Goal: Task Accomplishment & Management: Complete application form

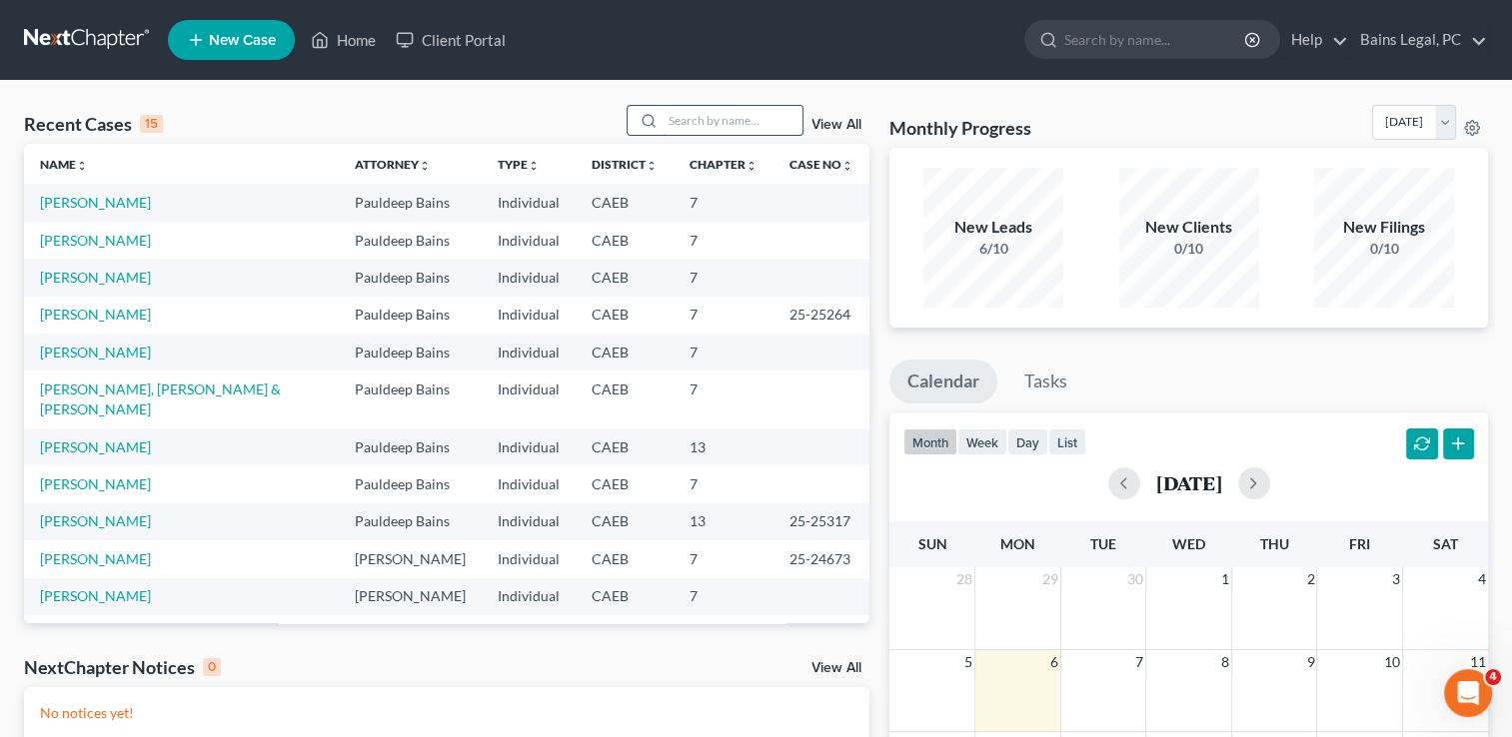
click at [698, 129] on input "search" at bounding box center [733, 120] width 140 height 29
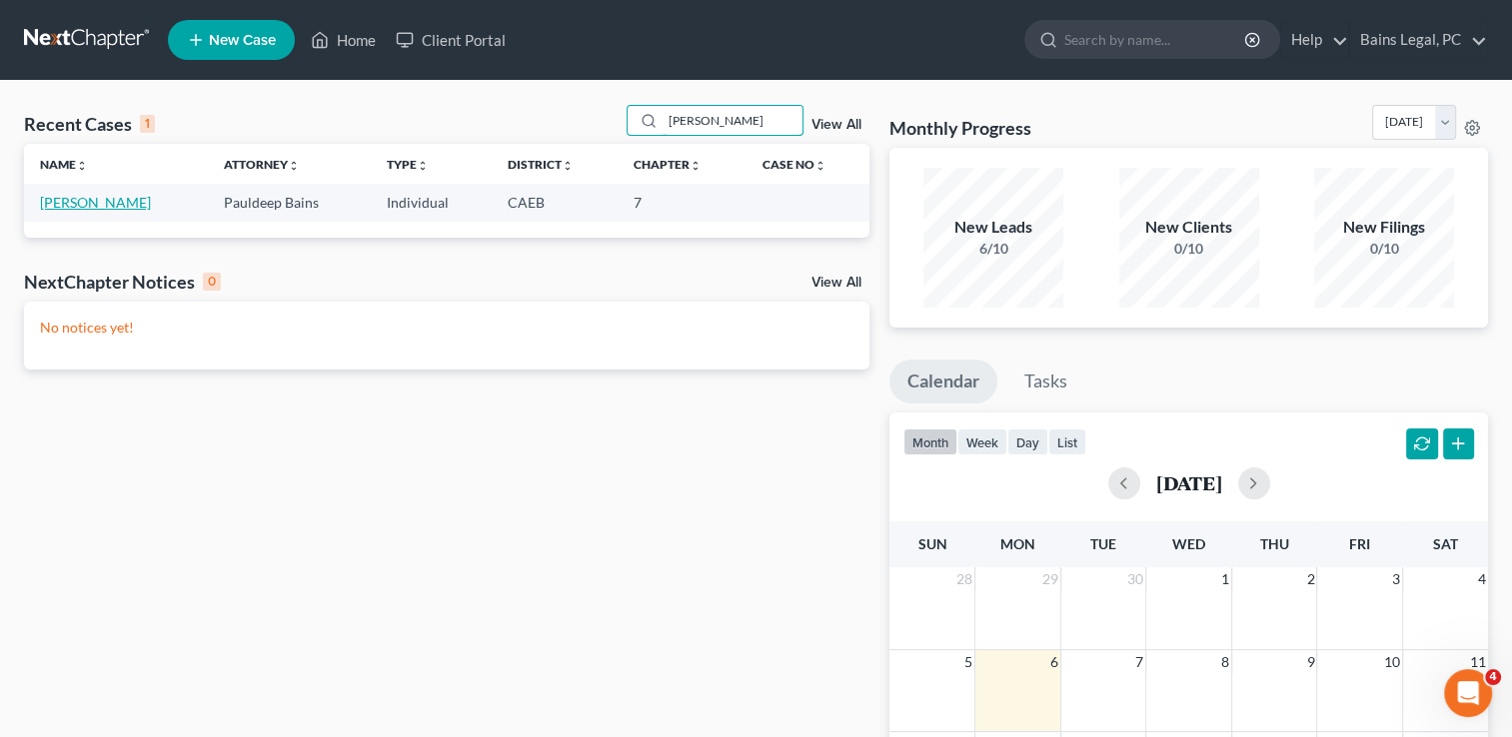
type input "[PERSON_NAME]"
click at [94, 202] on link "[PERSON_NAME]" at bounding box center [95, 202] width 111 height 17
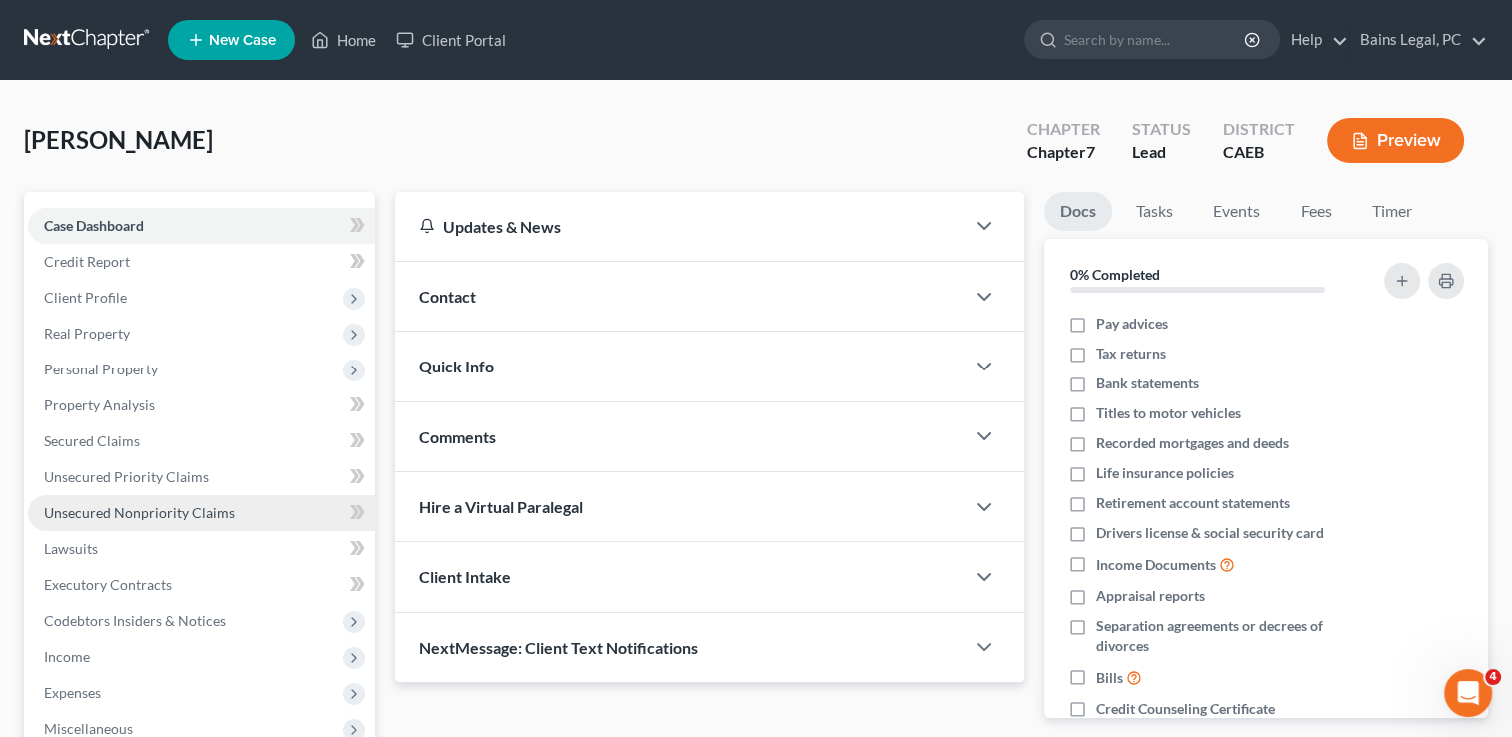
click at [171, 513] on span "Unsecured Nonpriority Claims" at bounding box center [139, 513] width 191 height 17
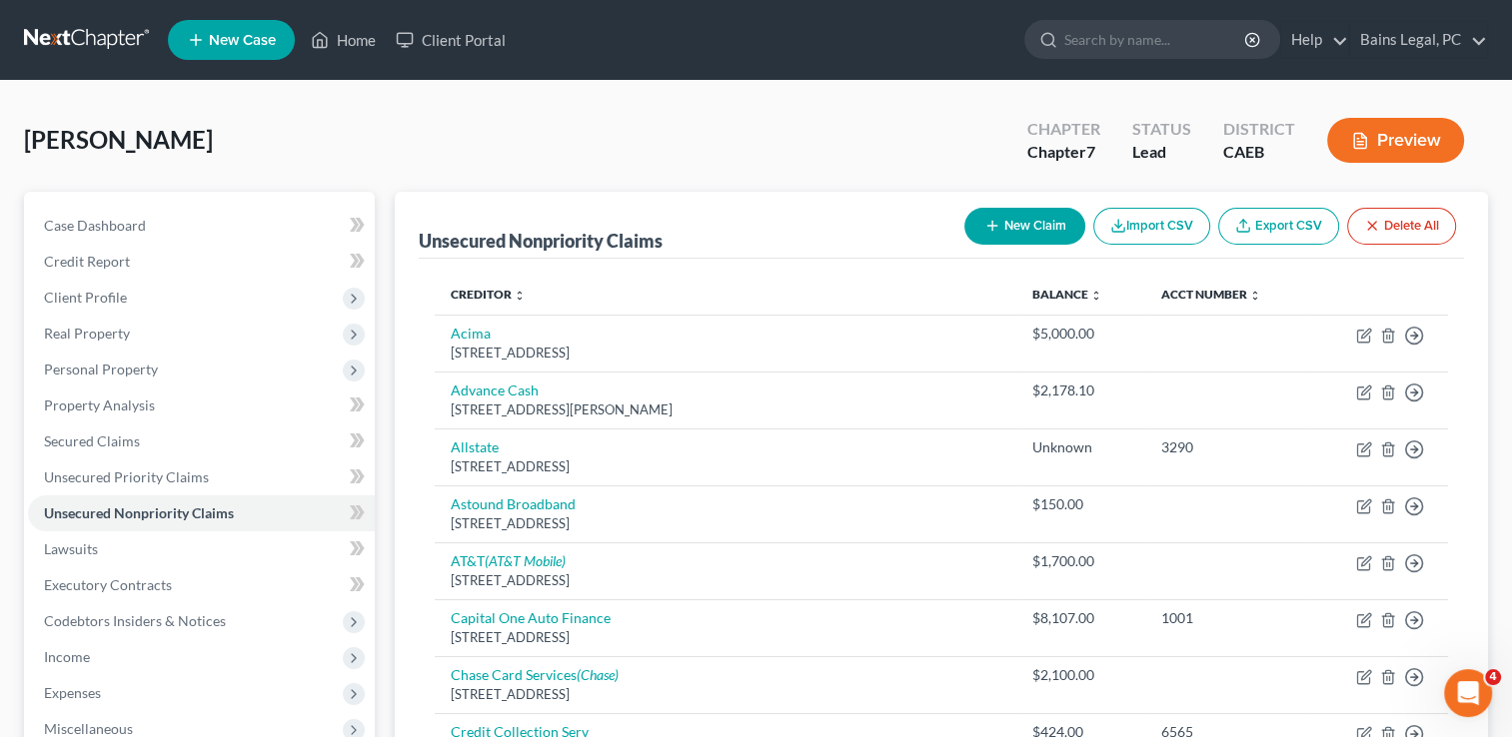
click at [594, 153] on div "[PERSON_NAME] Upgraded Chapter Chapter 7 Status Lead District CAEB Preview" at bounding box center [756, 148] width 1464 height 87
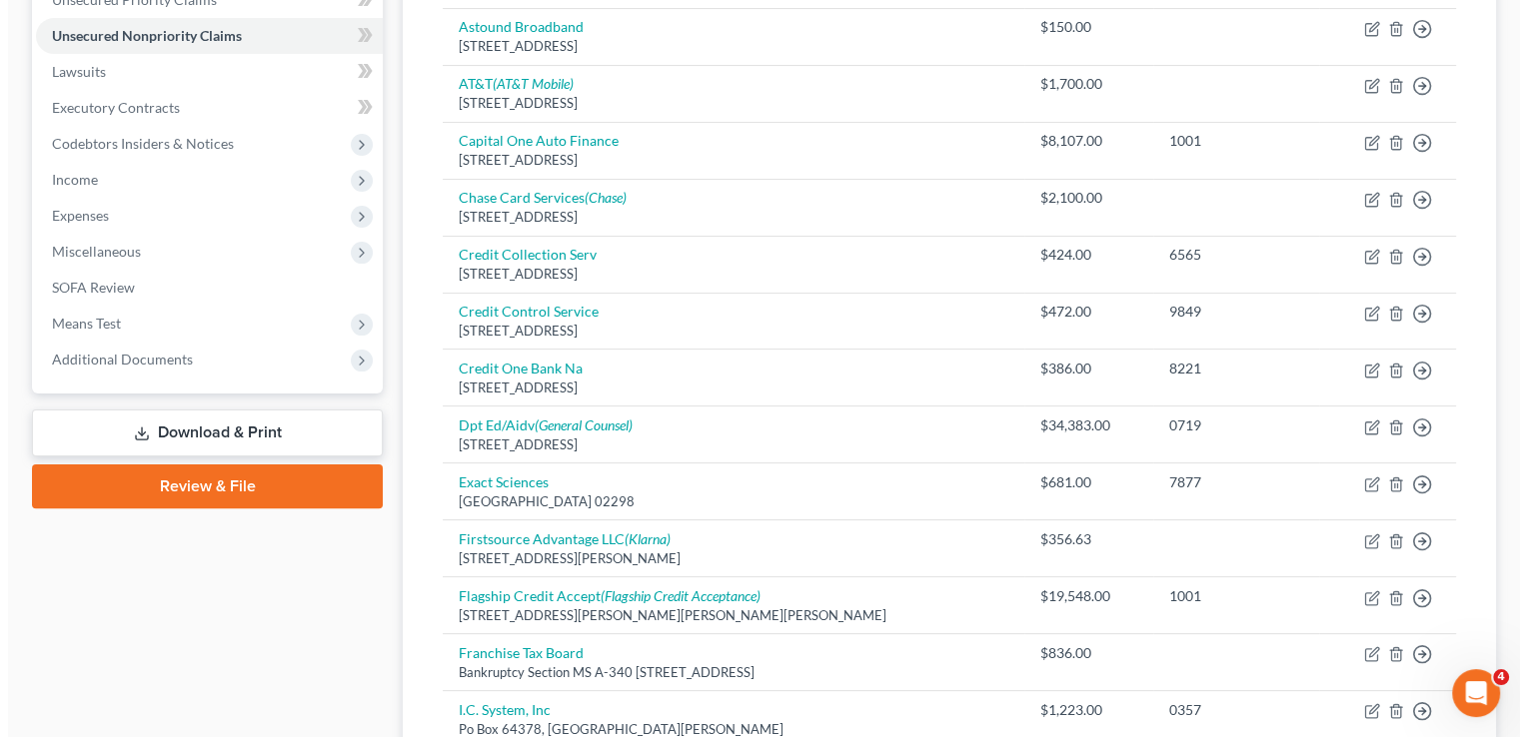
scroll to position [480, 0]
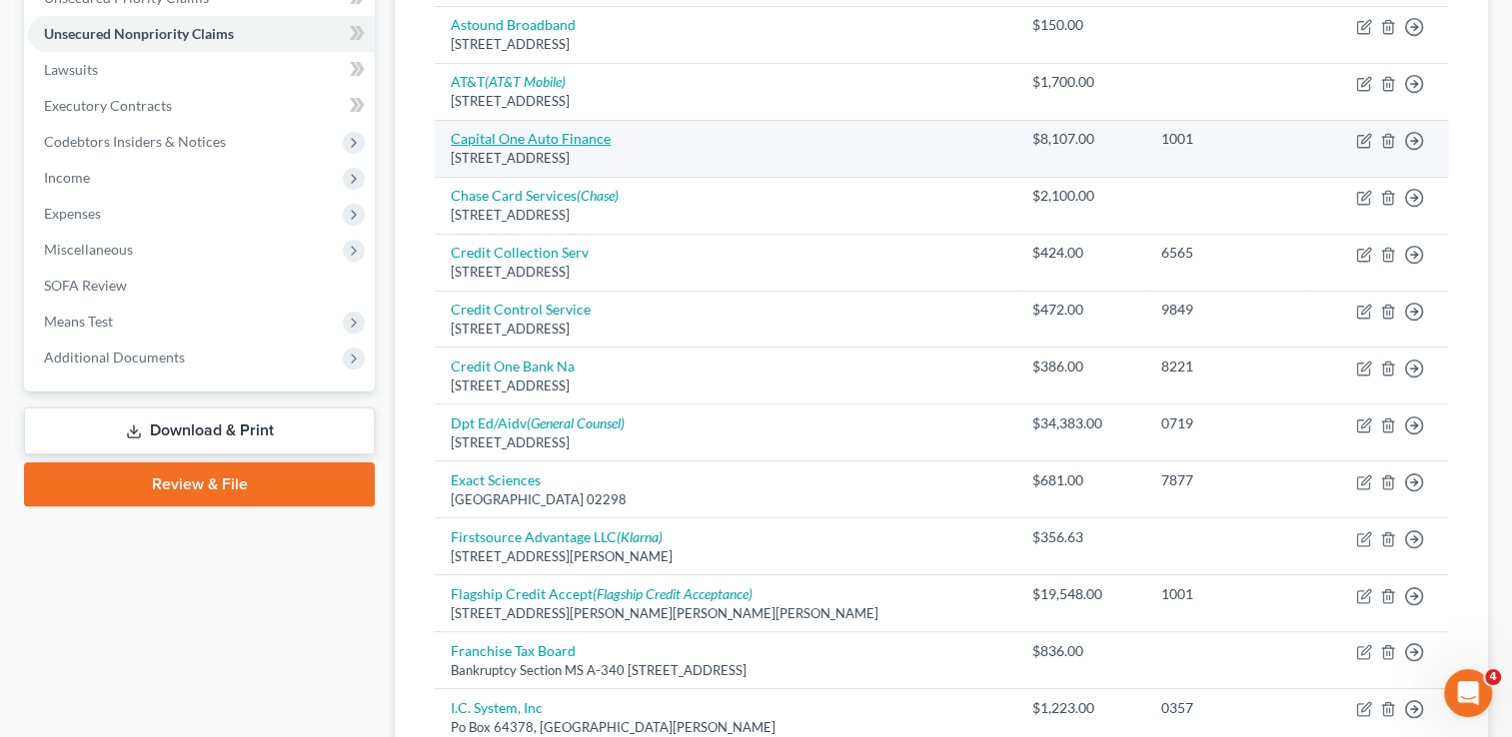
click at [561, 134] on link "Capital One Auto Finance" at bounding box center [531, 138] width 160 height 17
select select "4"
select select "0"
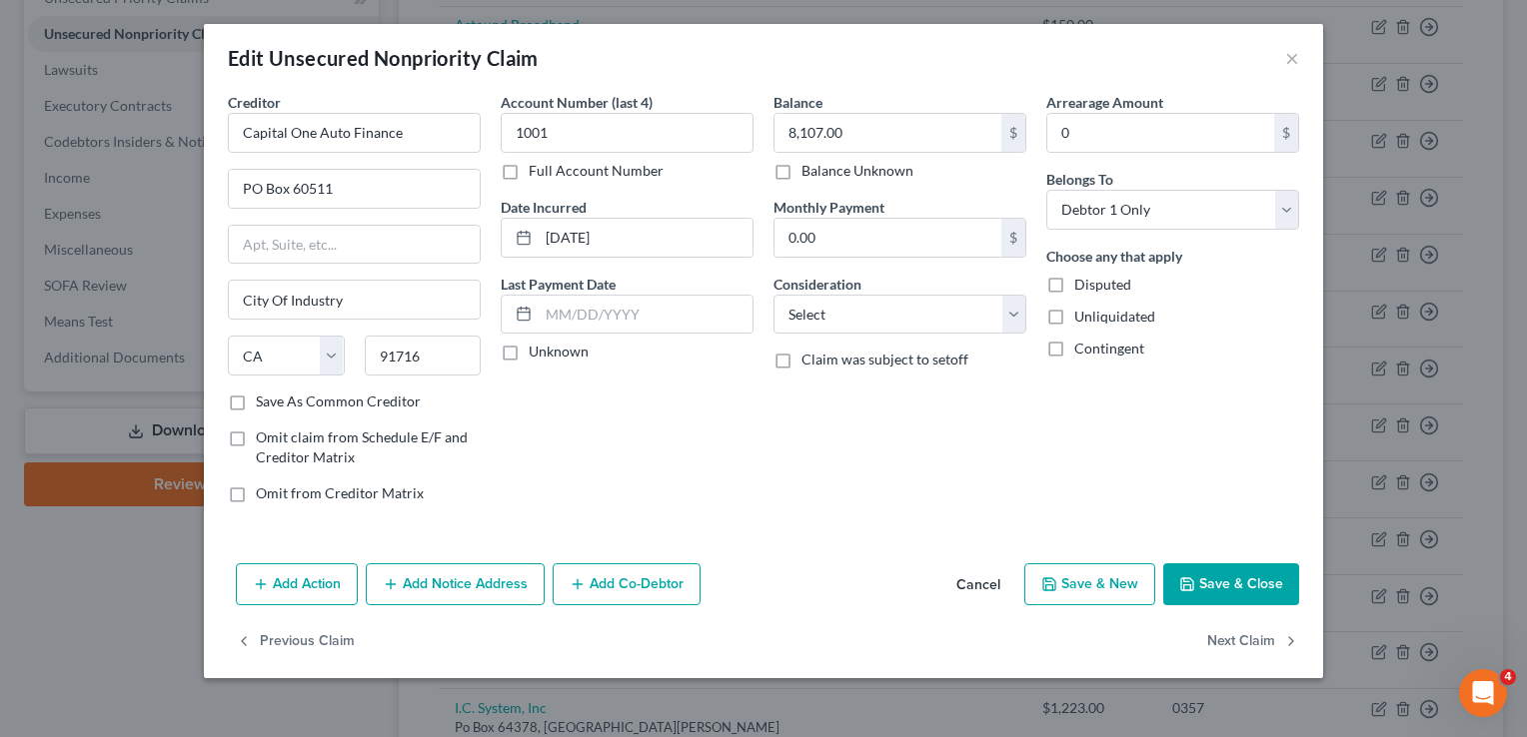
click at [468, 571] on button "Add Notice Address" at bounding box center [455, 585] width 179 height 42
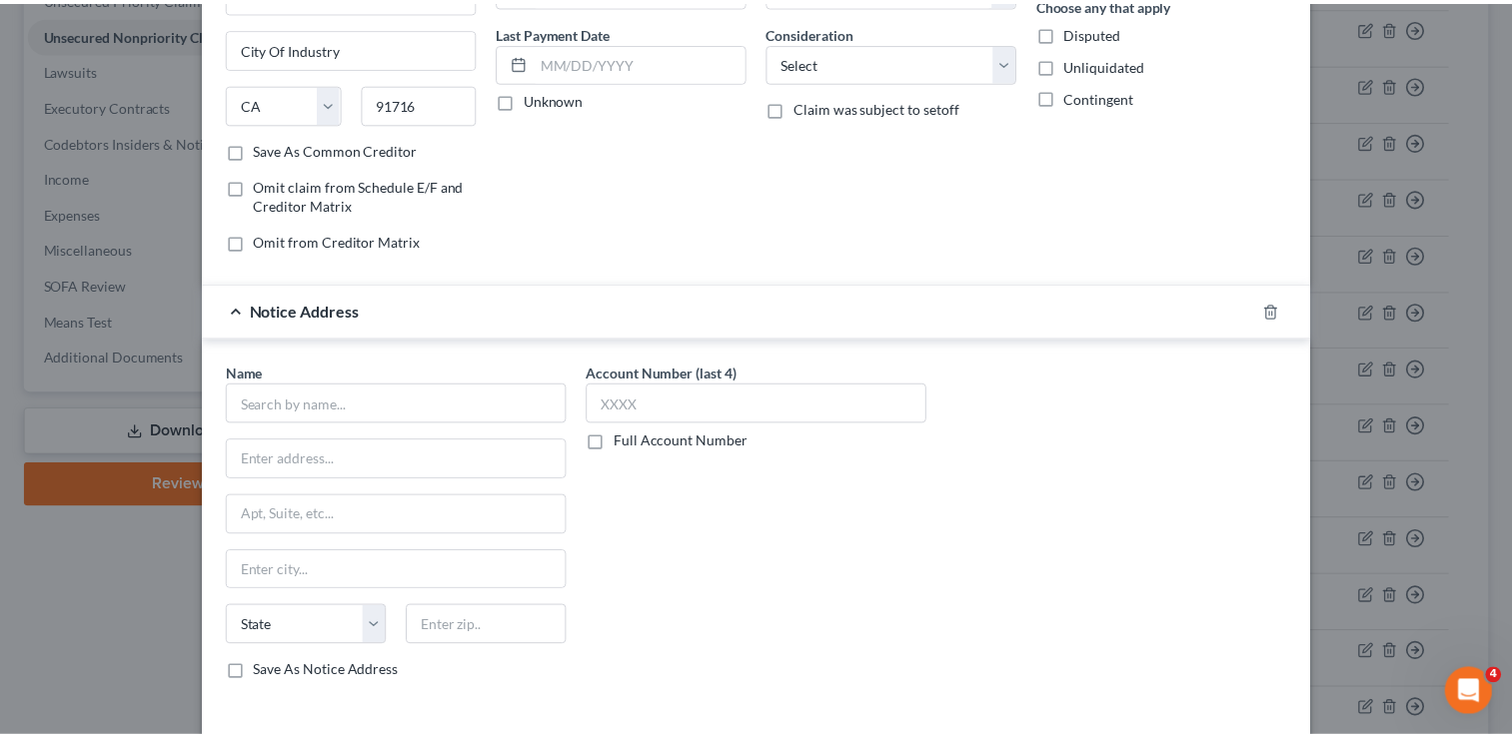
scroll to position [280, 0]
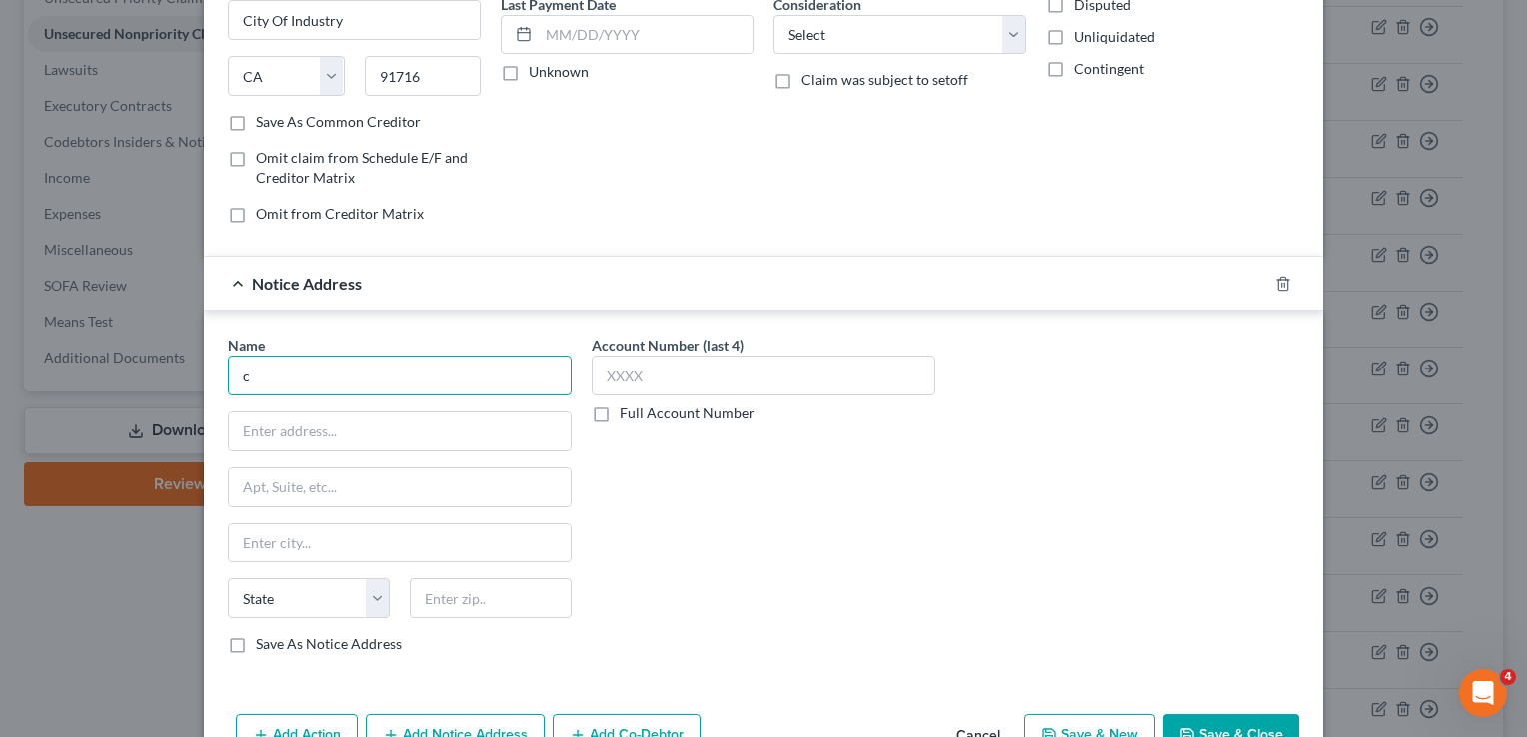
click at [415, 367] on input "c" at bounding box center [400, 376] width 344 height 40
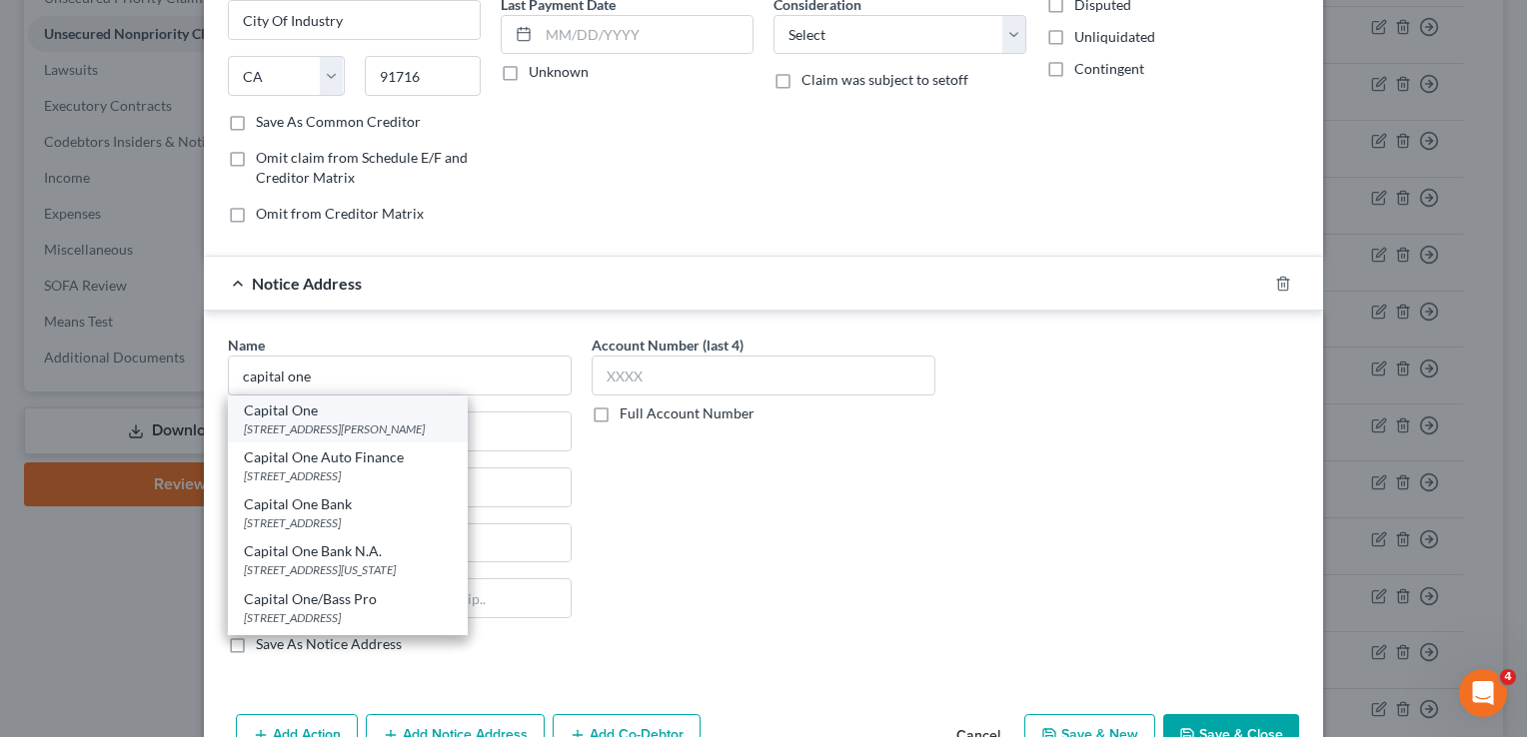
click at [368, 427] on div "[STREET_ADDRESS][PERSON_NAME]" at bounding box center [348, 429] width 208 height 17
type input "Capital One"
type input "[STREET_ADDRESS]"
type input "[PERSON_NAME]"
select select "48"
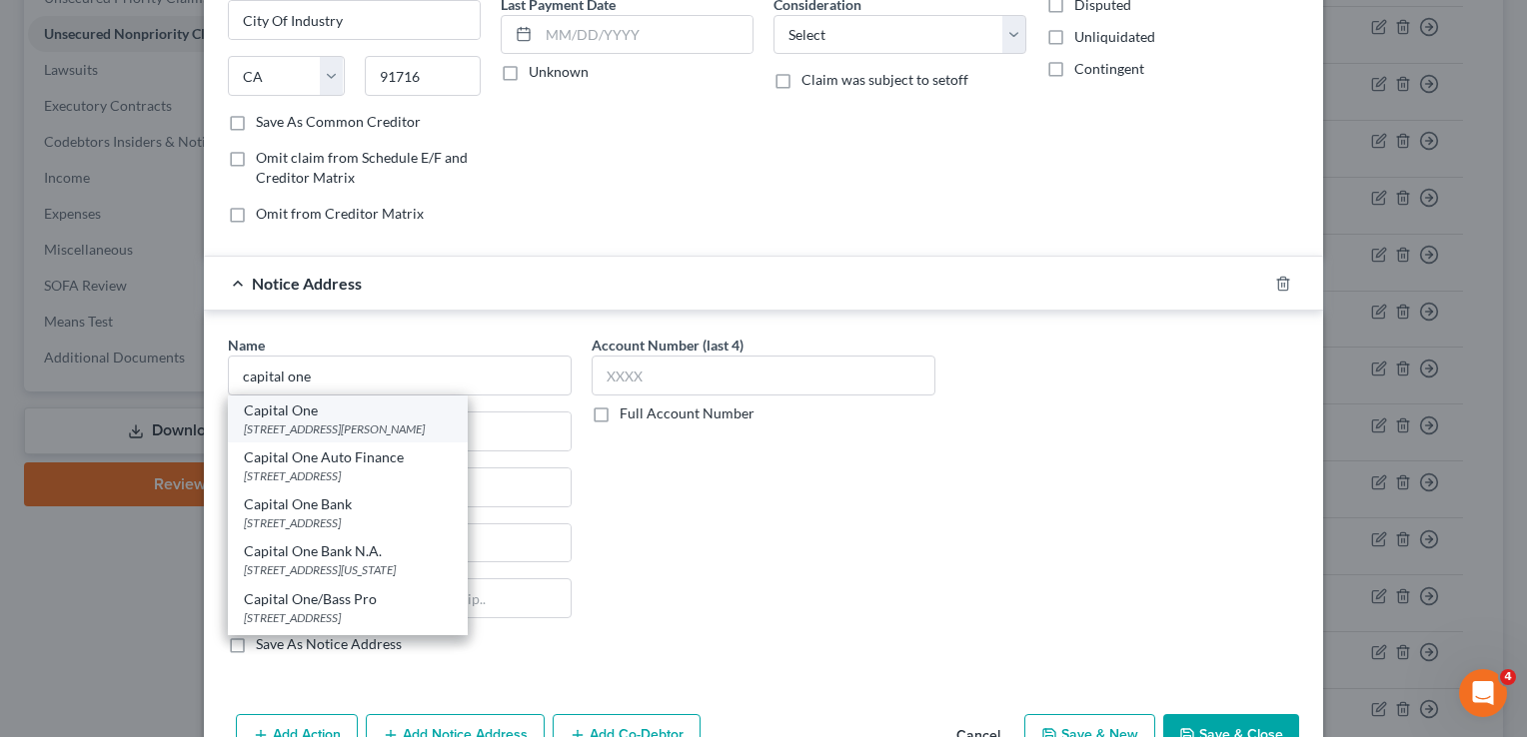
type input "22102-3491"
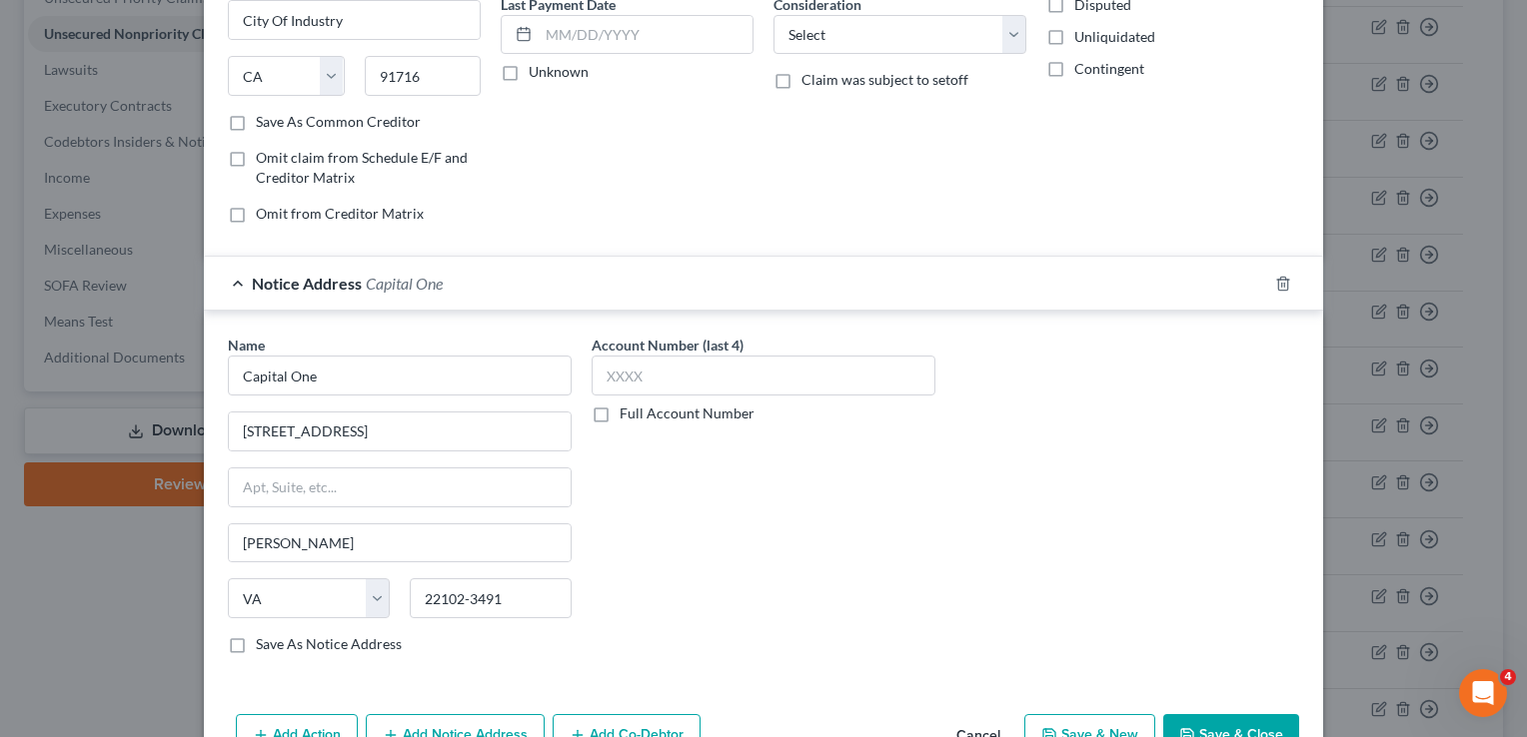
click at [1227, 725] on button "Save & Close" at bounding box center [1231, 735] width 136 height 42
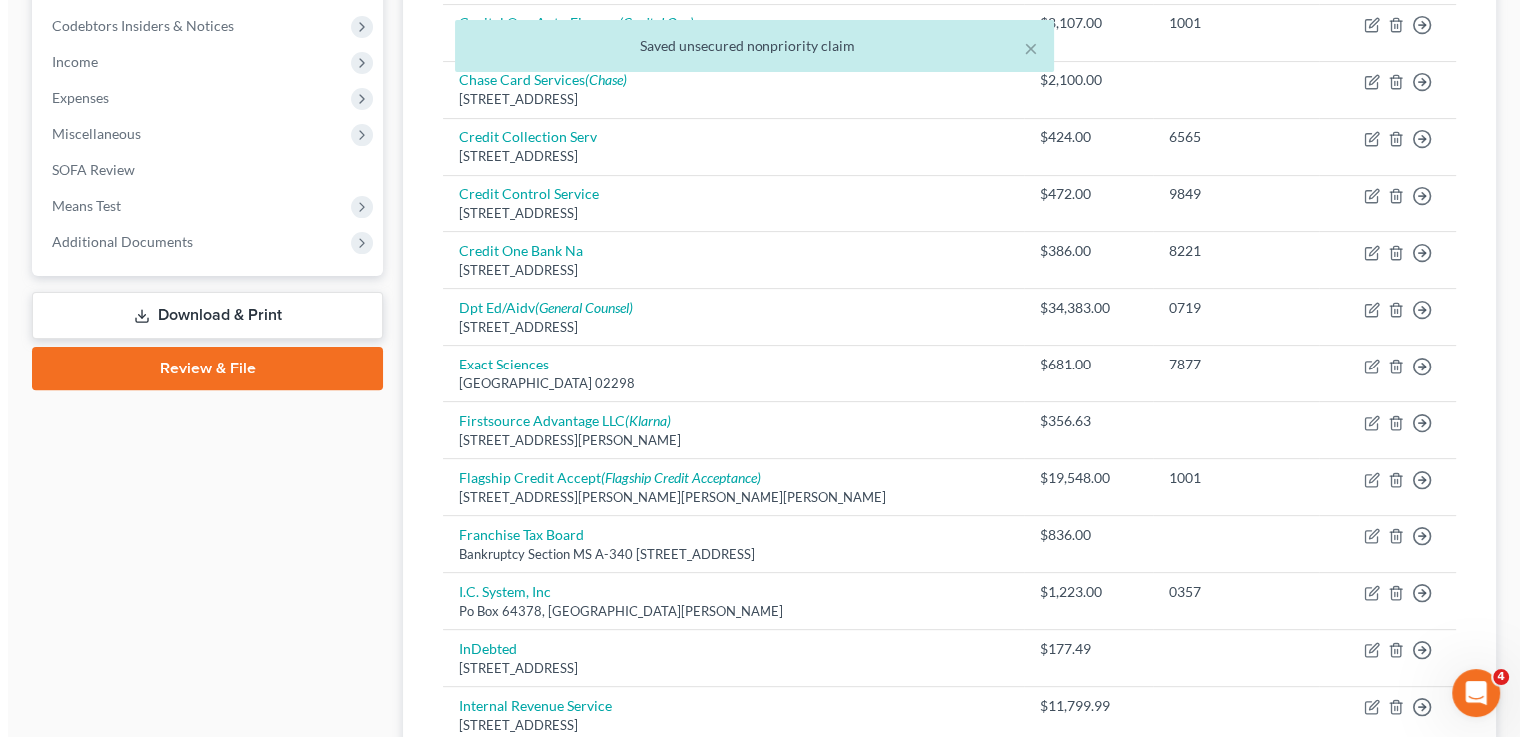
scroll to position [600, 0]
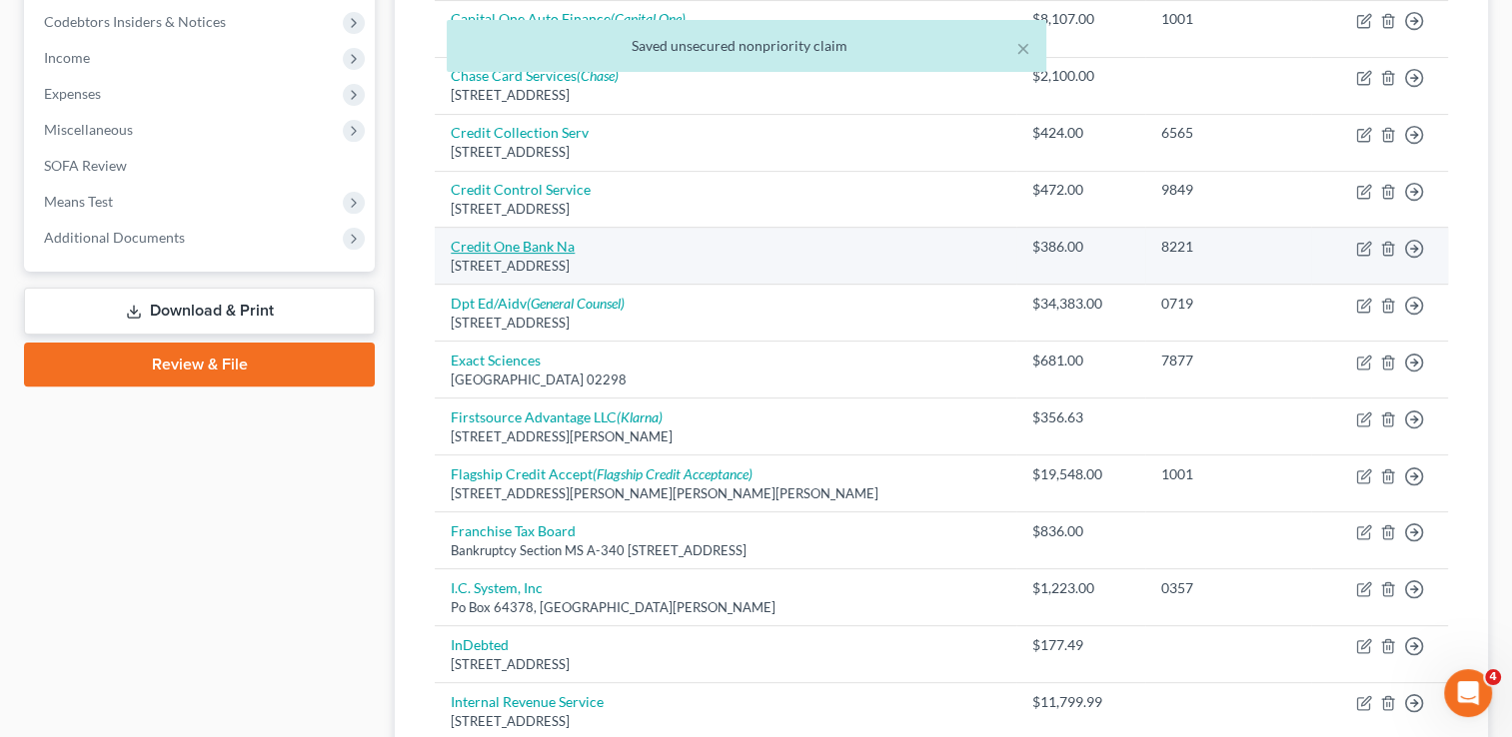
click at [552, 244] on link "Credit One Bank Na" at bounding box center [513, 246] width 124 height 17
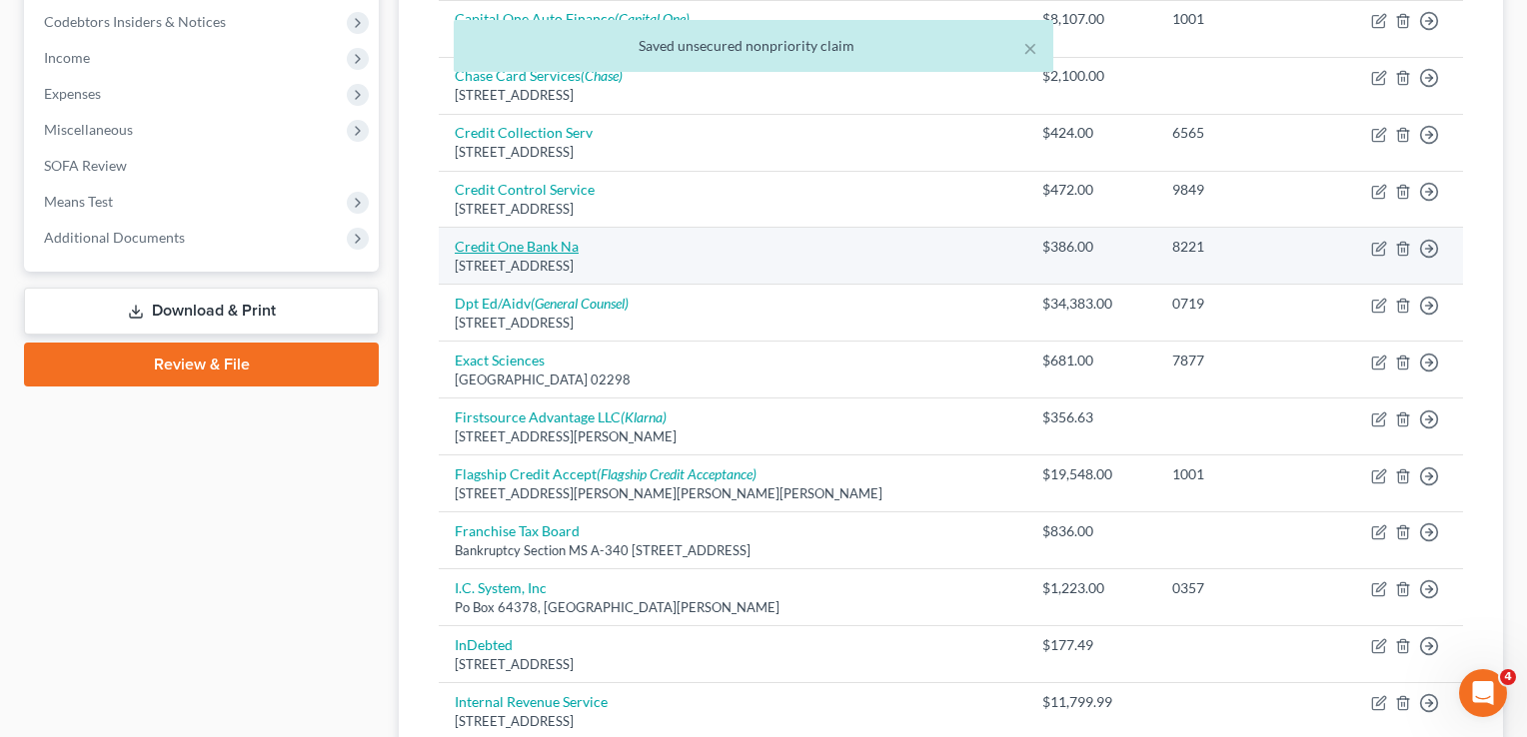
select select "31"
select select "2"
select select "0"
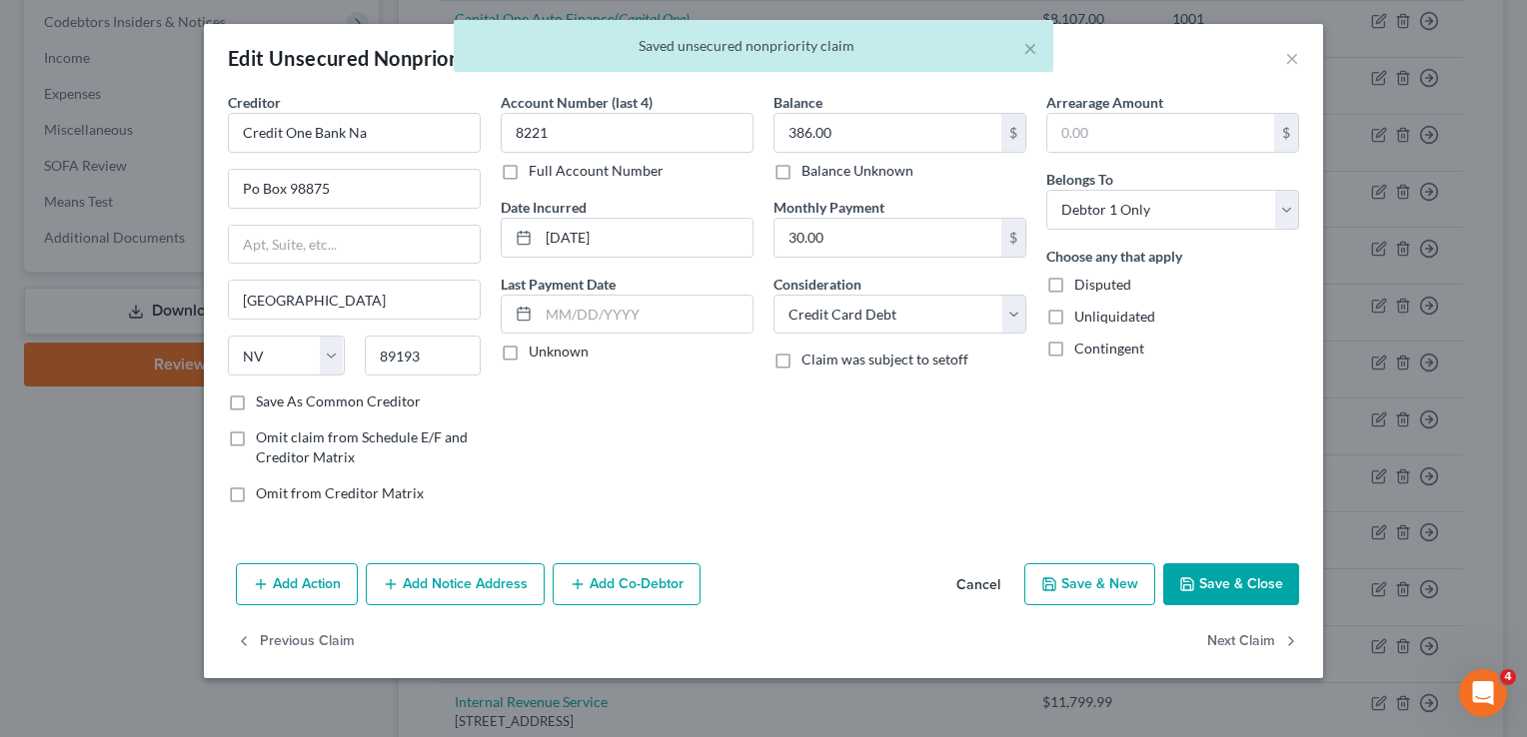
click at [519, 579] on button "Add Notice Address" at bounding box center [455, 585] width 179 height 42
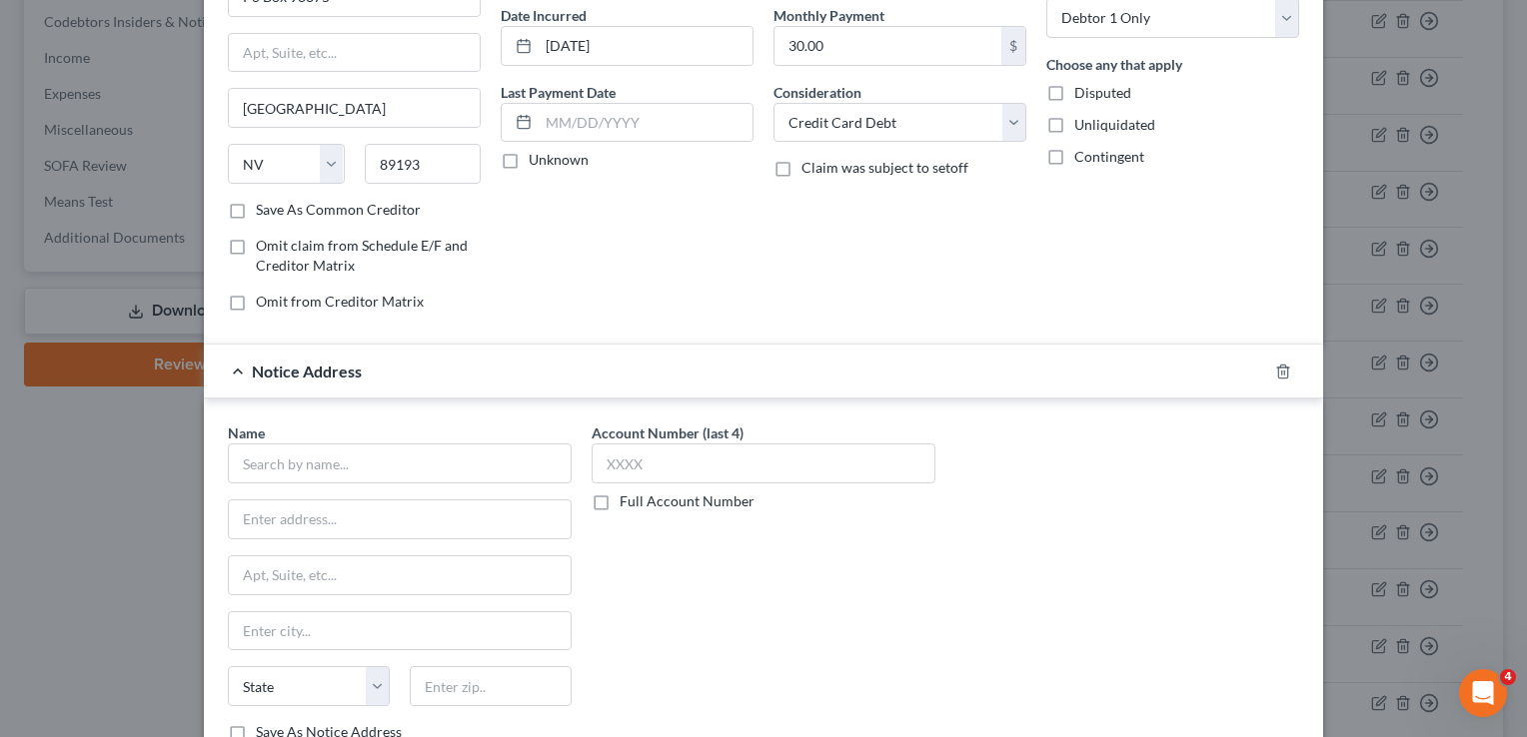
scroll to position [240, 0]
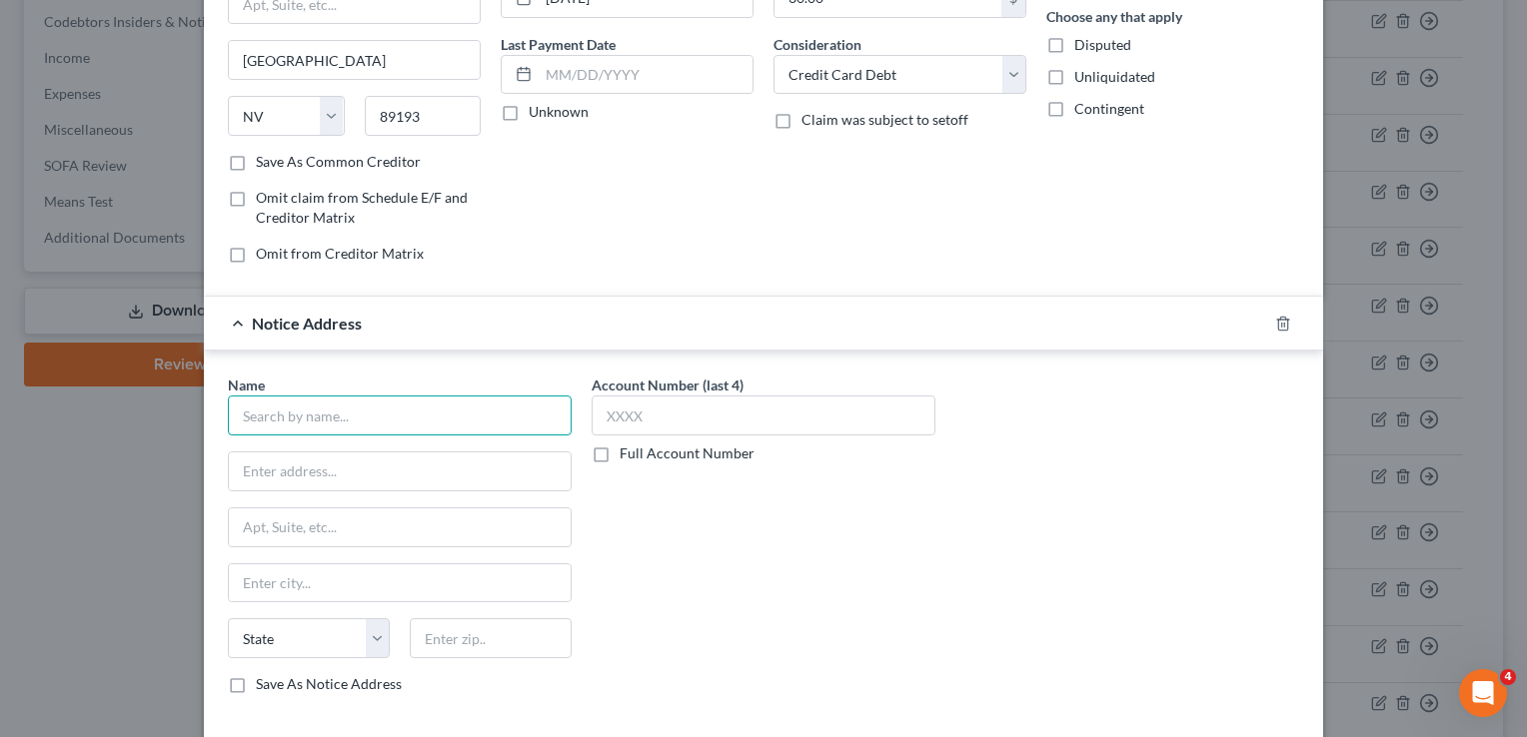
click at [392, 419] on input "text" at bounding box center [400, 416] width 344 height 40
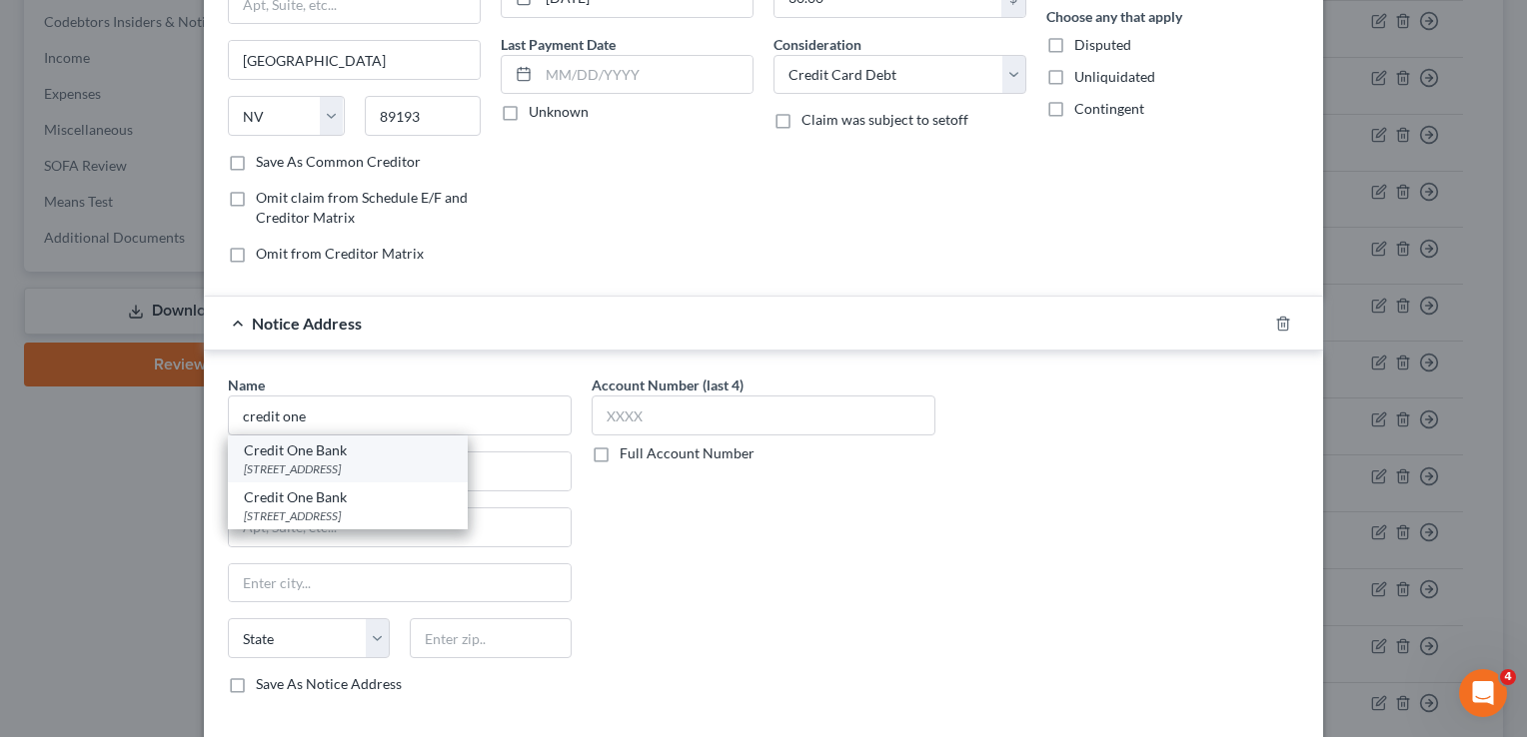
click at [337, 454] on div "Credit One Bank" at bounding box center [348, 451] width 208 height 20
type input "Credit One Bank"
type input "[STREET_ADDRESS]"
type input "[GEOGRAPHIC_DATA]"
select select "31"
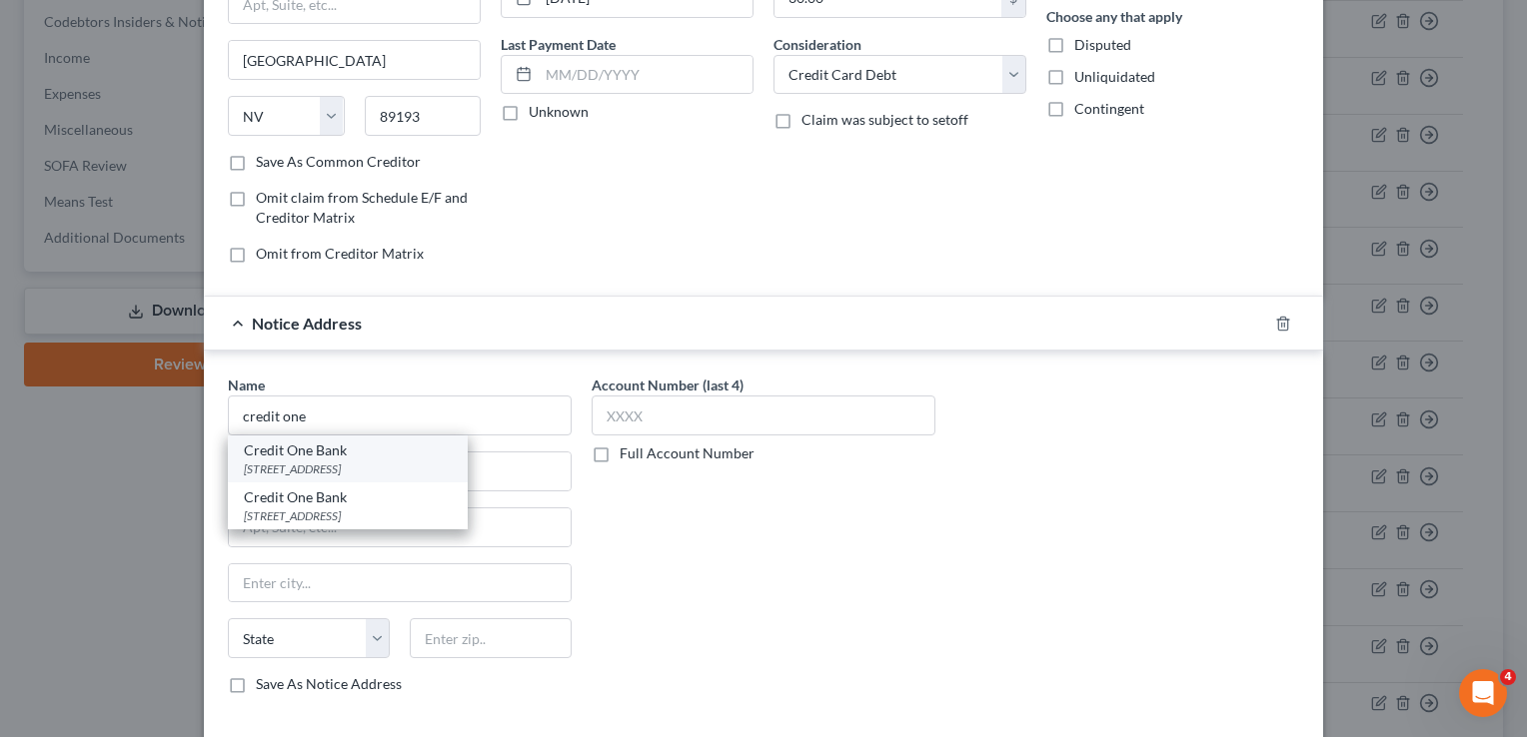
type input "89113"
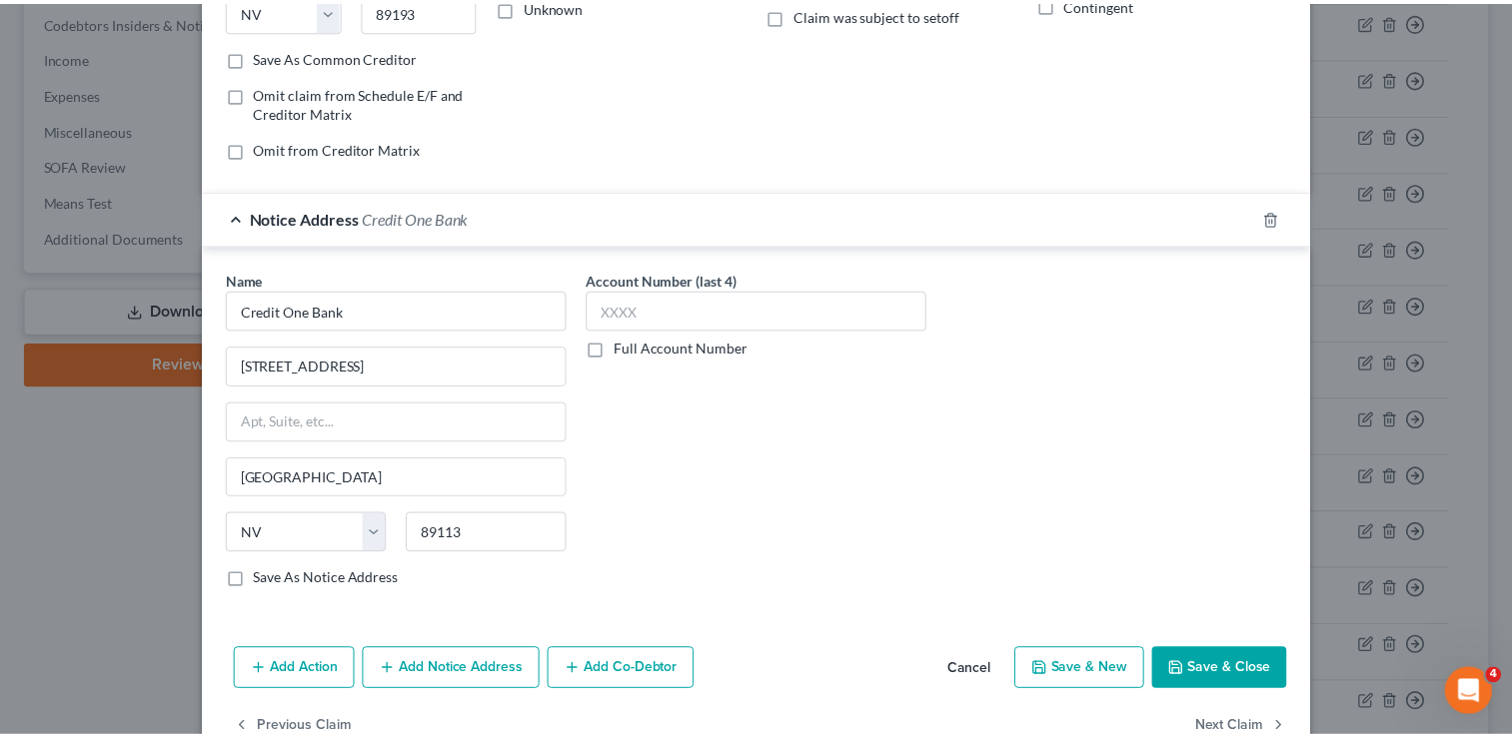
scroll to position [392, 0]
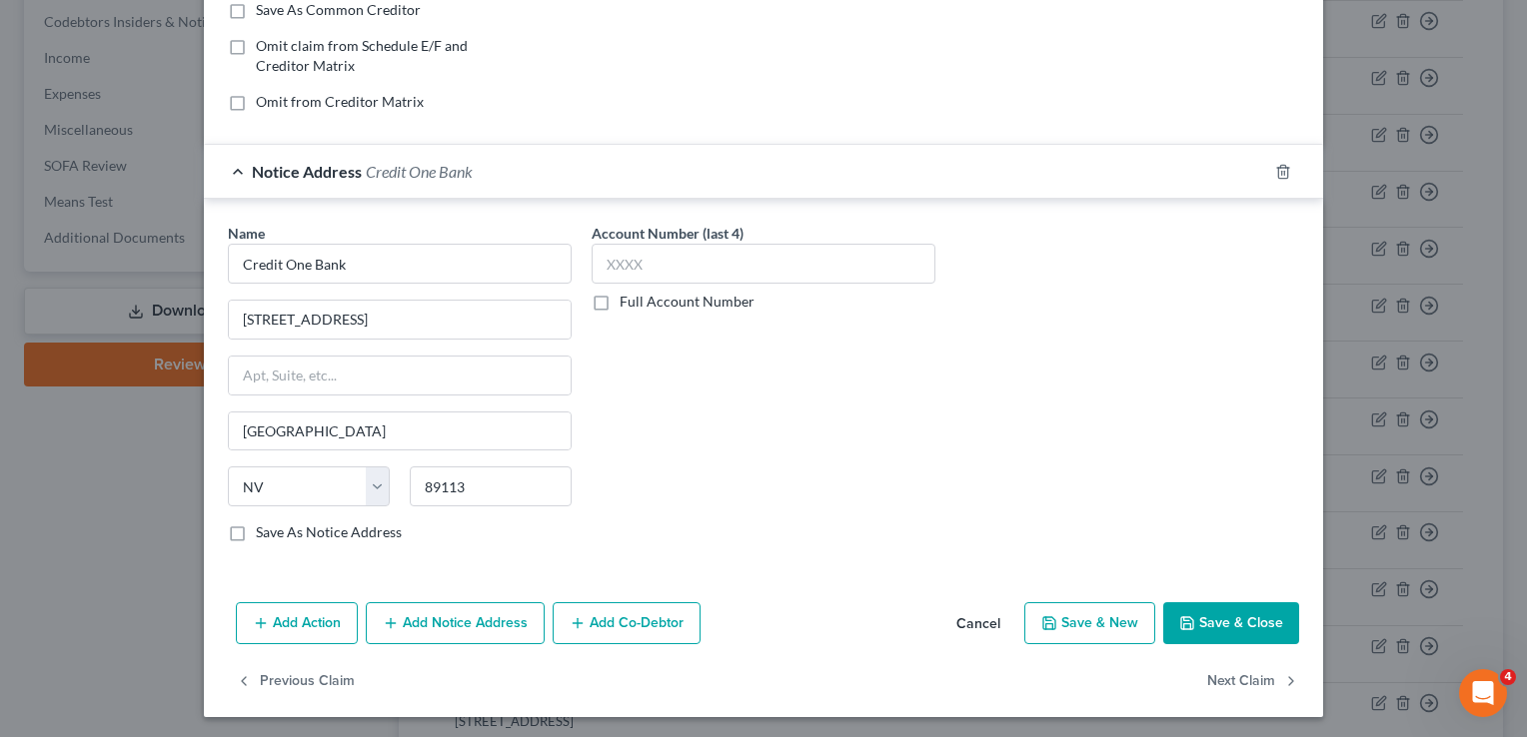
click at [1234, 646] on div "Add Action Add Notice Address Add Co-Debtor Cancel Save & New Save & Close" at bounding box center [763, 628] width 1119 height 66
click at [1230, 639] on button "Save & Close" at bounding box center [1231, 624] width 136 height 42
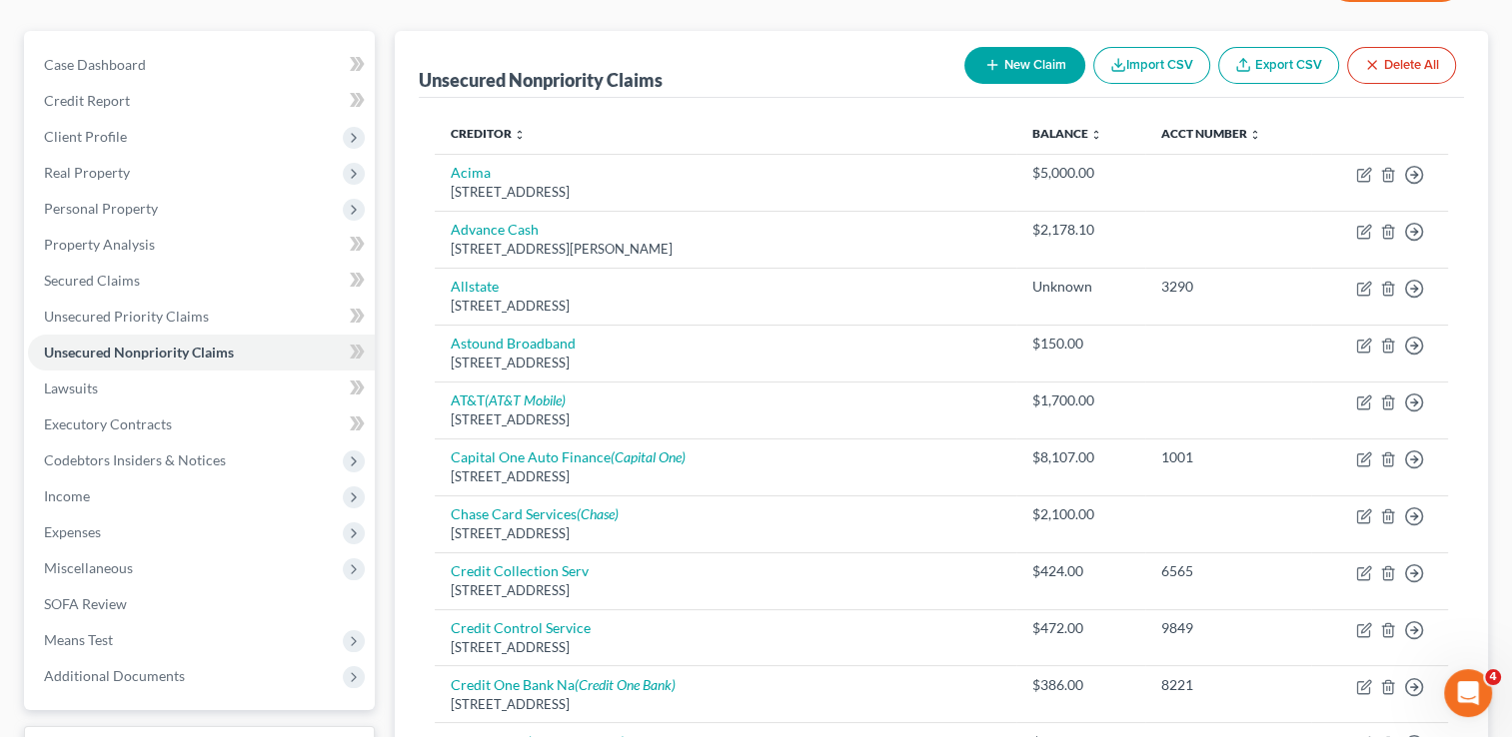
scroll to position [160, 0]
click at [150, 542] on span "Expenses" at bounding box center [201, 534] width 347 height 36
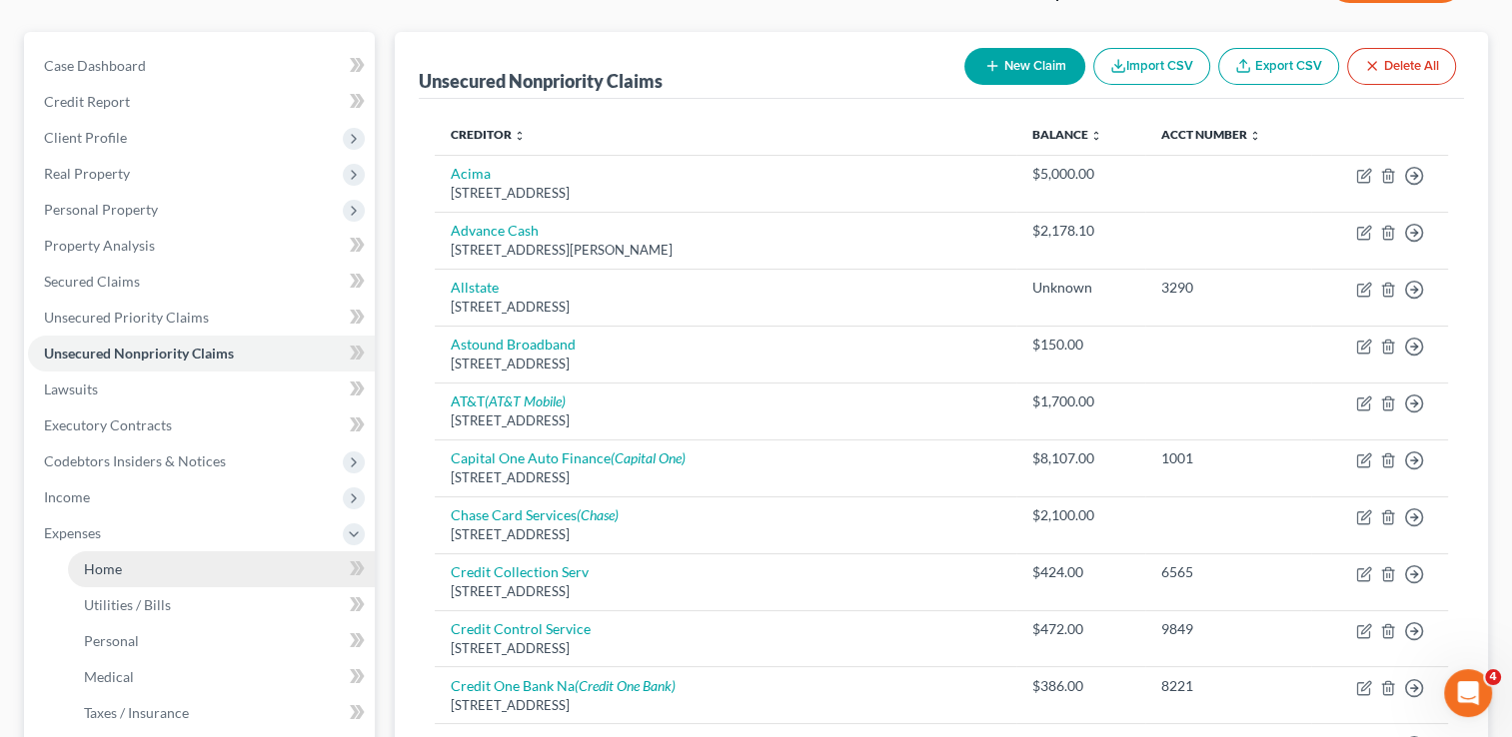
click at [148, 552] on link "Home" at bounding box center [221, 570] width 307 height 36
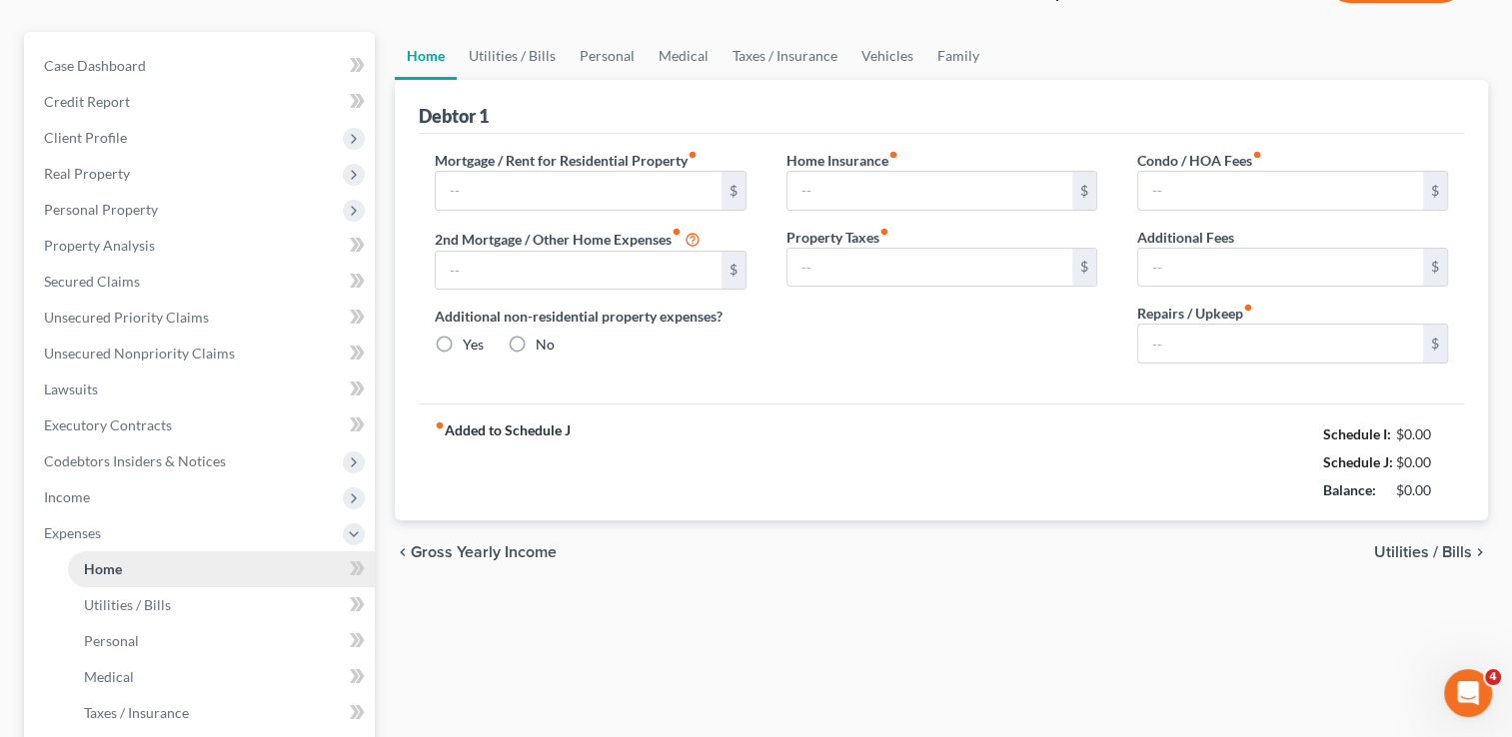
scroll to position [81, 0]
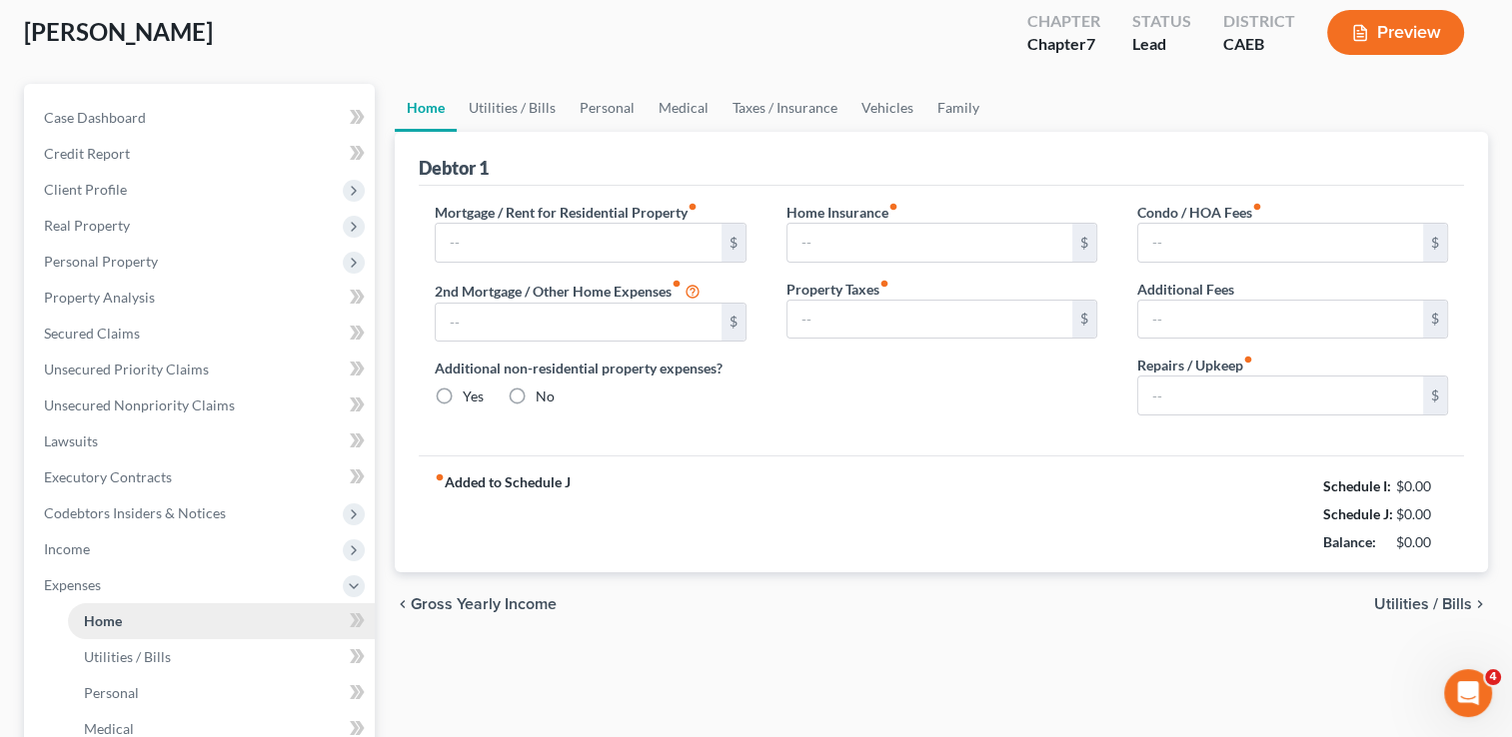
type input "1,200.00"
type input "0.00"
radio input "true"
type input "0.00"
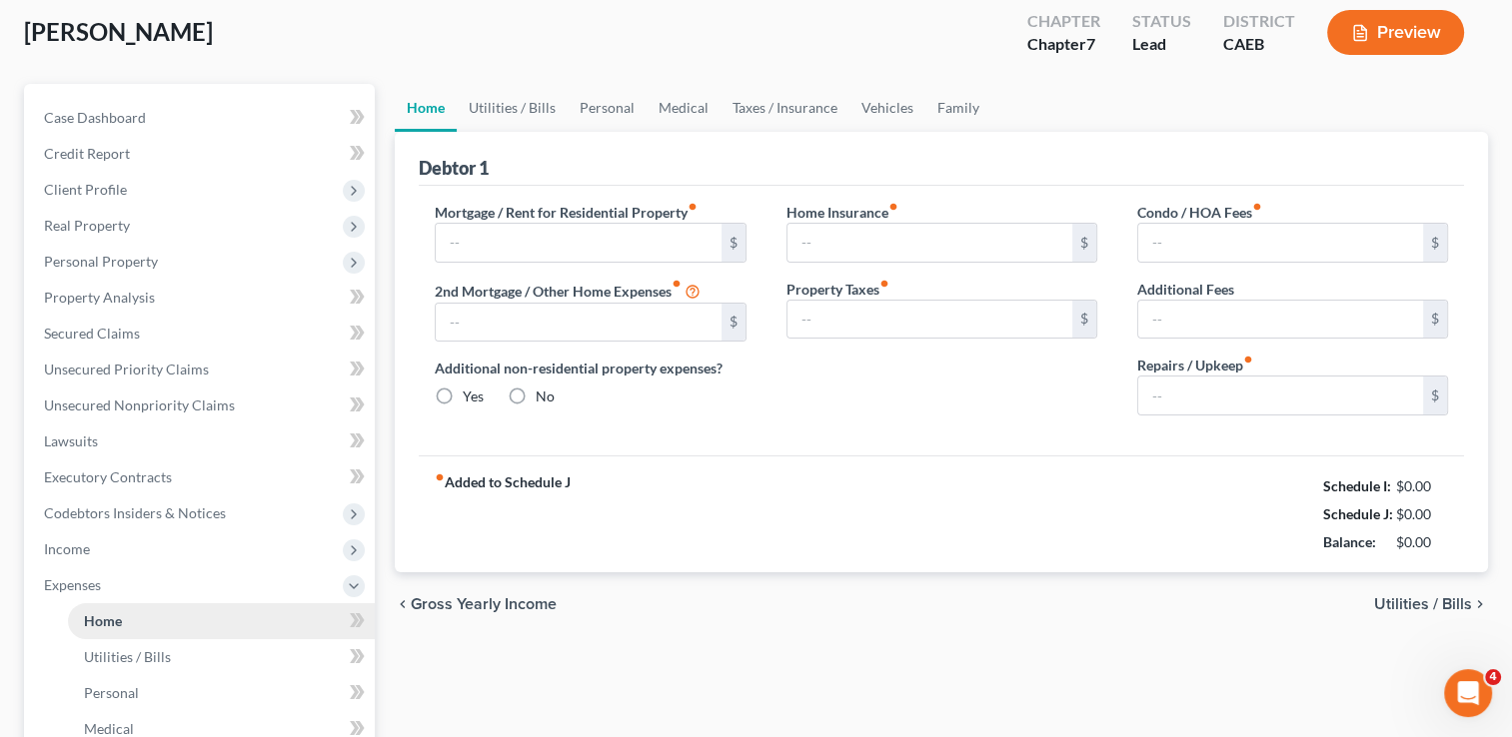
type input "0.00"
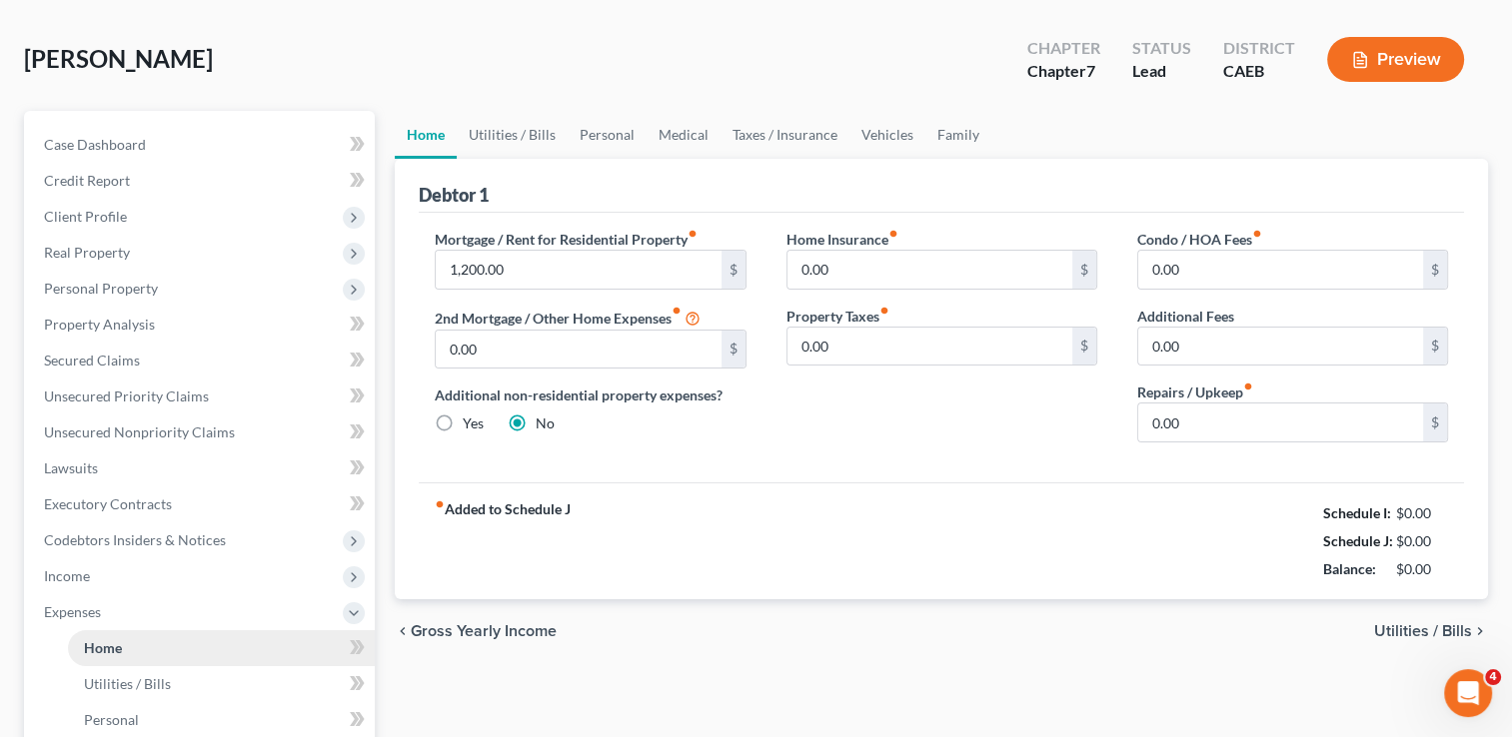
scroll to position [0, 0]
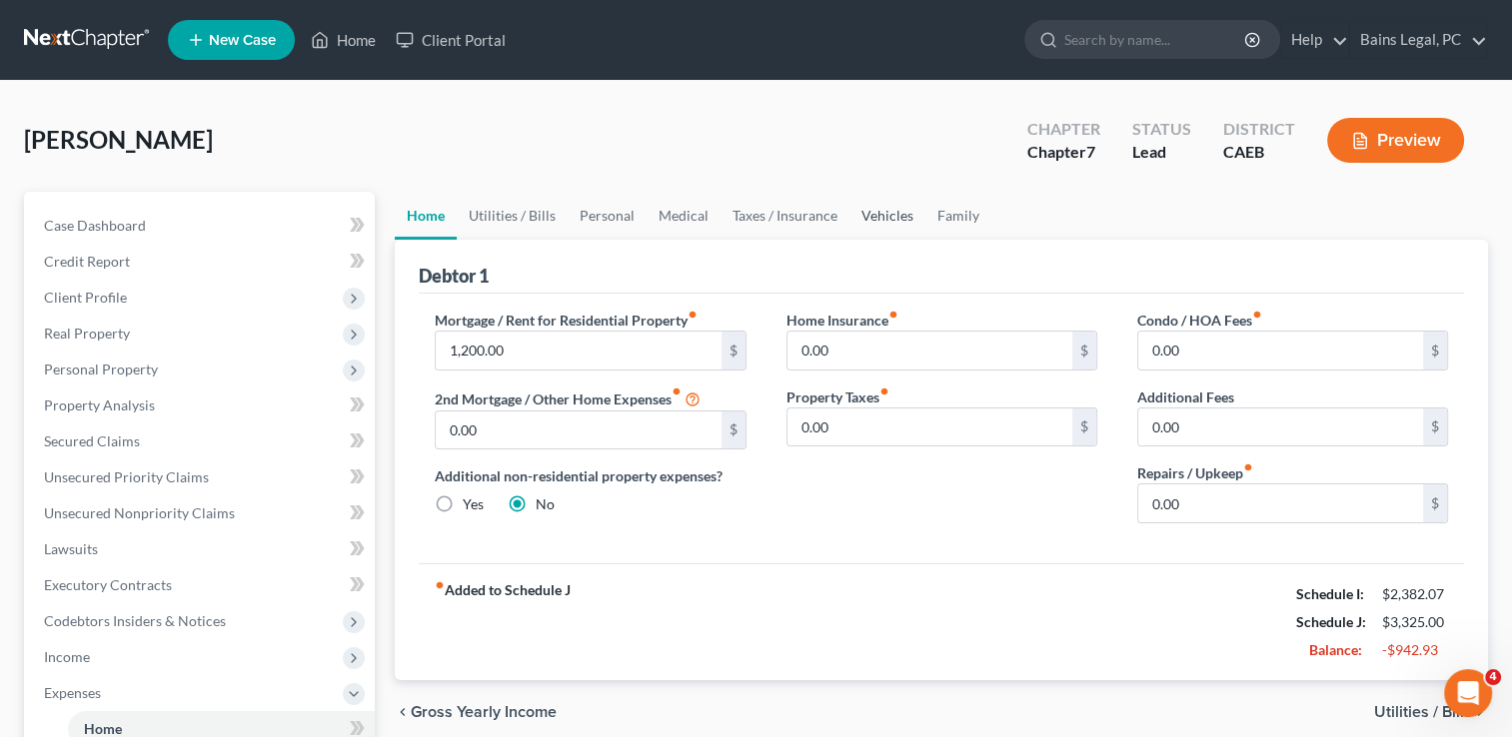
click at [888, 210] on link "Vehicles" at bounding box center [887, 216] width 76 height 48
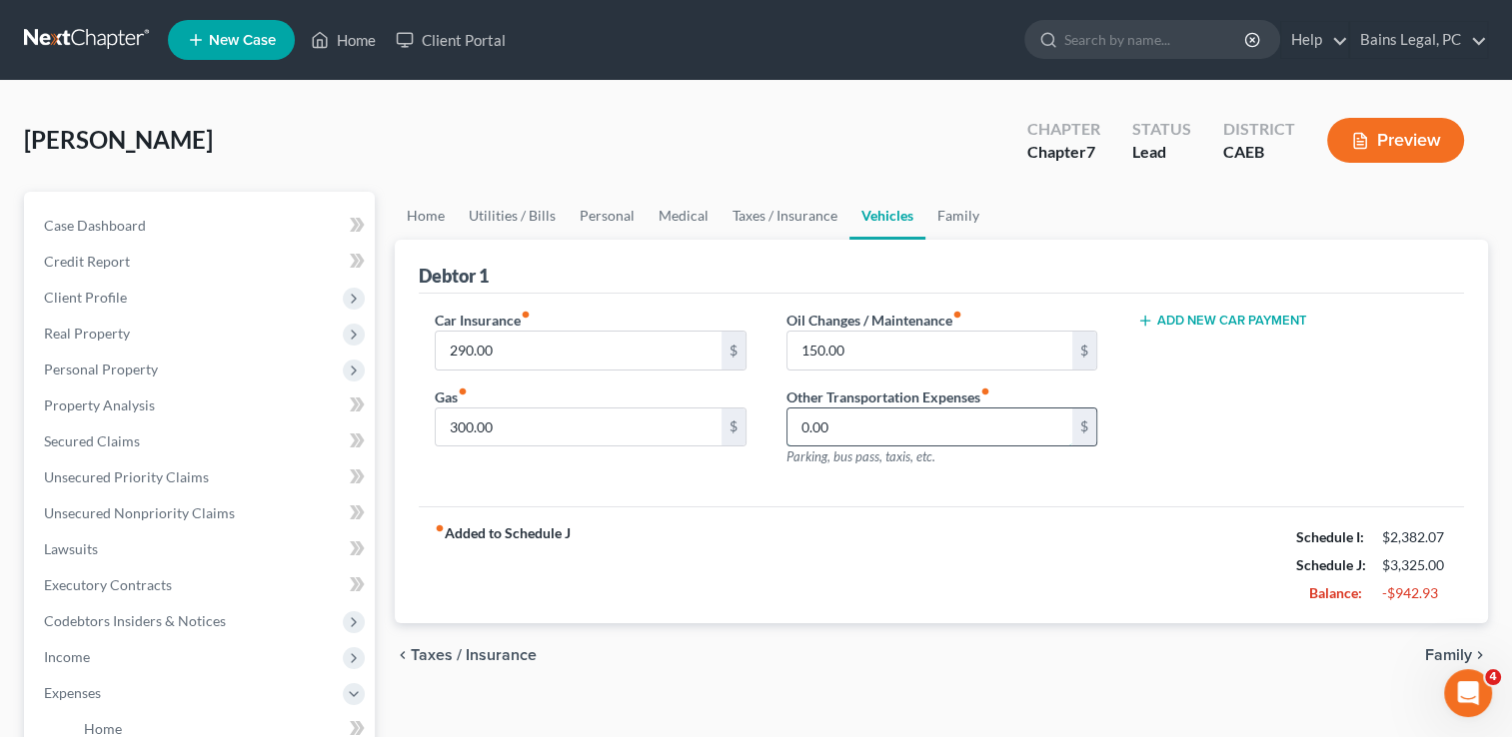
click at [1015, 415] on input "0.00" at bounding box center [929, 428] width 285 height 38
click at [1215, 316] on button "Add New Car Payment" at bounding box center [1222, 321] width 170 height 16
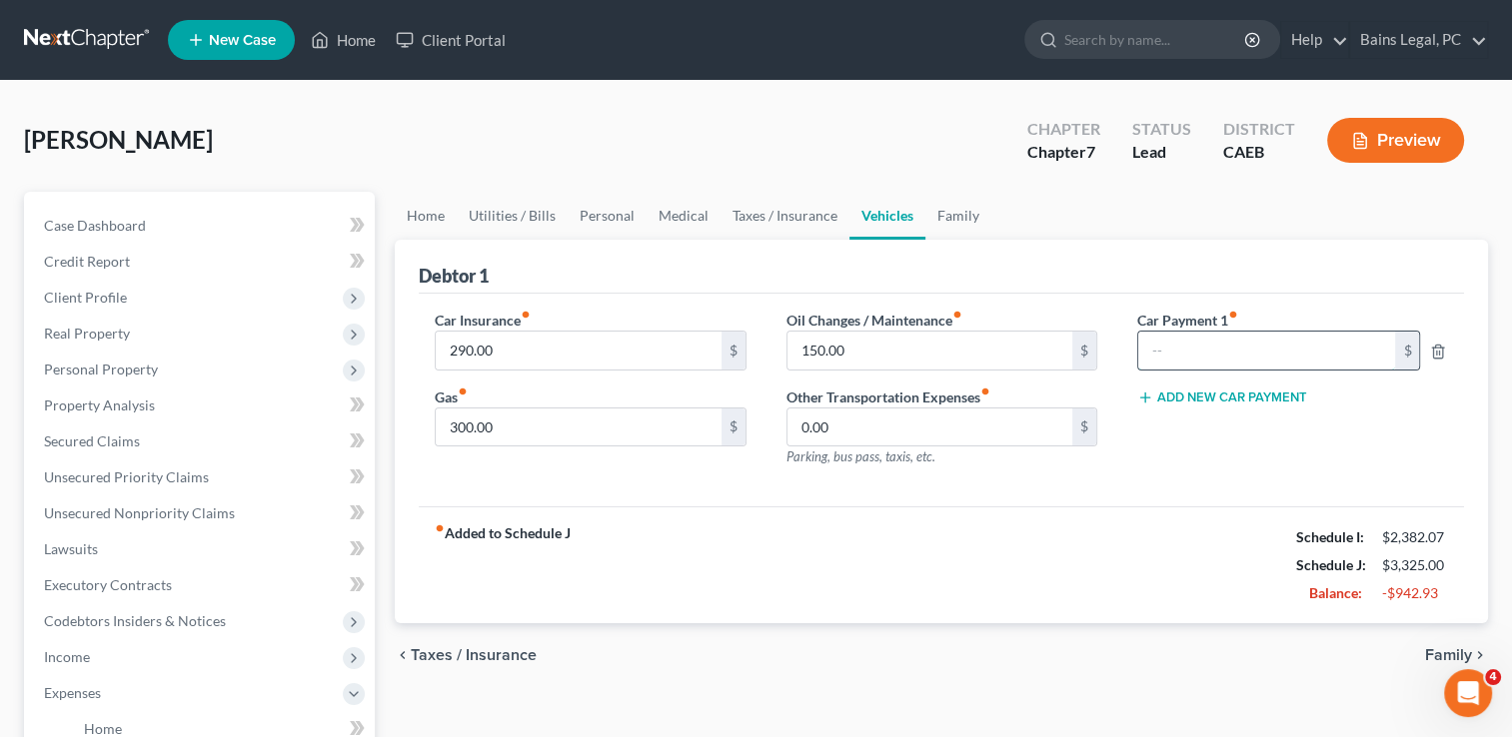
click at [1190, 354] on input "text" at bounding box center [1267, 351] width 258 height 38
type input "2"
type input "300"
drag, startPoint x: 1190, startPoint y: 354, endPoint x: 982, endPoint y: 348, distance: 207.9
click at [982, 348] on div "Car Insurance fiber_manual_record 290.00 $ Gas fiber_manual_record 300.00 $ Oil…" at bounding box center [941, 397] width 1053 height 174
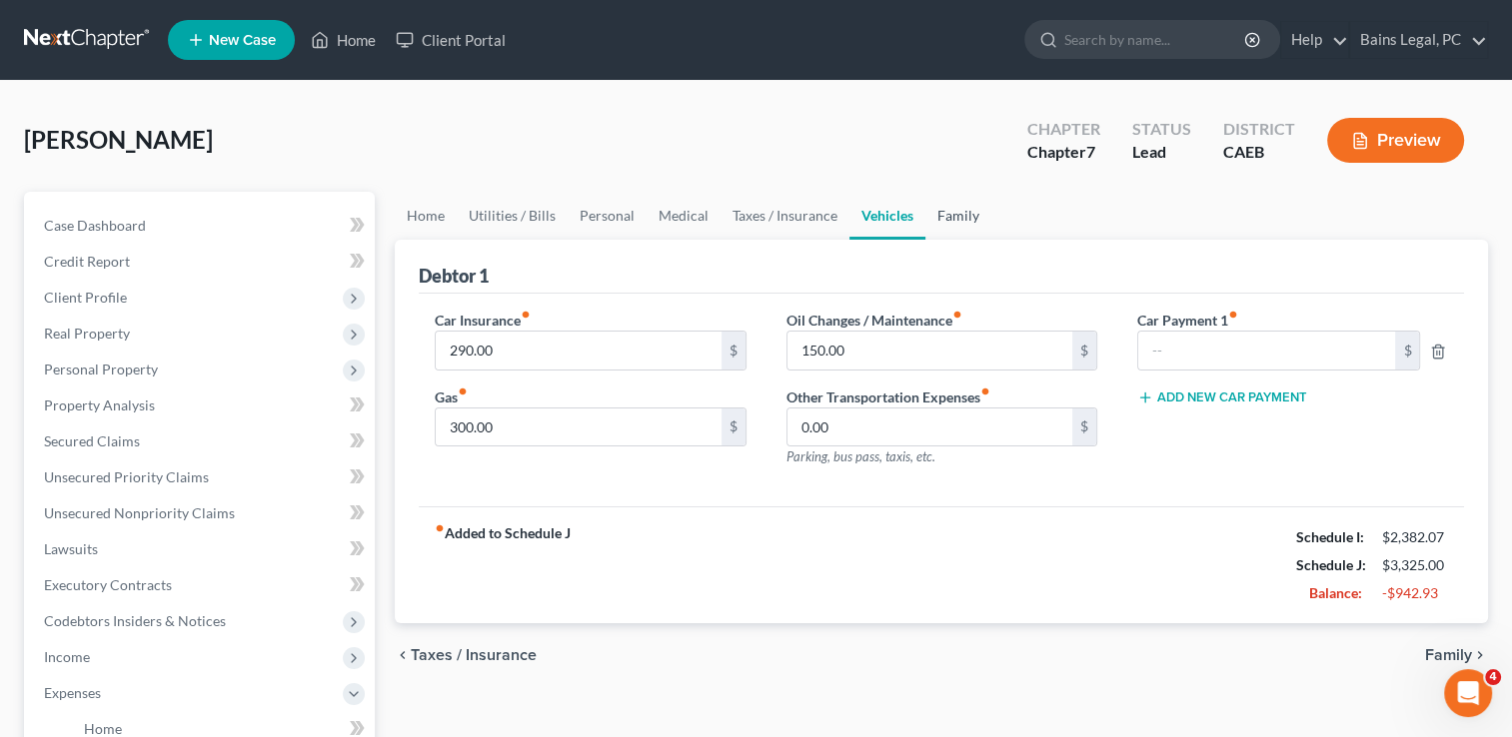
click at [939, 209] on link "Family" at bounding box center [958, 216] width 66 height 48
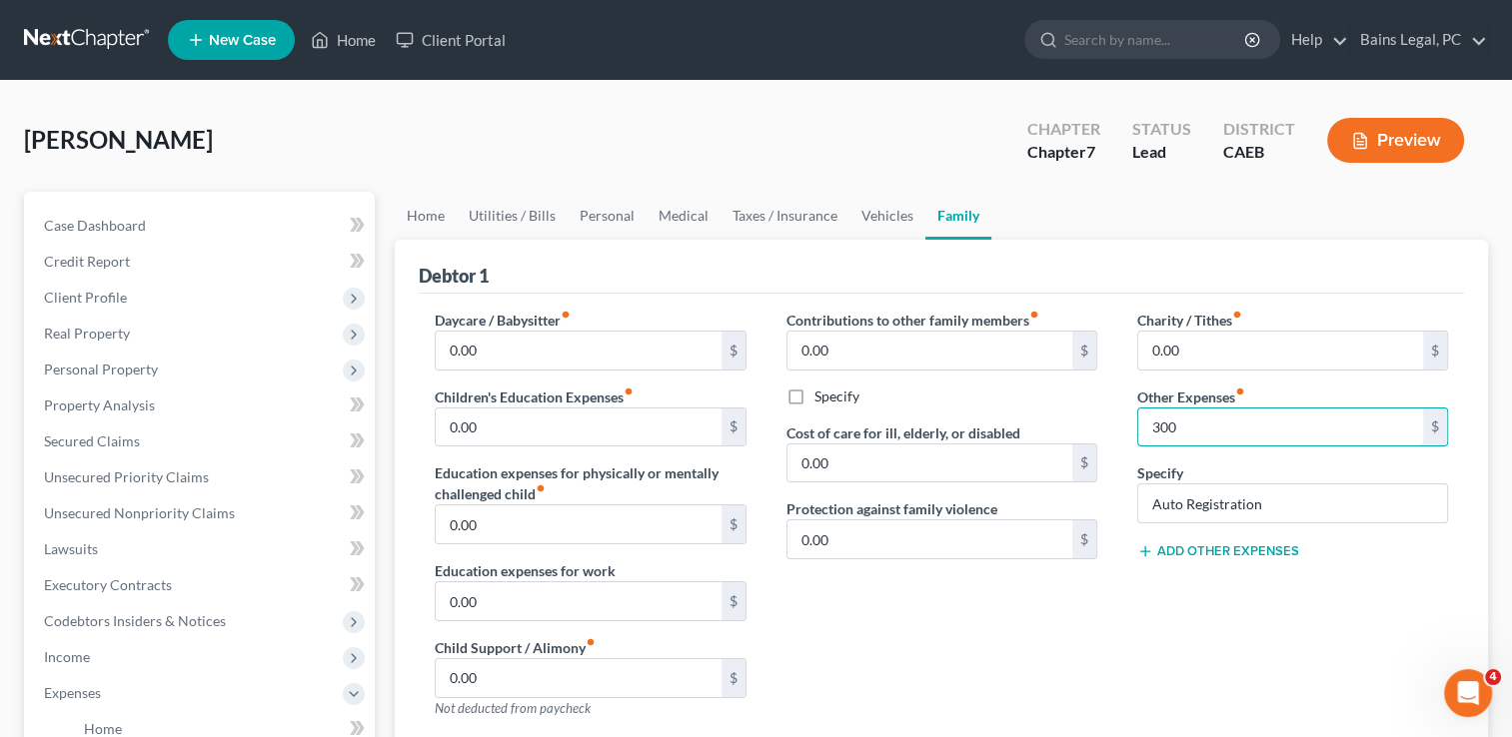
type input "300"
type input "P"
type input "Estimated vehicle payment"
click at [1224, 544] on button "Add Other Expenses" at bounding box center [1218, 552] width 162 height 16
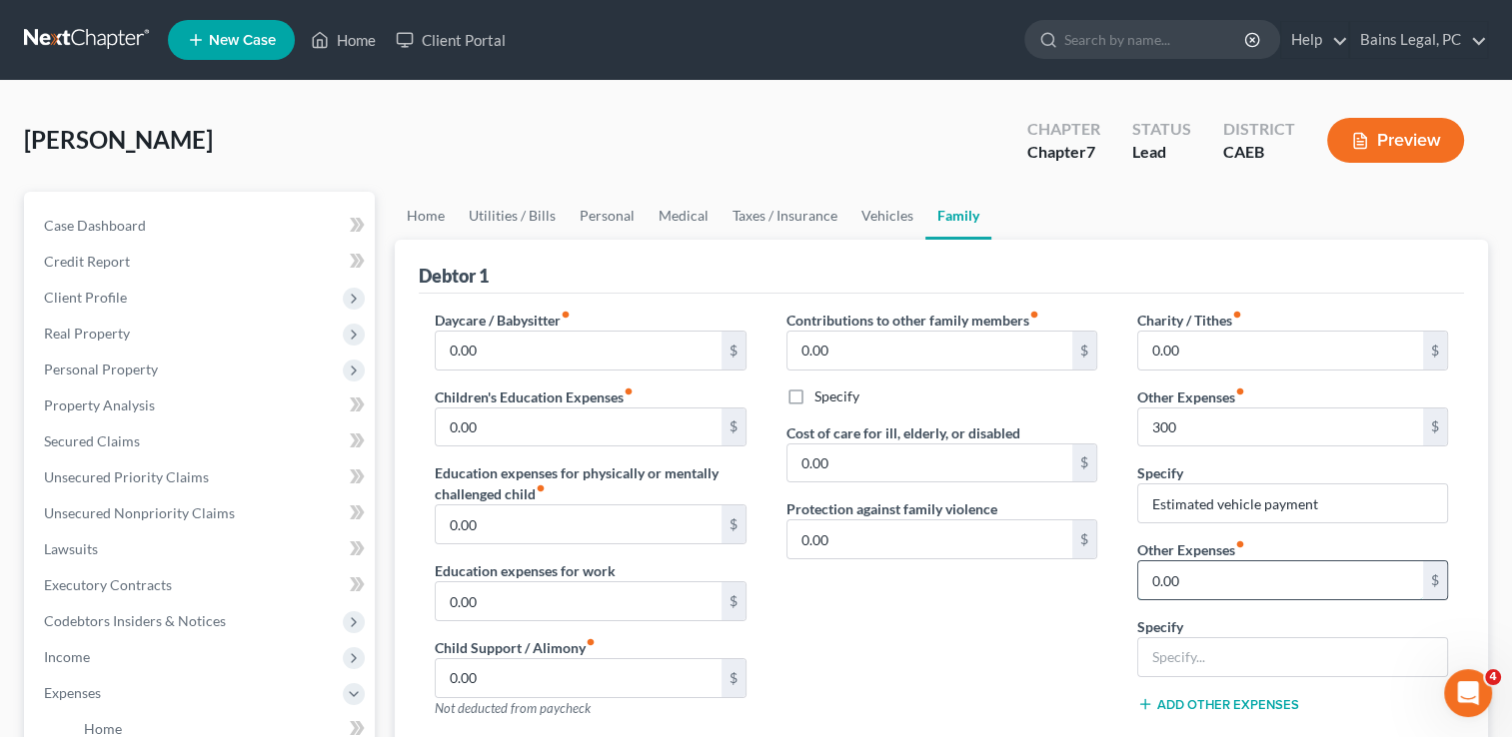
click at [1217, 586] on input "0.00" at bounding box center [1280, 581] width 285 height 38
type input "50"
type input "Replacement of used household goods"
click at [976, 606] on div "Contributions to other family members fiber_manual_record 0.00 $ Specify Cost o…" at bounding box center [941, 522] width 351 height 425
click at [595, 217] on link "Personal" at bounding box center [607, 216] width 79 height 48
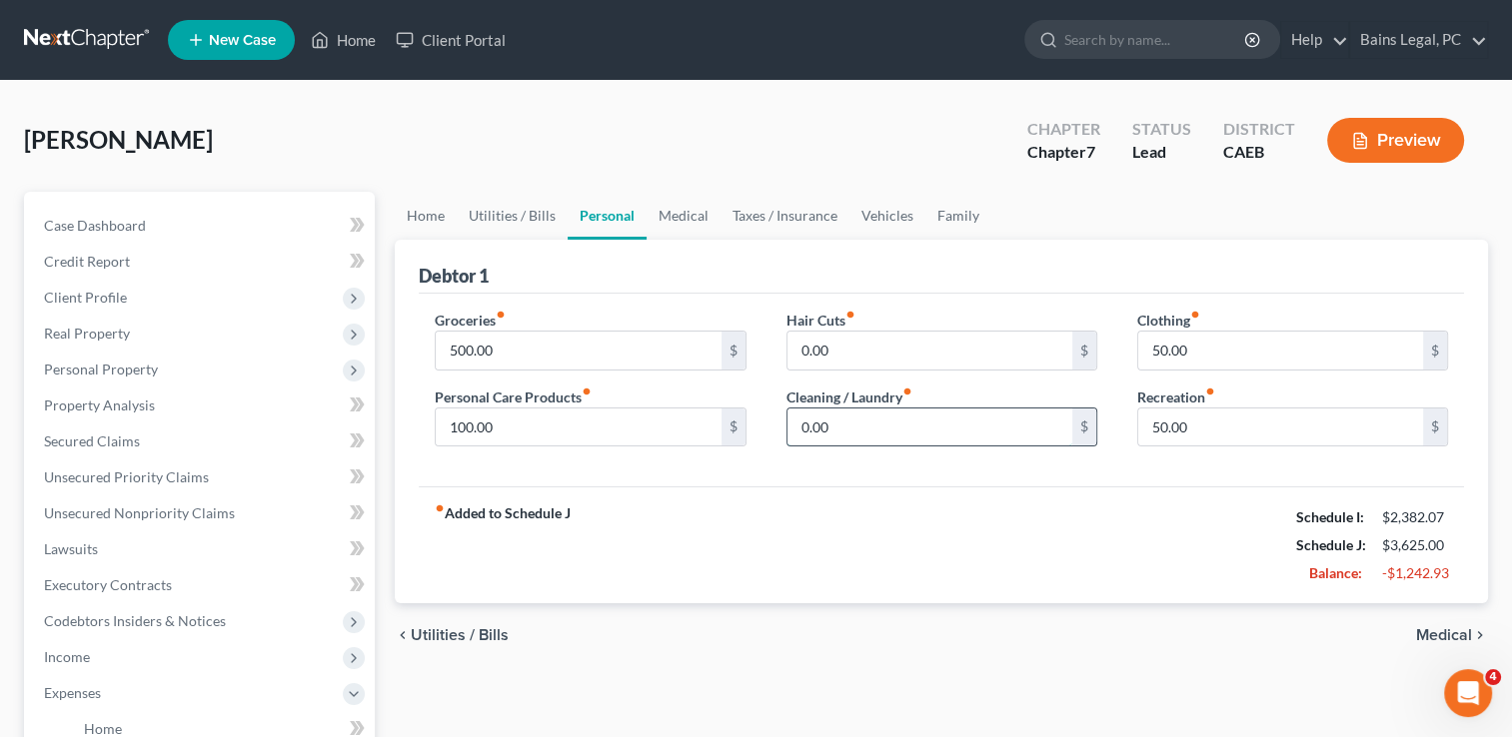
click at [838, 413] on input "0.00" at bounding box center [929, 428] width 285 height 38
type input "75"
click at [440, 218] on link "Home" at bounding box center [426, 216] width 62 height 48
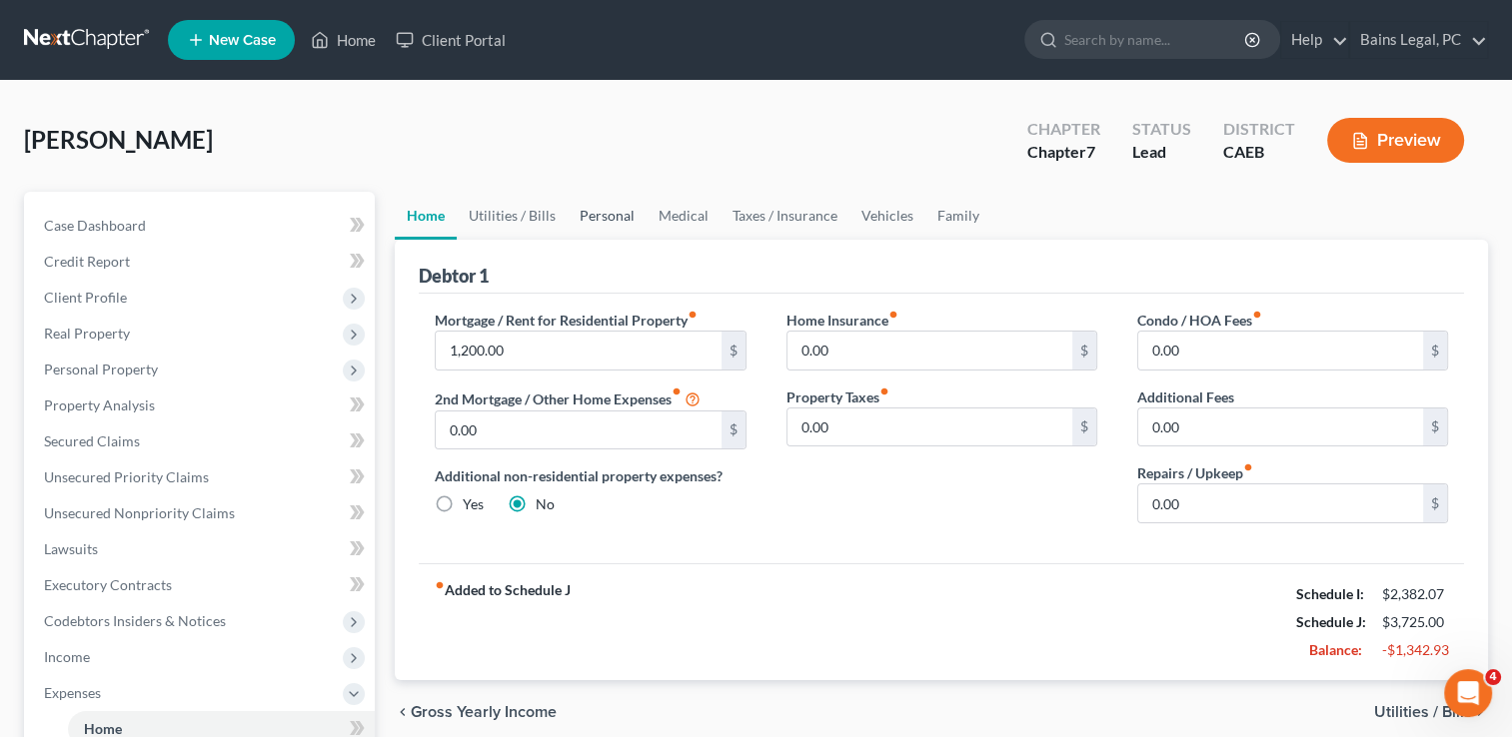
click at [606, 197] on link "Personal" at bounding box center [607, 216] width 79 height 48
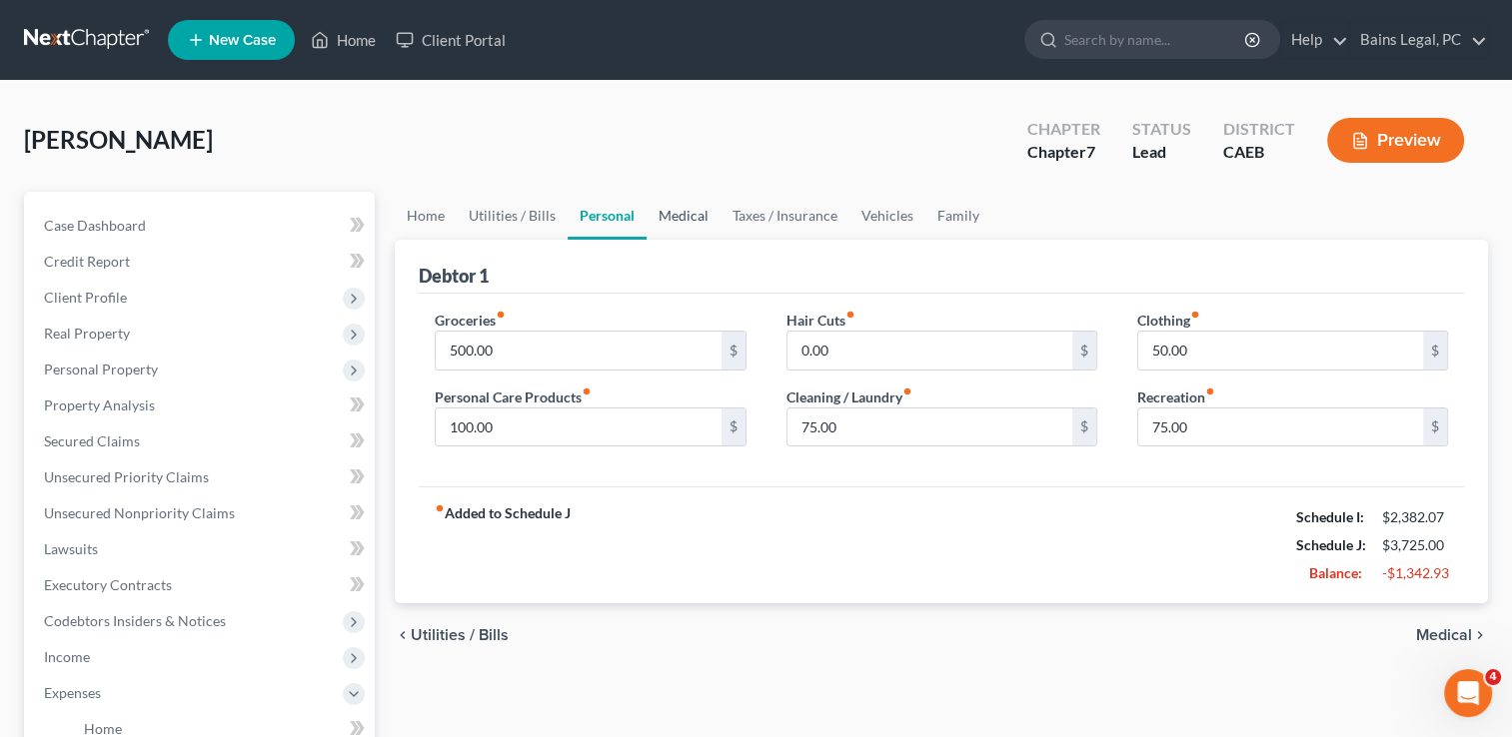
click at [684, 210] on link "Medical" at bounding box center [684, 216] width 74 height 48
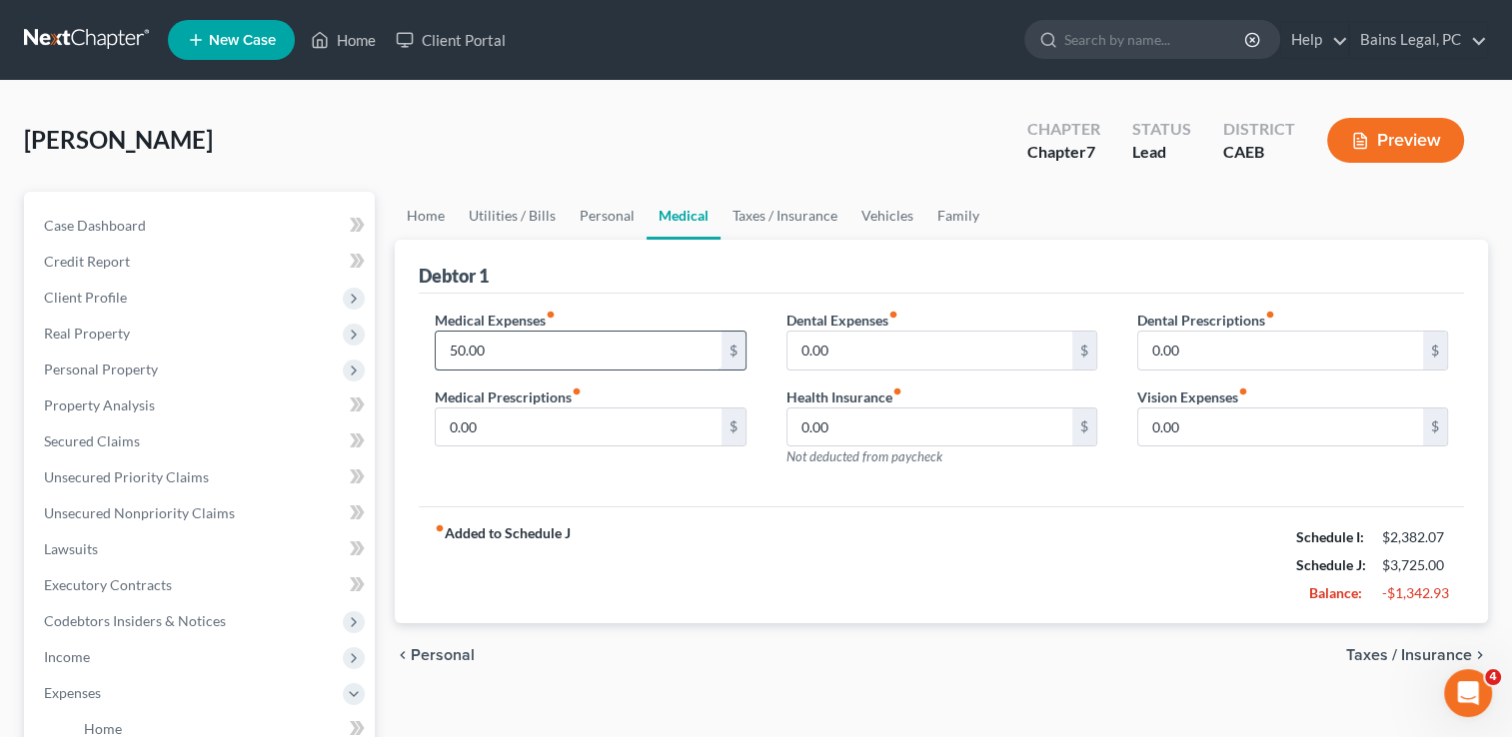
click at [608, 341] on input "50.00" at bounding box center [578, 351] width 285 height 38
type input "150"
click at [876, 210] on link "Vehicles" at bounding box center [887, 216] width 76 height 48
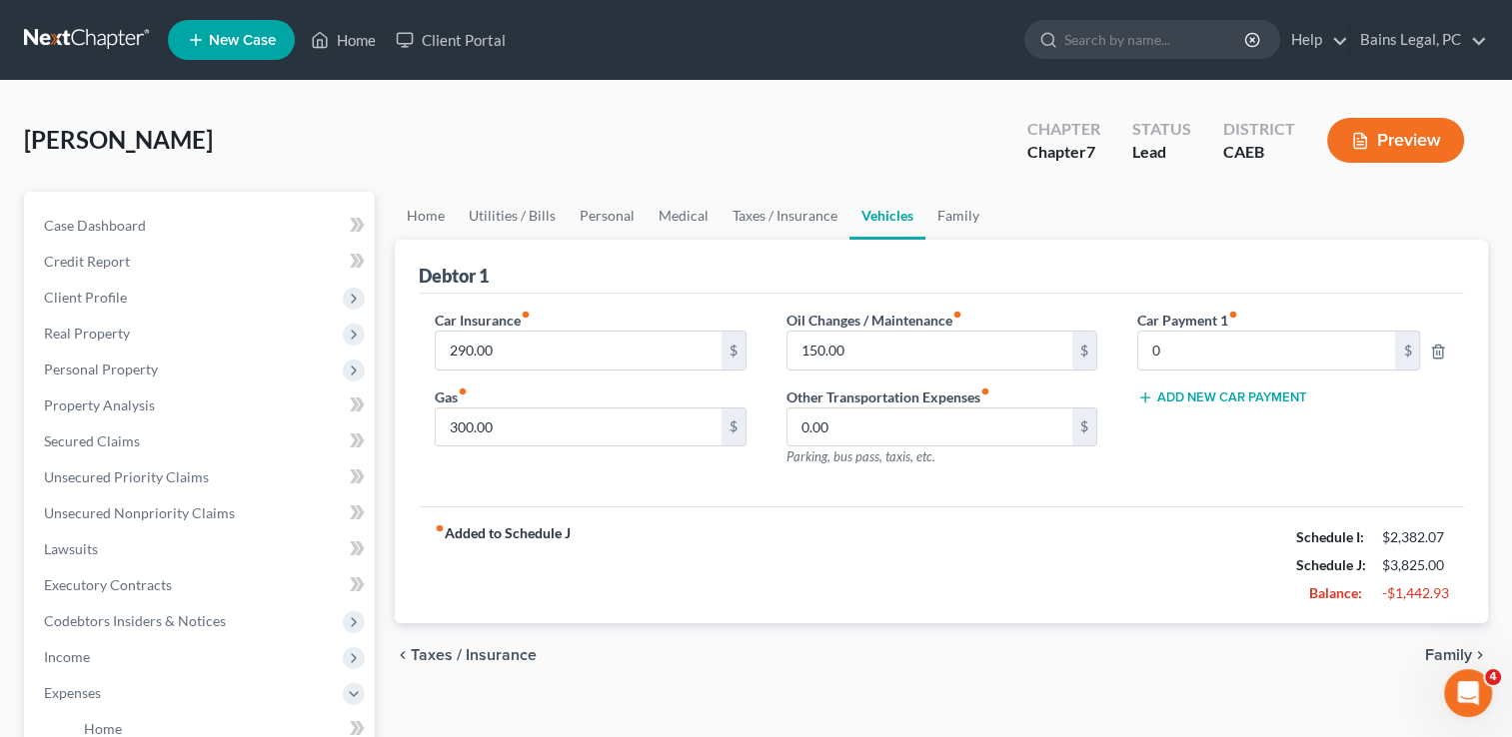
click at [800, 160] on div "[PERSON_NAME] Upgraded Chapter Chapter 7 Status Lead District CAEB Preview" at bounding box center [756, 148] width 1464 height 87
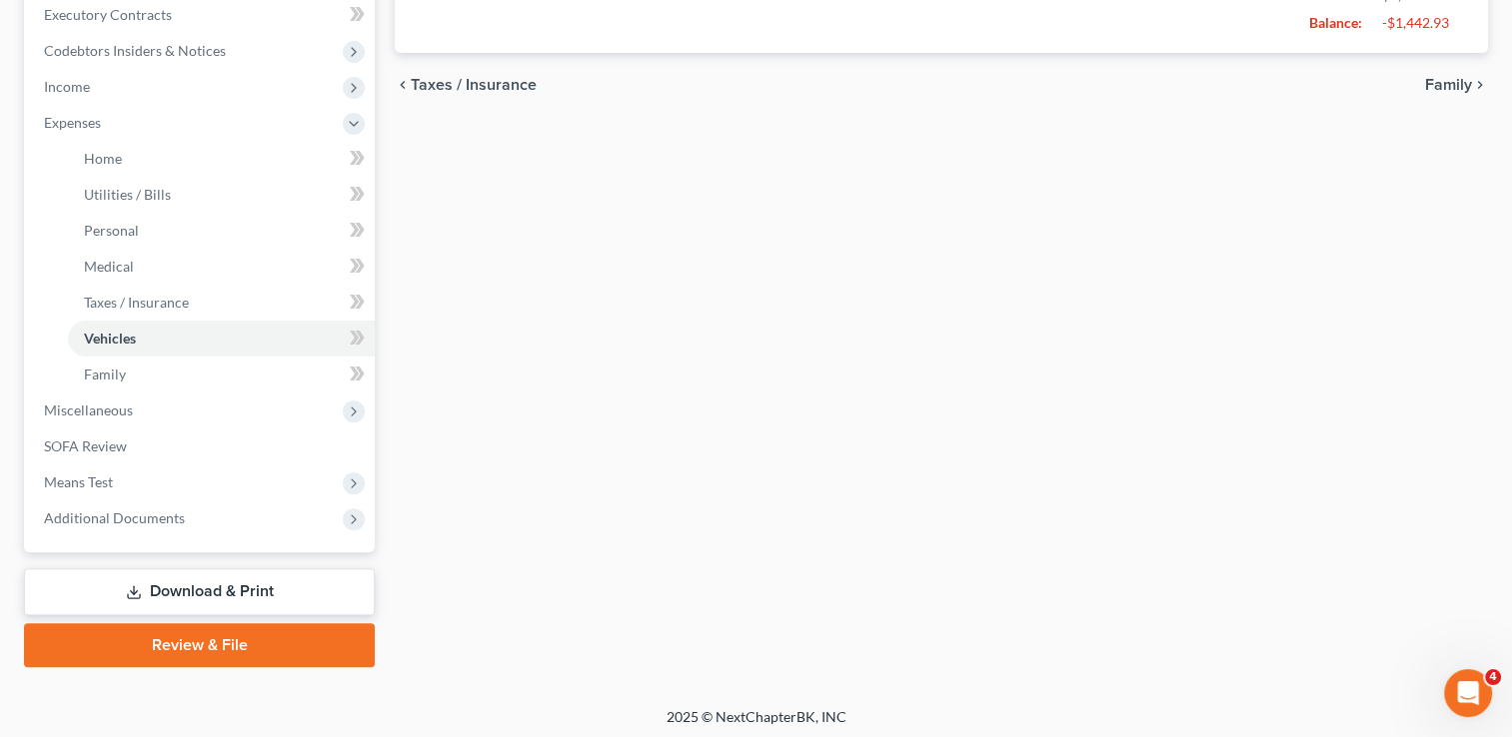
scroll to position [575, 0]
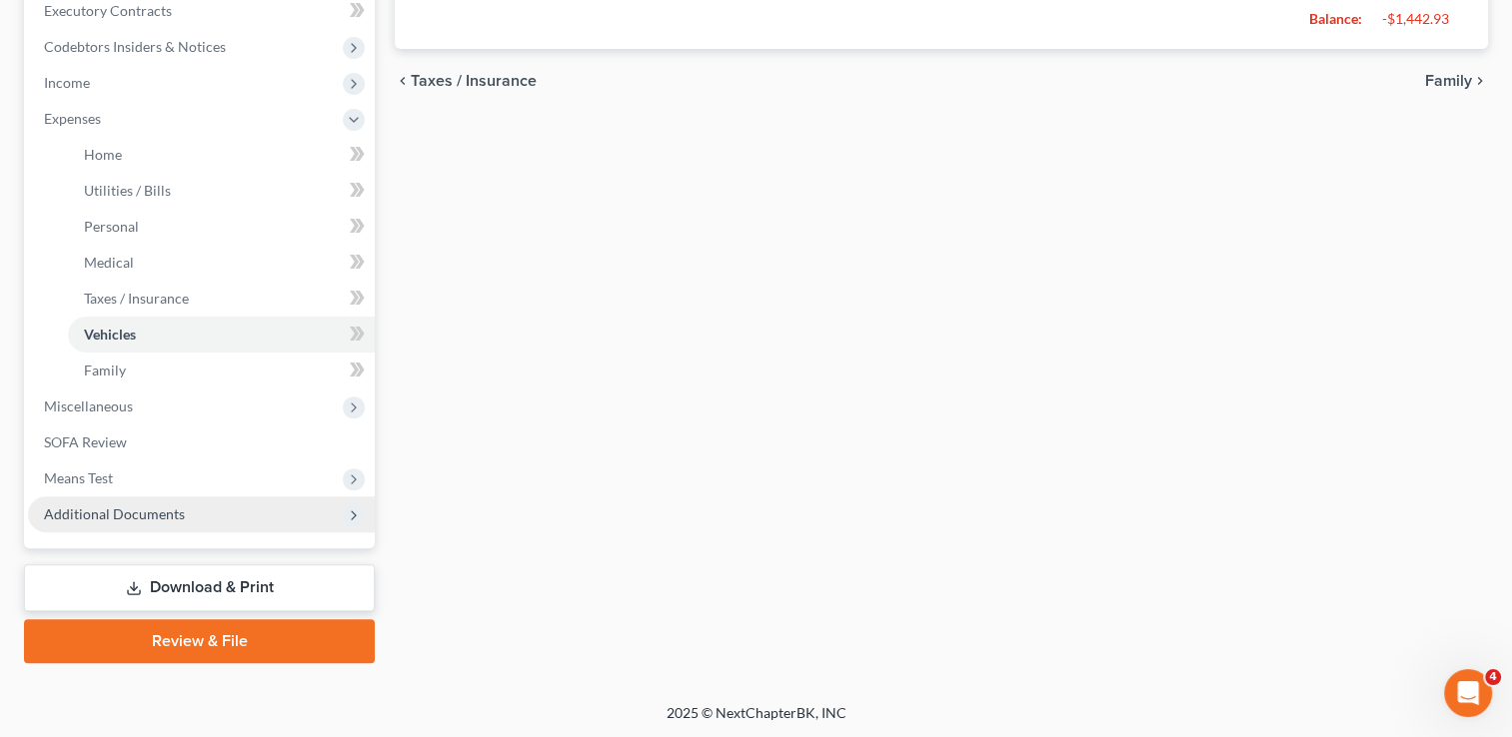
click at [107, 510] on span "Additional Documents" at bounding box center [114, 514] width 141 height 17
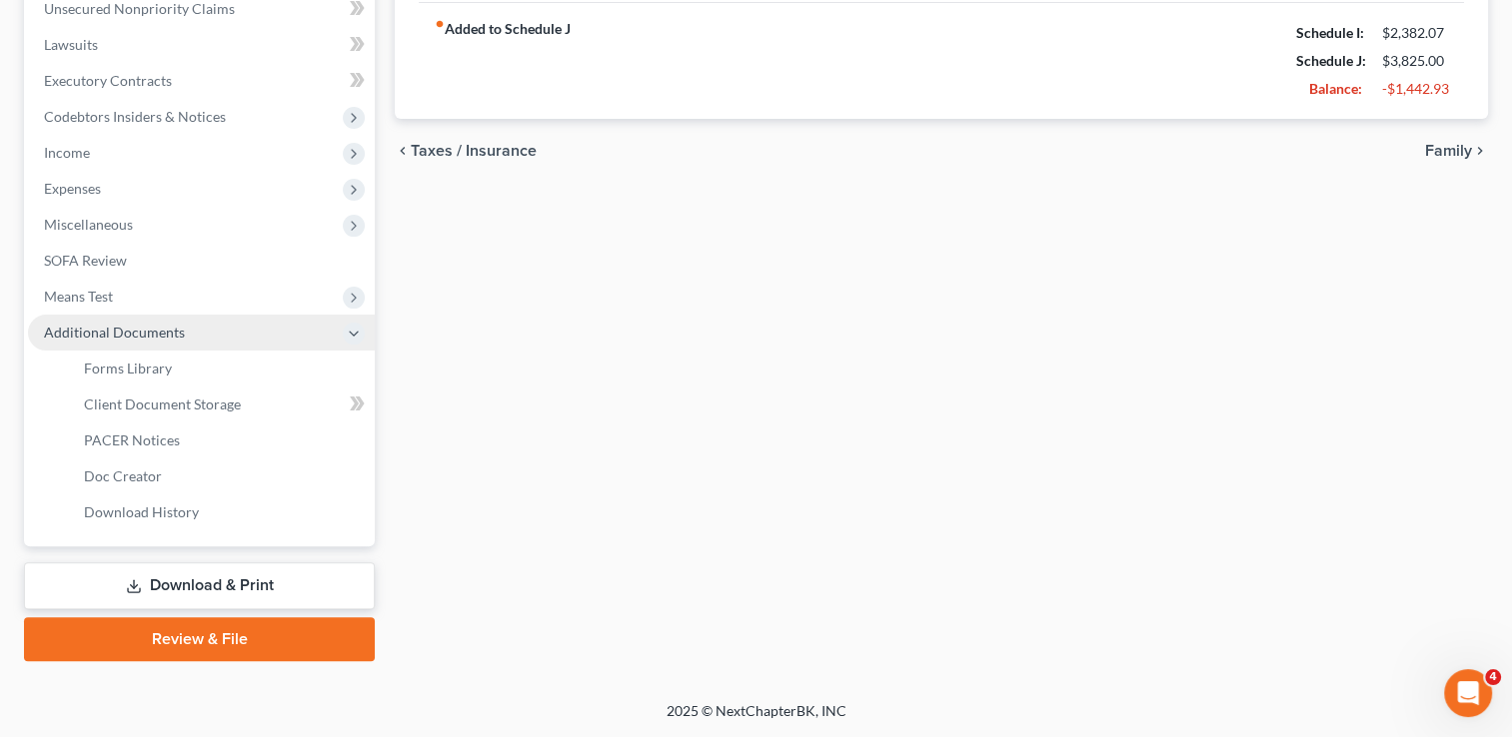
scroll to position [503, 0]
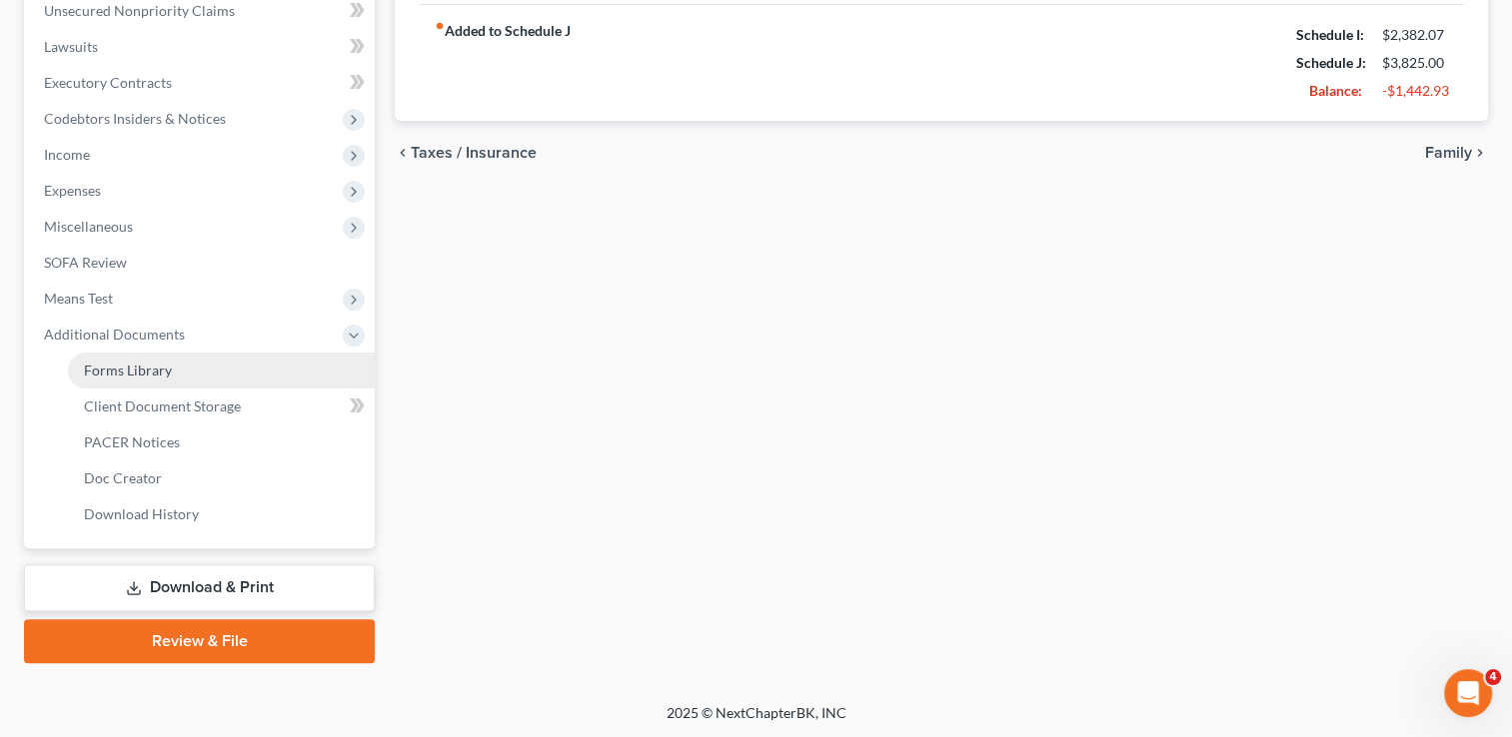
click at [138, 377] on span "Forms Library" at bounding box center [128, 370] width 88 height 17
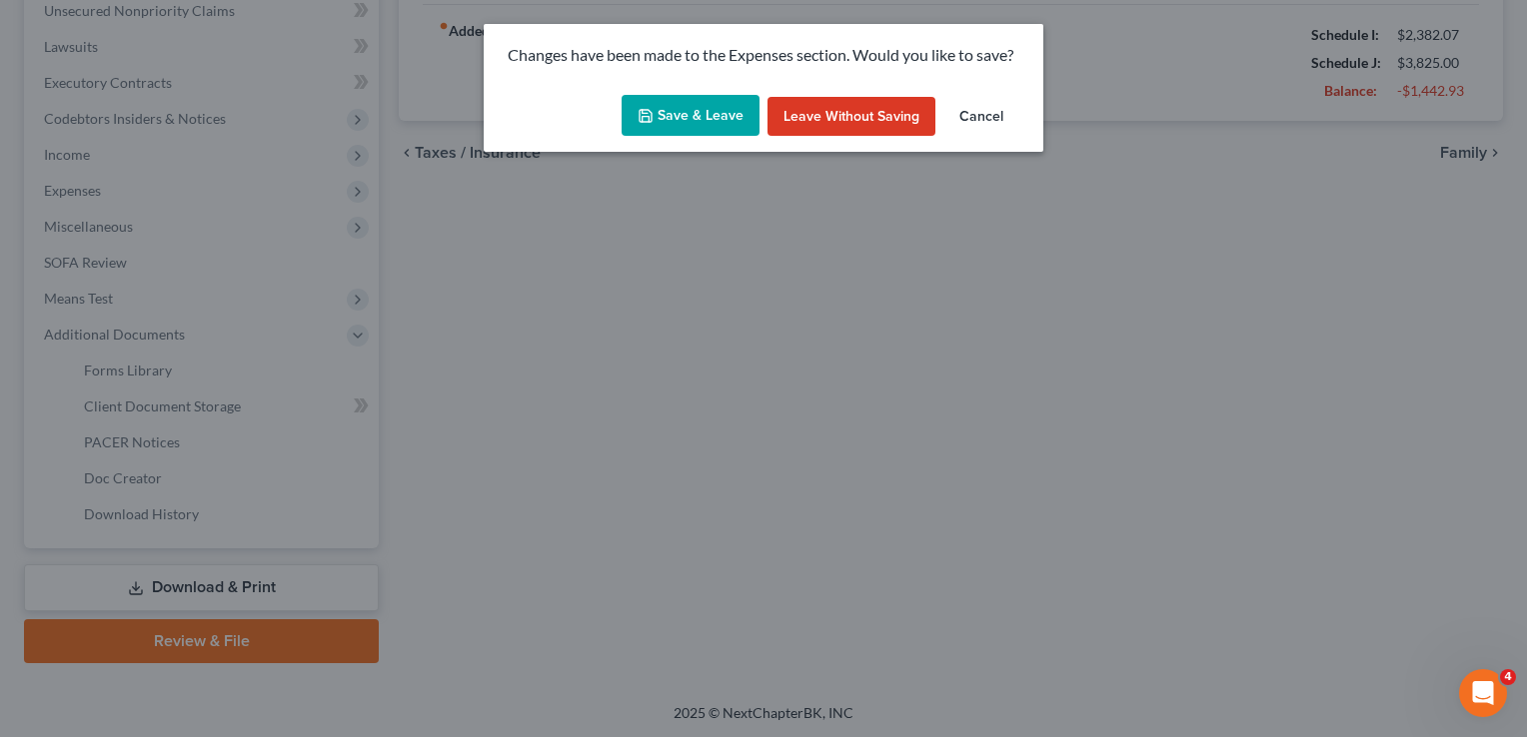
click at [703, 112] on button "Save & Leave" at bounding box center [691, 116] width 138 height 42
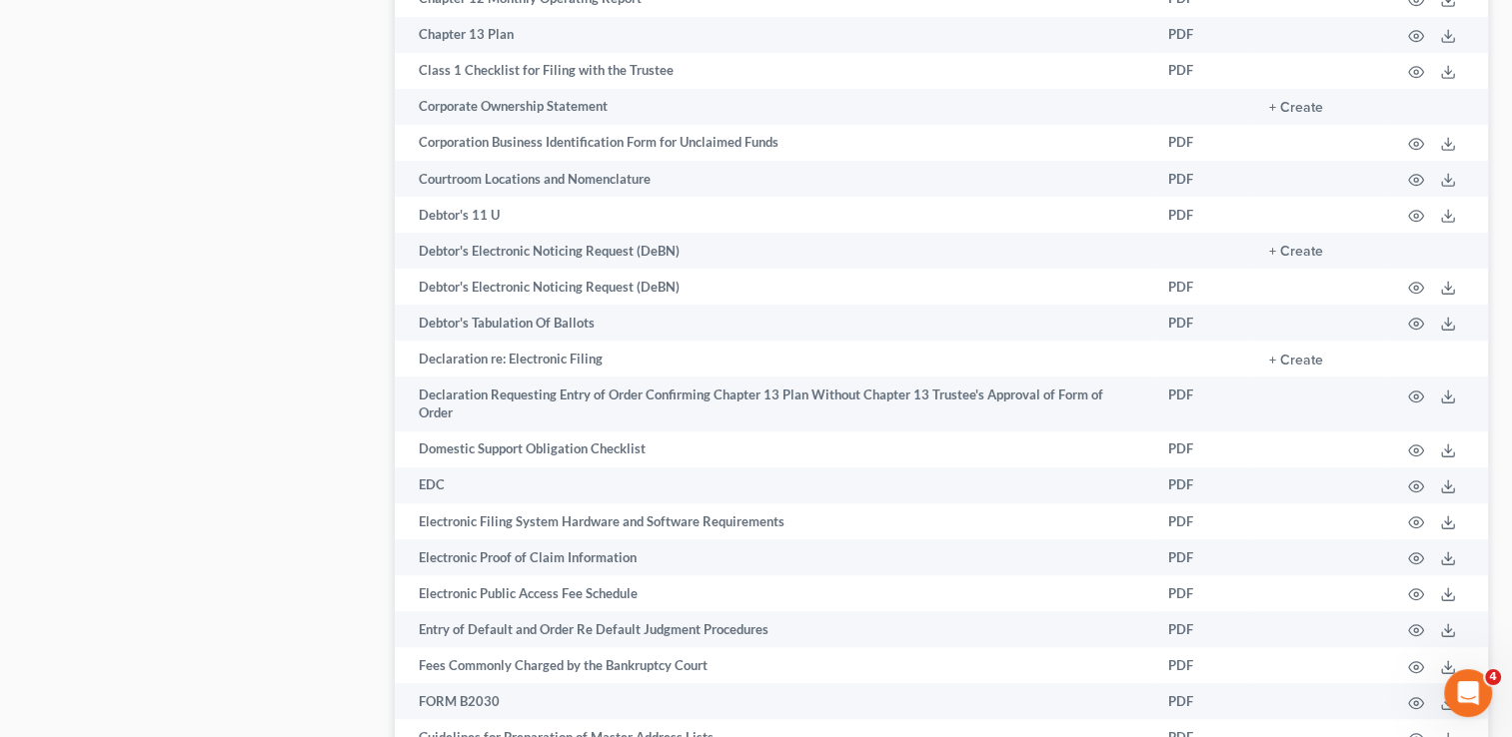
scroll to position [3126, 0]
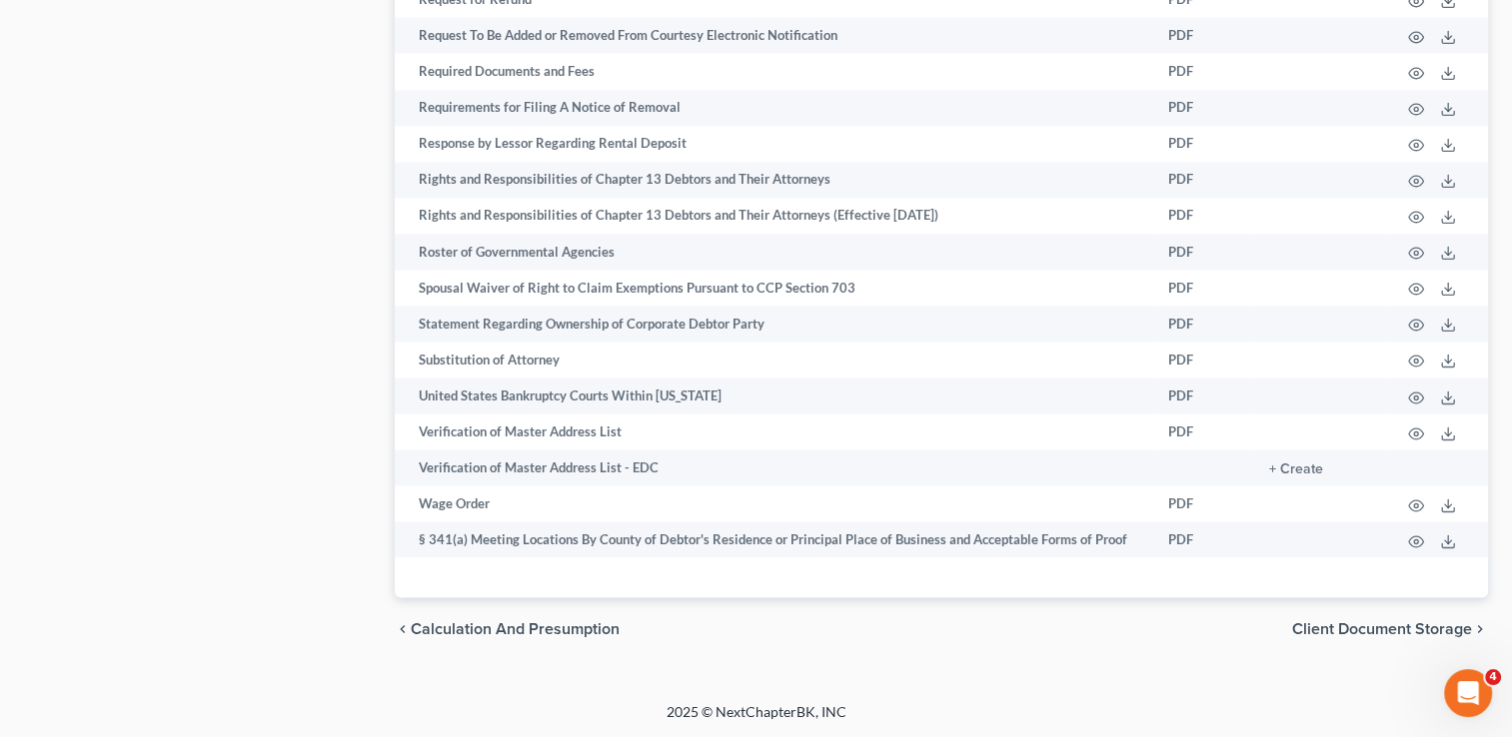
drag, startPoint x: 1520, startPoint y: 37, endPoint x: 16, endPoint y: 39, distance: 1503.9
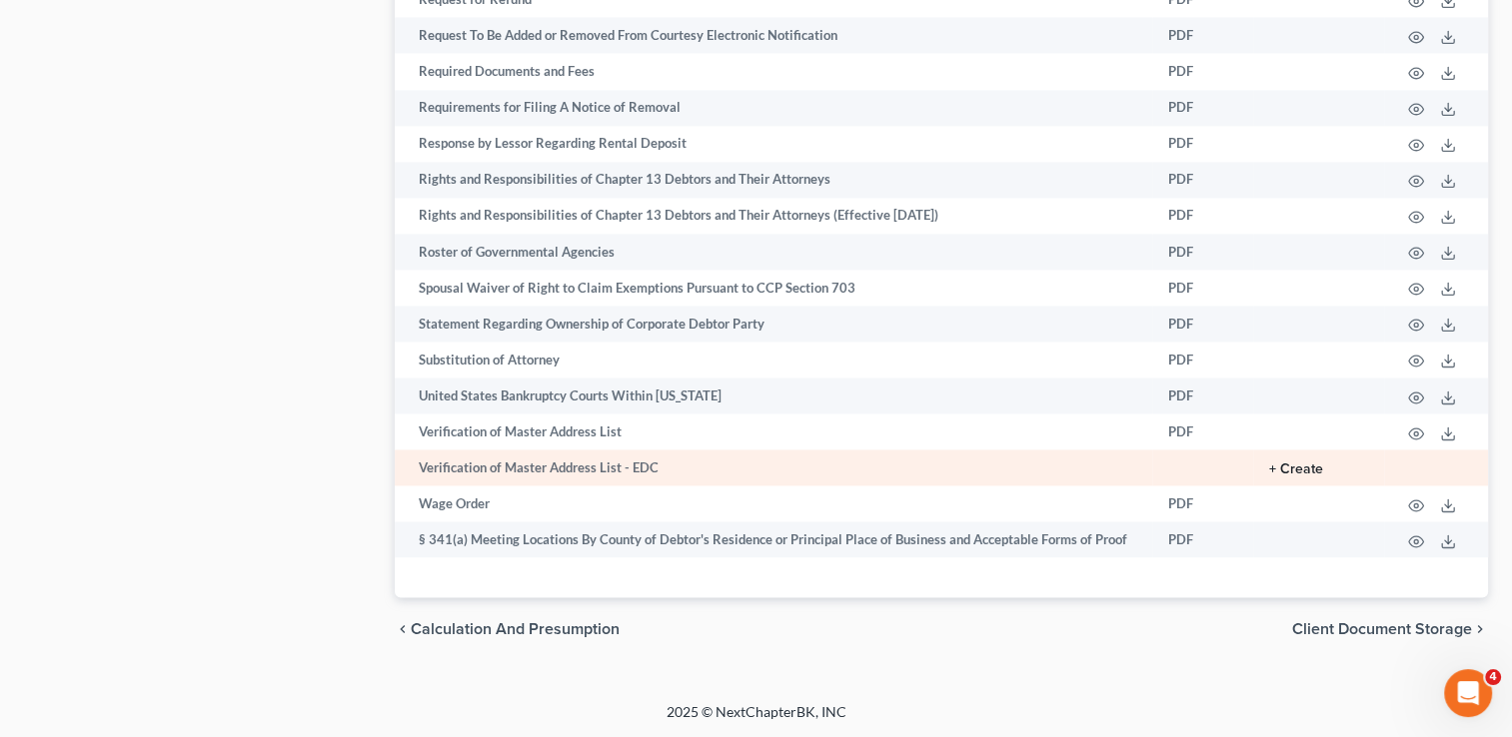
click at [1287, 469] on button "+ Create" at bounding box center [1296, 470] width 54 height 14
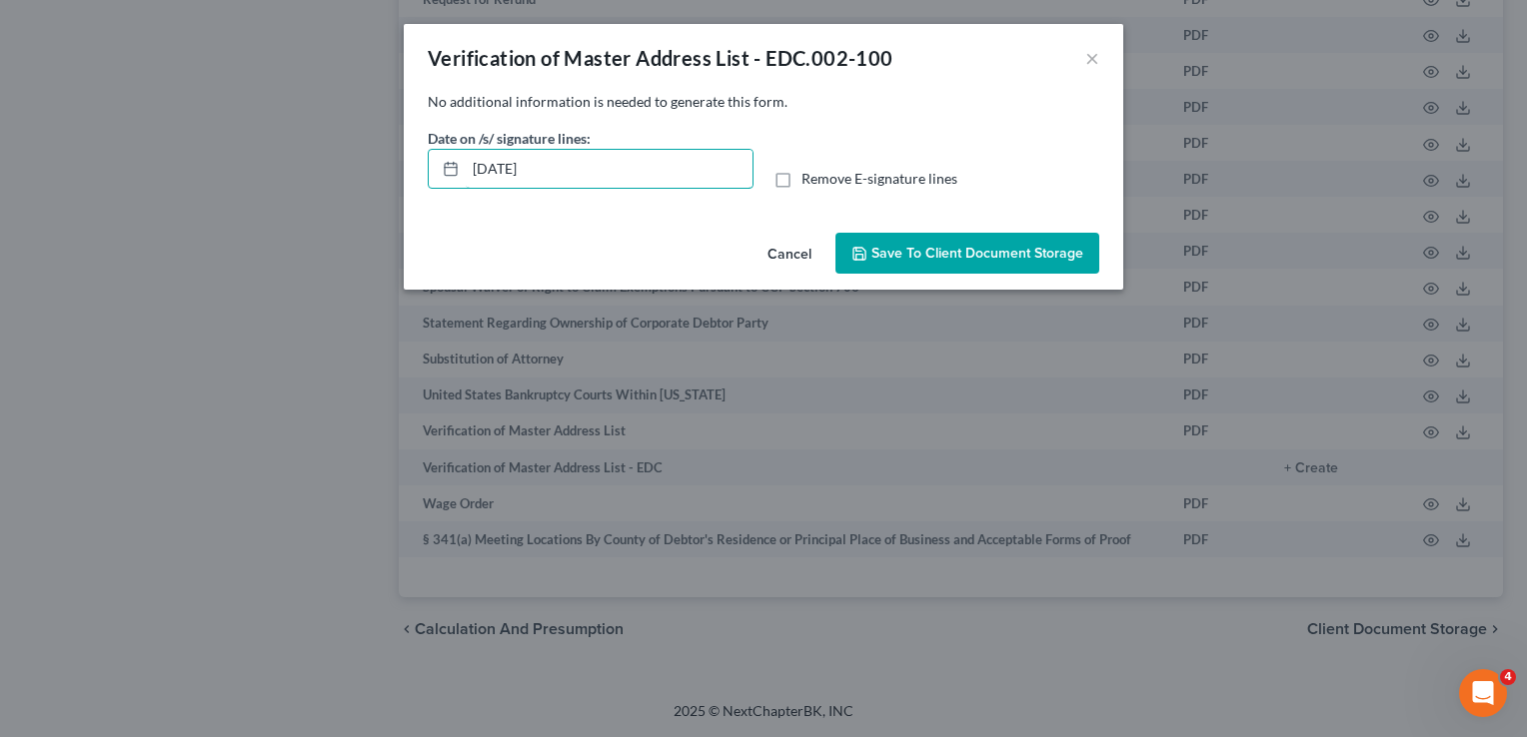
drag, startPoint x: 632, startPoint y: 158, endPoint x: 358, endPoint y: 224, distance: 281.6
click at [358, 224] on div "Verification of Master Address List - EDC.002-100 × No additional information i…" at bounding box center [763, 368] width 1527 height 737
click at [801, 174] on label "Remove E-signature lines" at bounding box center [879, 179] width 156 height 20
click at [809, 174] on input "Remove E-signature lines" at bounding box center [815, 175] width 13 height 13
checkbox input "true"
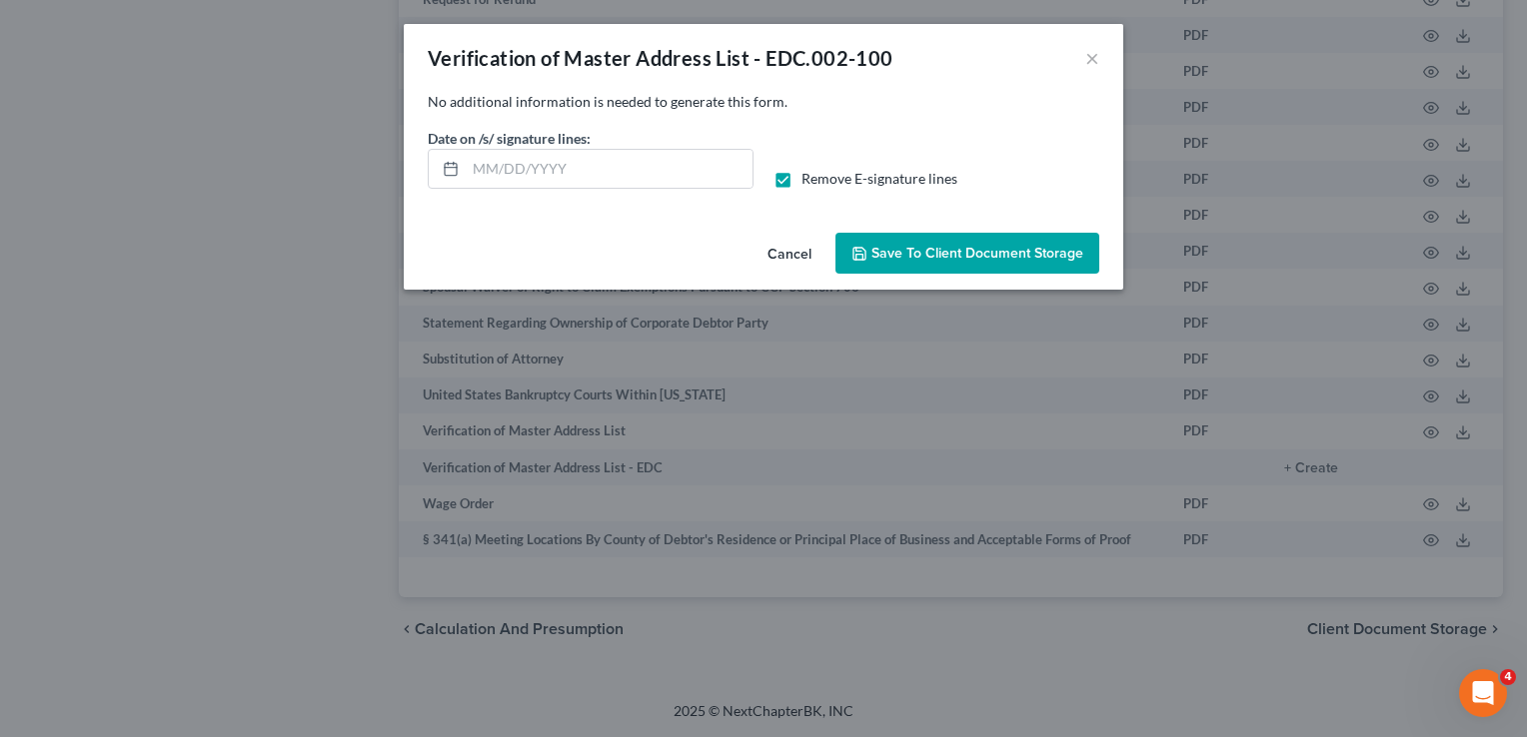
click at [864, 230] on div "Cancel Save to Client Document Storage" at bounding box center [763, 258] width 719 height 66
click at [889, 247] on span "Save to Client Document Storage" at bounding box center [977, 253] width 212 height 17
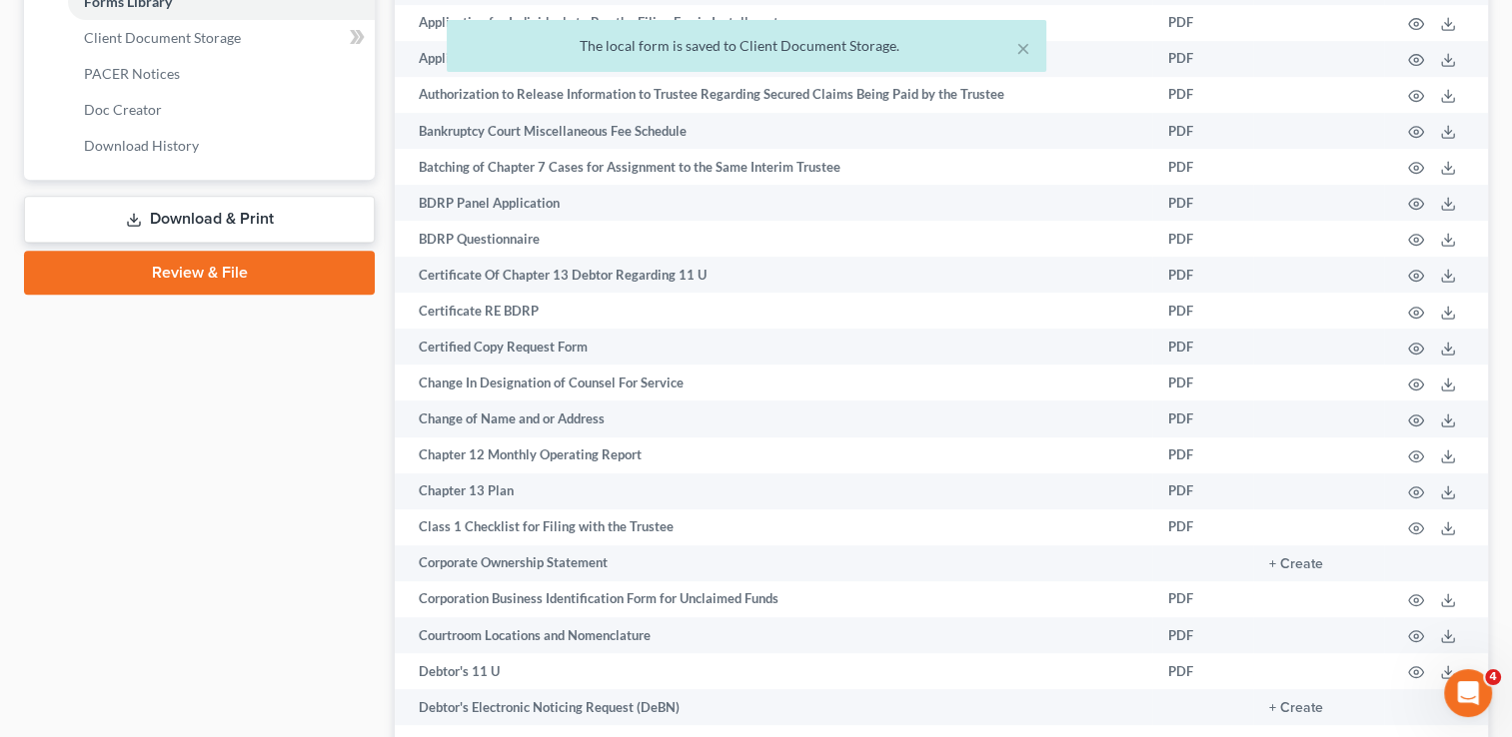
scroll to position [648, 0]
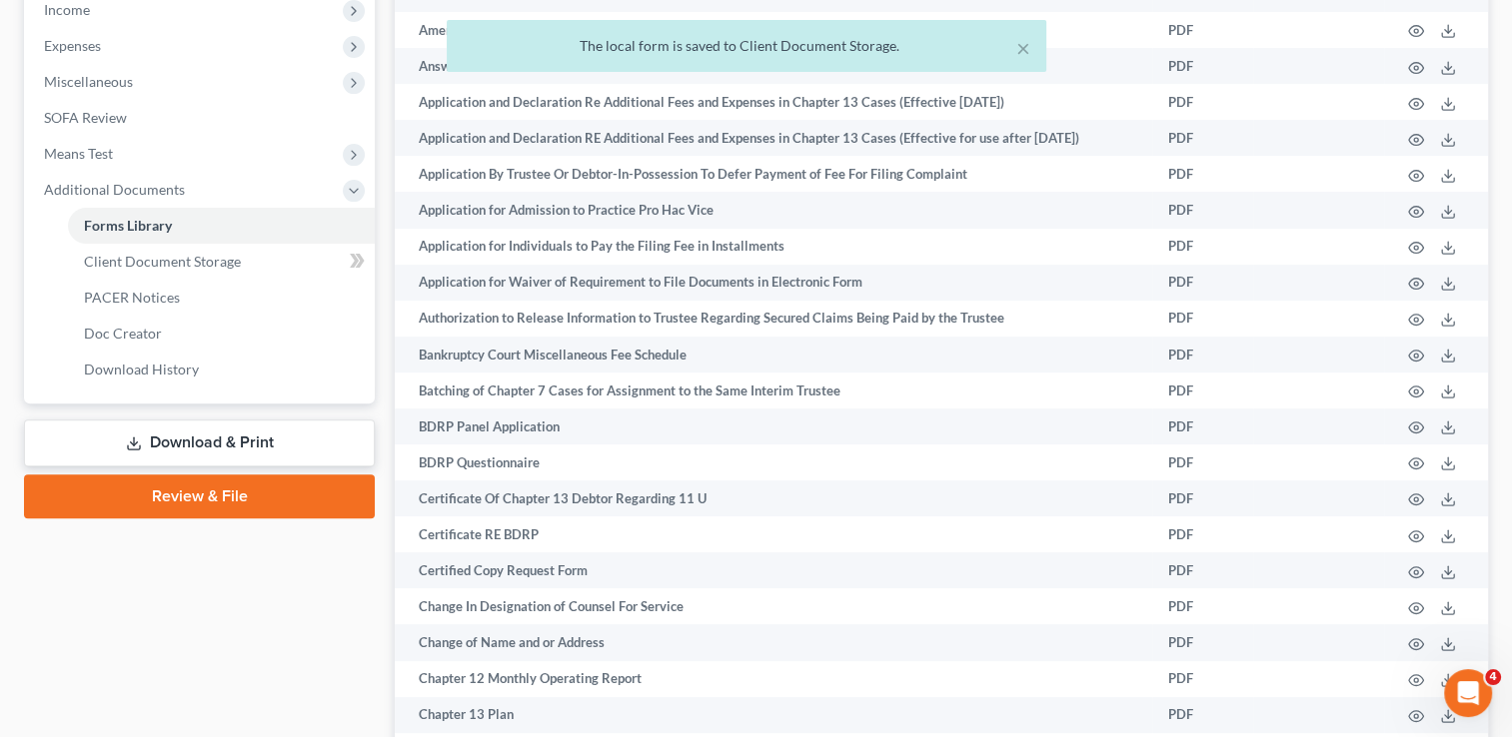
click at [302, 434] on link "Download & Print" at bounding box center [199, 443] width 351 height 47
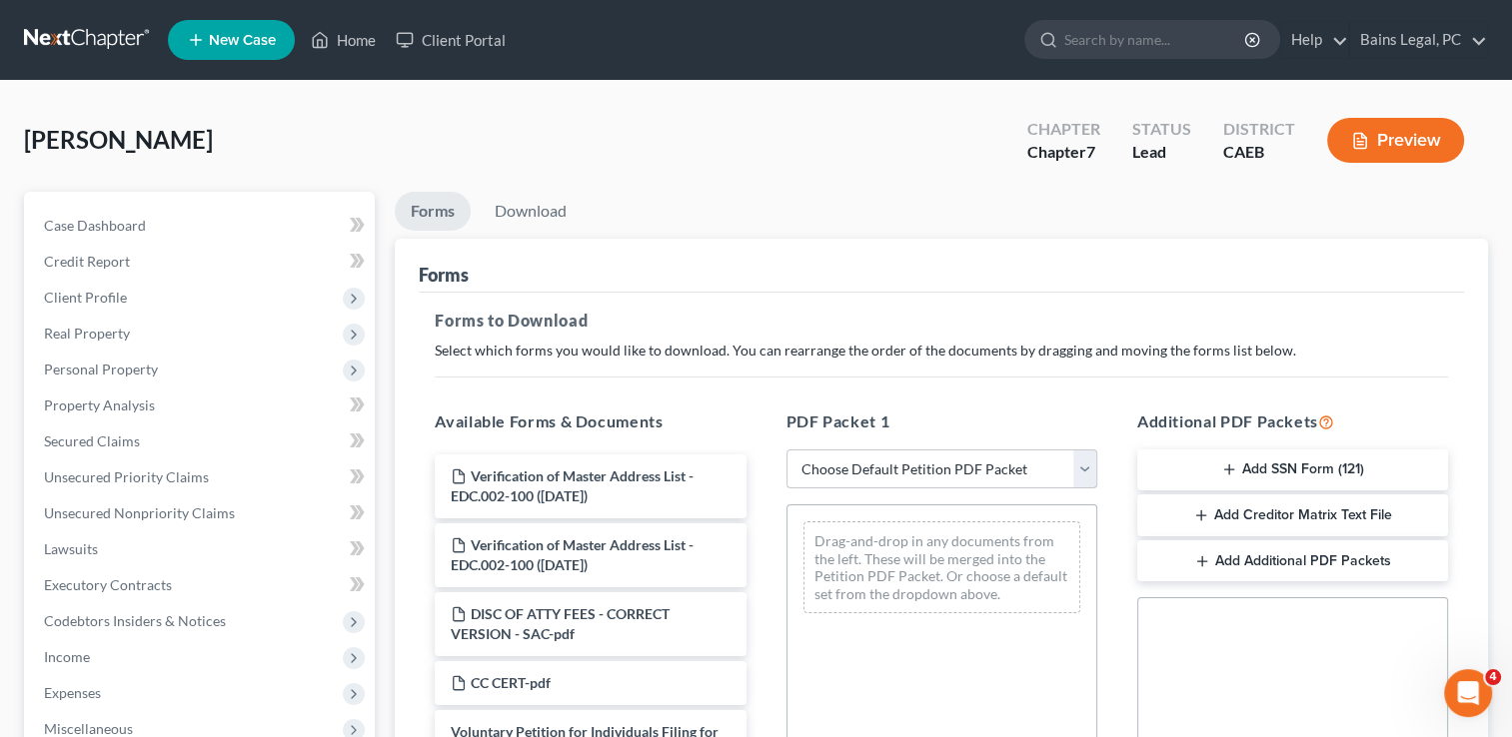
click at [942, 464] on select "Choose Default Petition PDF Packet Complete Bankruptcy Petition (all forms and …" at bounding box center [941, 470] width 311 height 40
select select "0"
click at [786, 450] on select "Choose Default Petition PDF Packet Complete Bankruptcy Petition (all forms and …" at bounding box center [941, 470] width 311 height 40
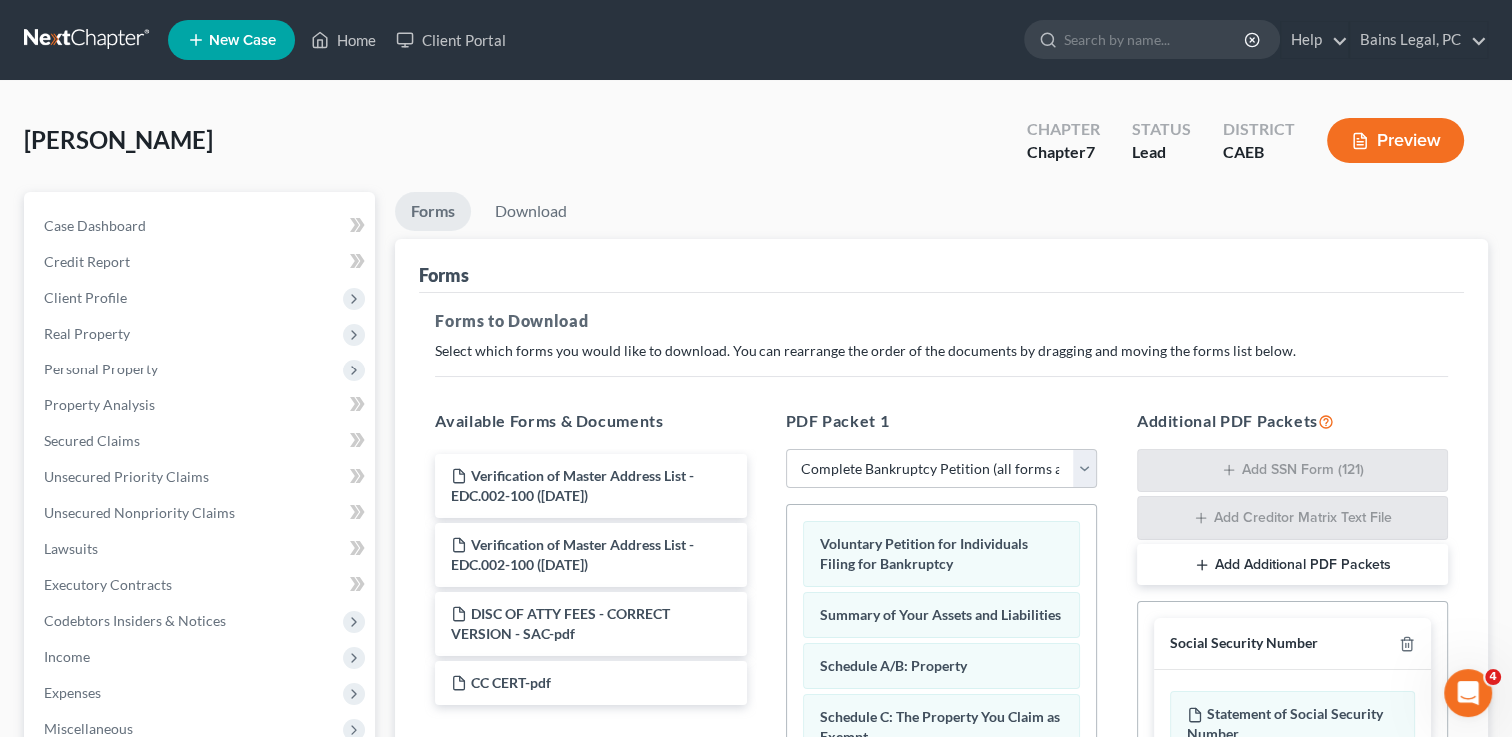
click at [817, 286] on div "Forms" at bounding box center [941, 266] width 1045 height 54
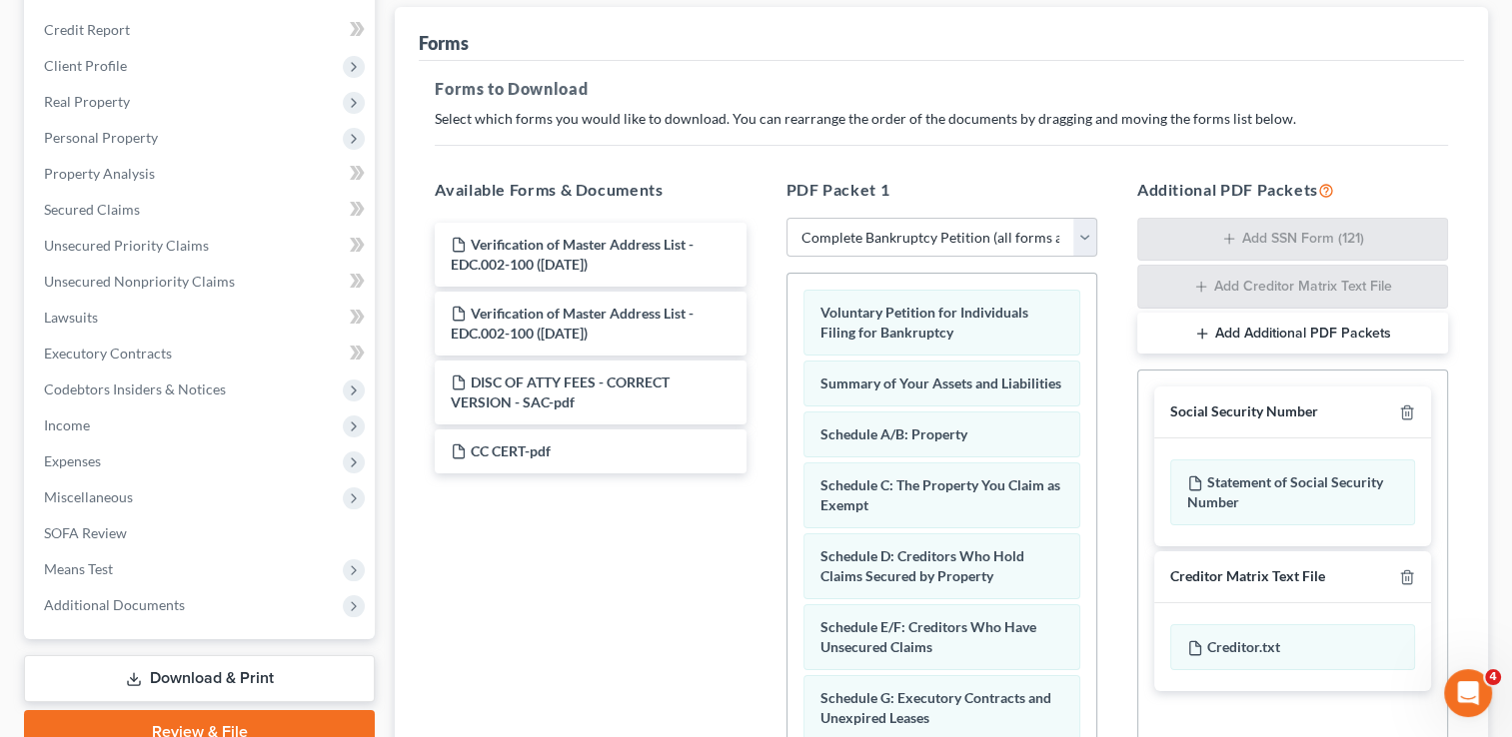
scroll to position [320, 0]
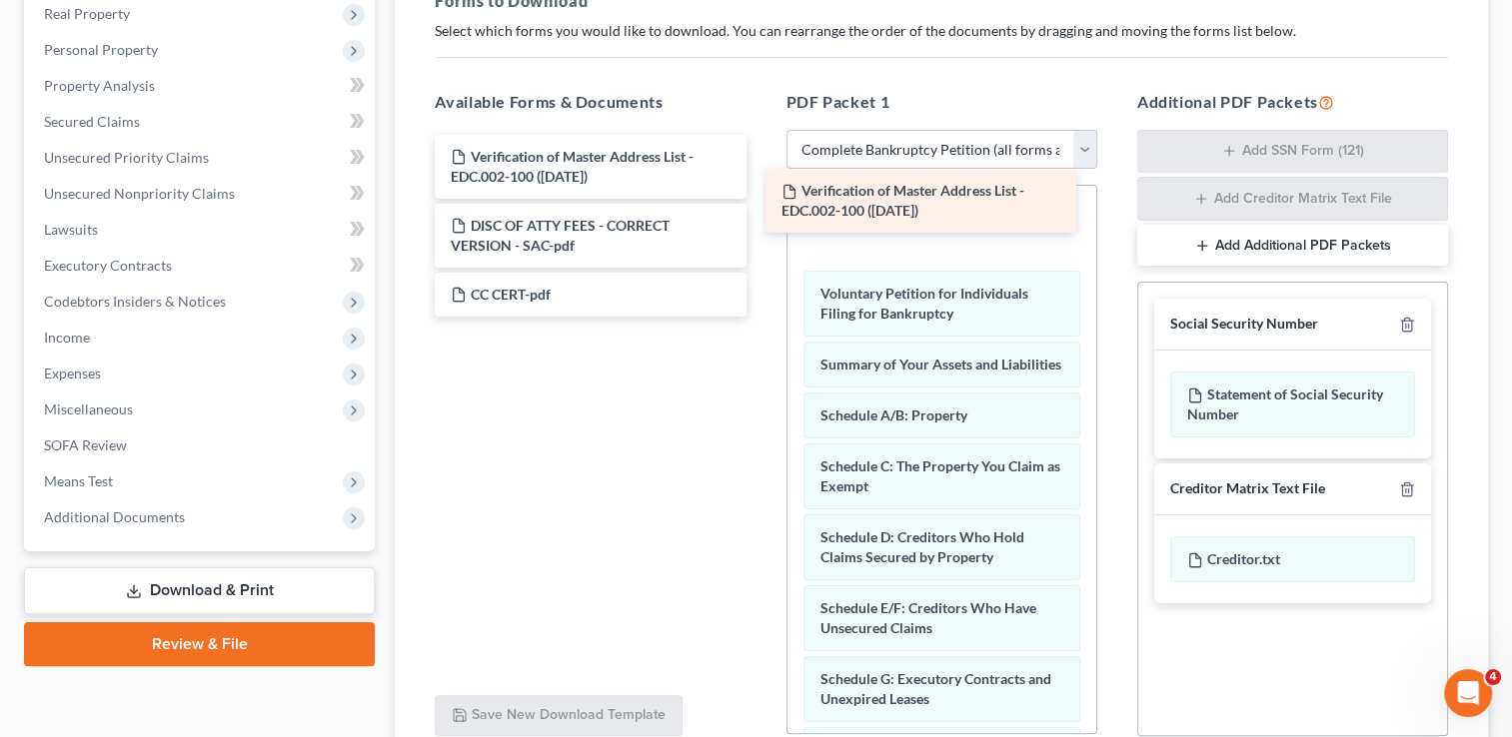
drag, startPoint x: 654, startPoint y: 166, endPoint x: 984, endPoint y: 202, distance: 332.7
click at [761, 202] on div "Verification of Master Address List - EDC.002-100 ([DATE]) Verification of Mast…" at bounding box center [590, 226] width 343 height 182
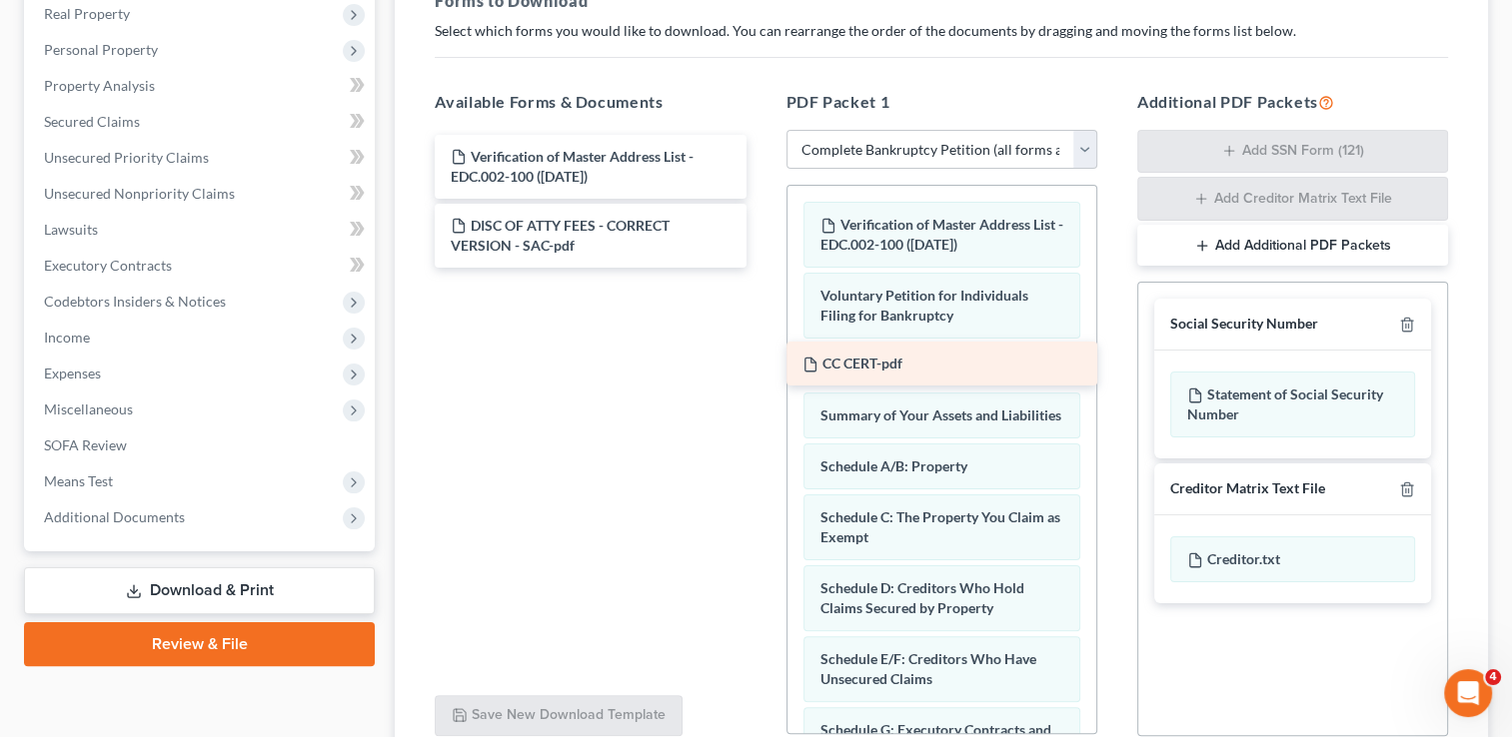
drag, startPoint x: 632, startPoint y: 283, endPoint x: 983, endPoint y: 354, distance: 358.8
click at [761, 268] on div "CC CERT-pdf Verification of Master Address List - EDC.002-100 ([DATE]) DISC OF …" at bounding box center [590, 201] width 343 height 133
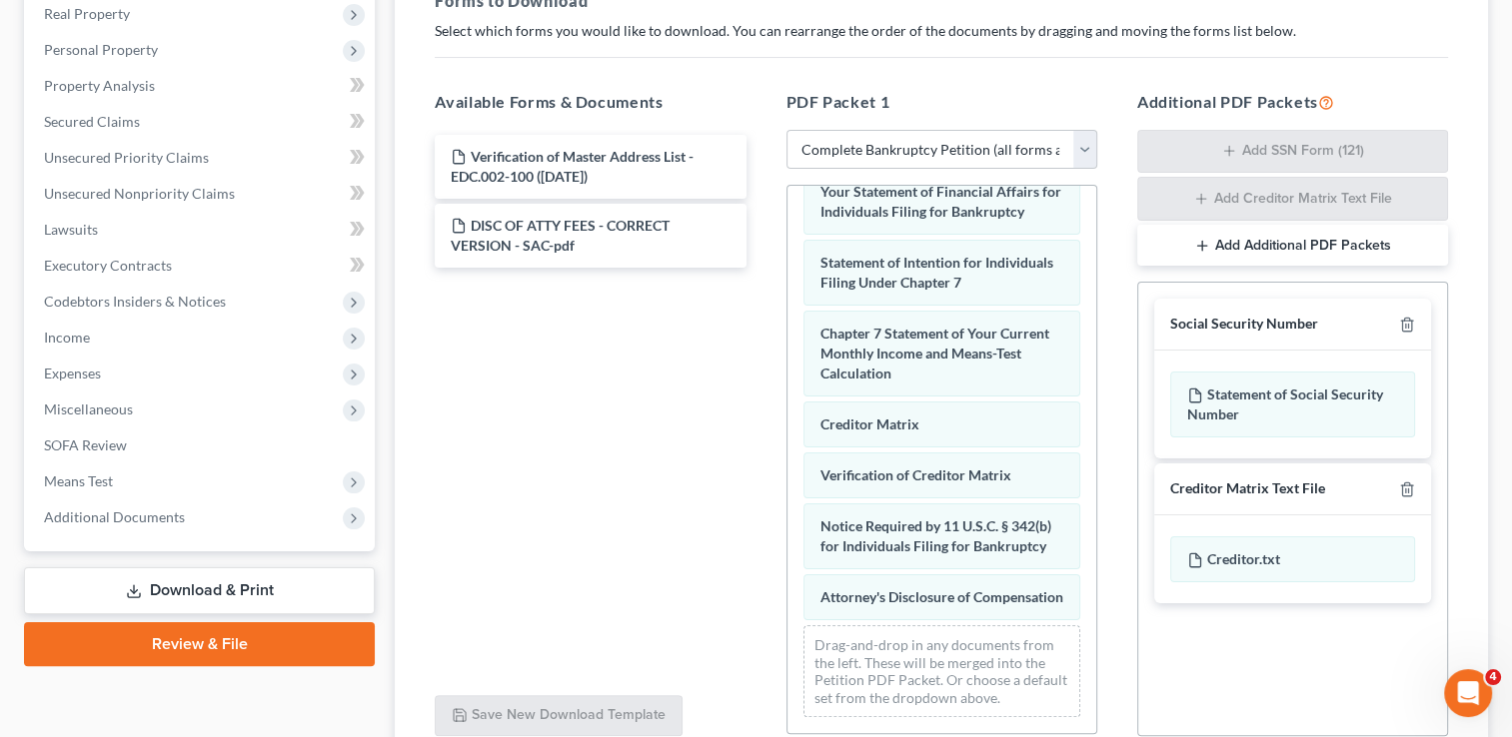
scroll to position [815, 0]
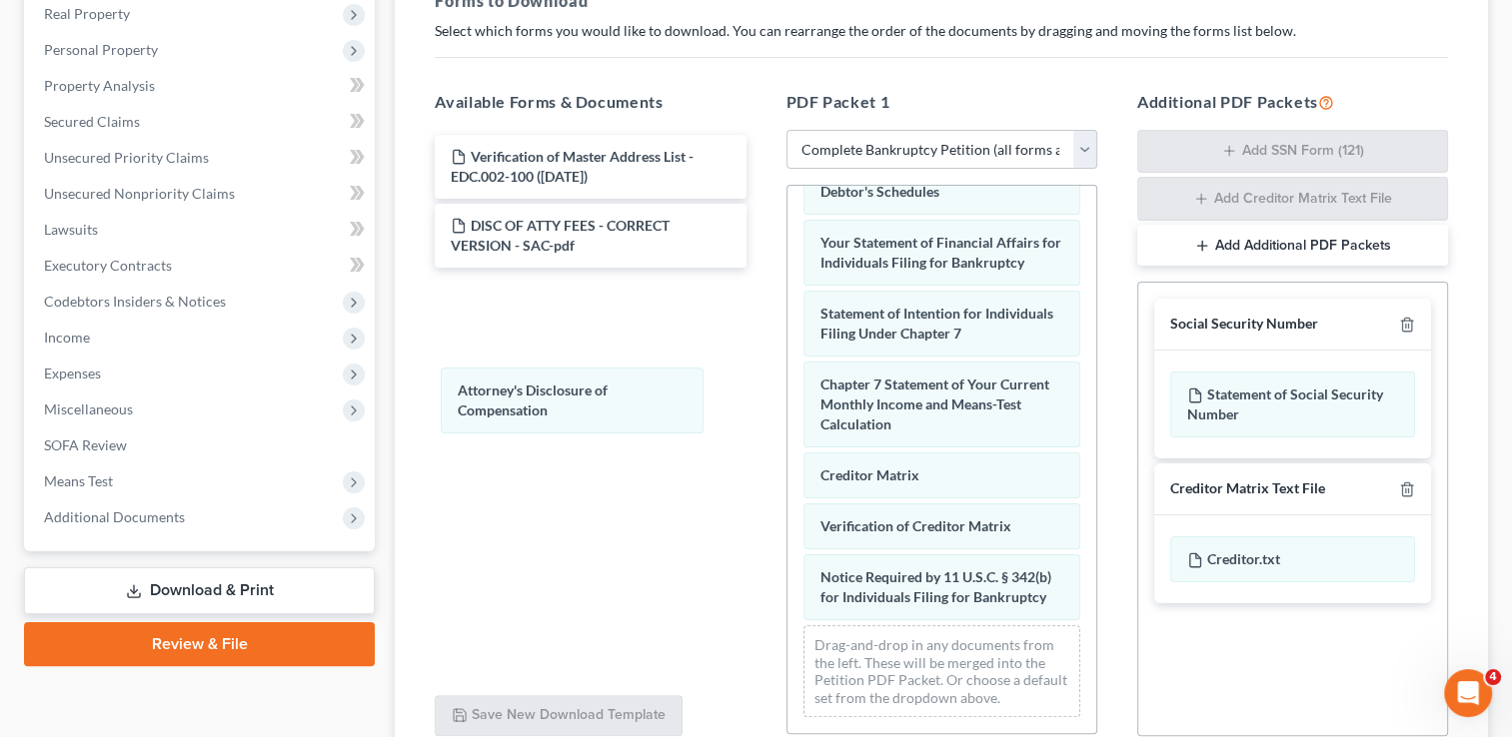
drag, startPoint x: 901, startPoint y: 577, endPoint x: 607, endPoint y: 434, distance: 327.6
click at [787, 390] on div "Attorney's Disclosure of Compensation Verification of Master Address List - EDC…" at bounding box center [941, 67] width 309 height 1332
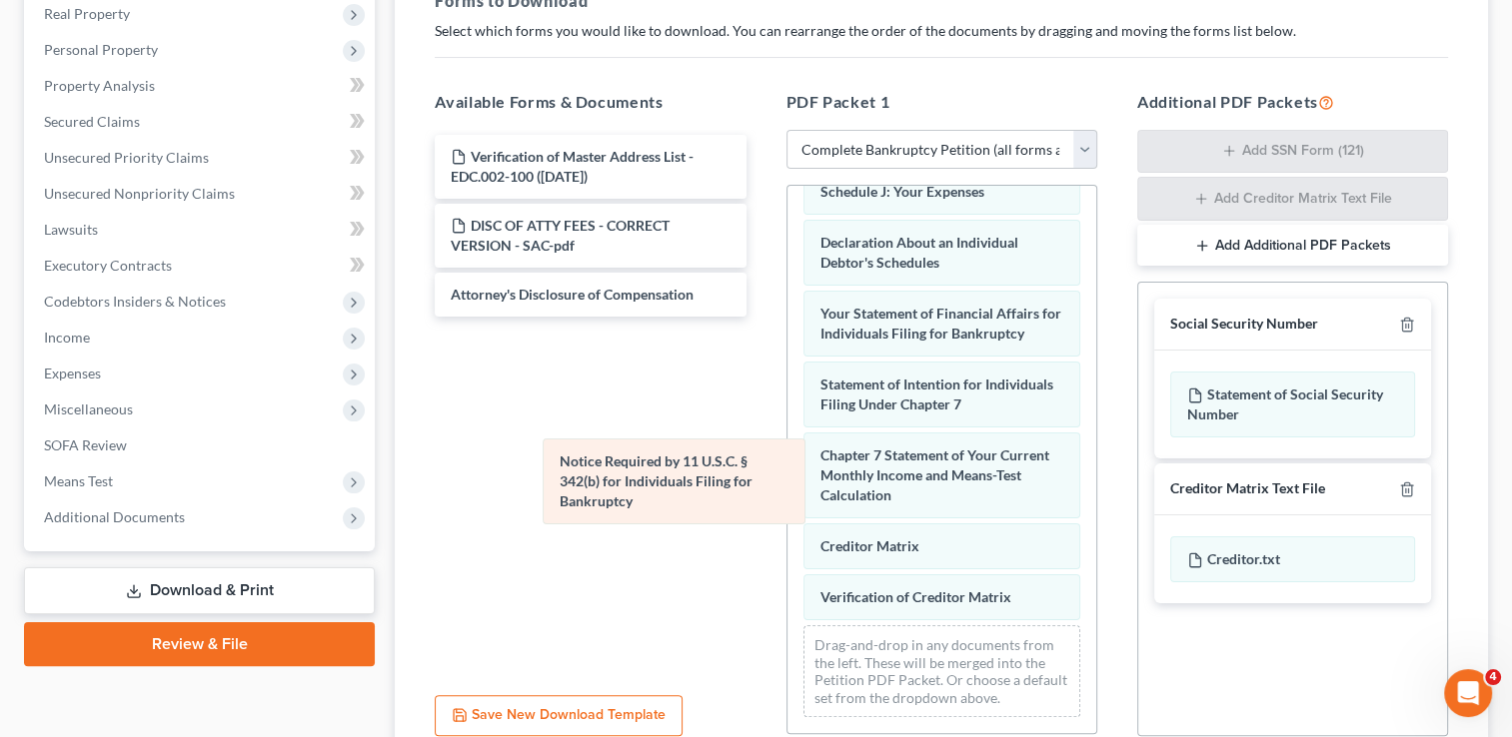
scroll to position [724, 0]
drag, startPoint x: 855, startPoint y: 566, endPoint x: 550, endPoint y: 443, distance: 329.6
click at [787, 443] on div "Notice Required by 11 U.S.C. § 342(b) for Individuals Filing for Bankruptcy Ver…" at bounding box center [941, 102] width 309 height 1261
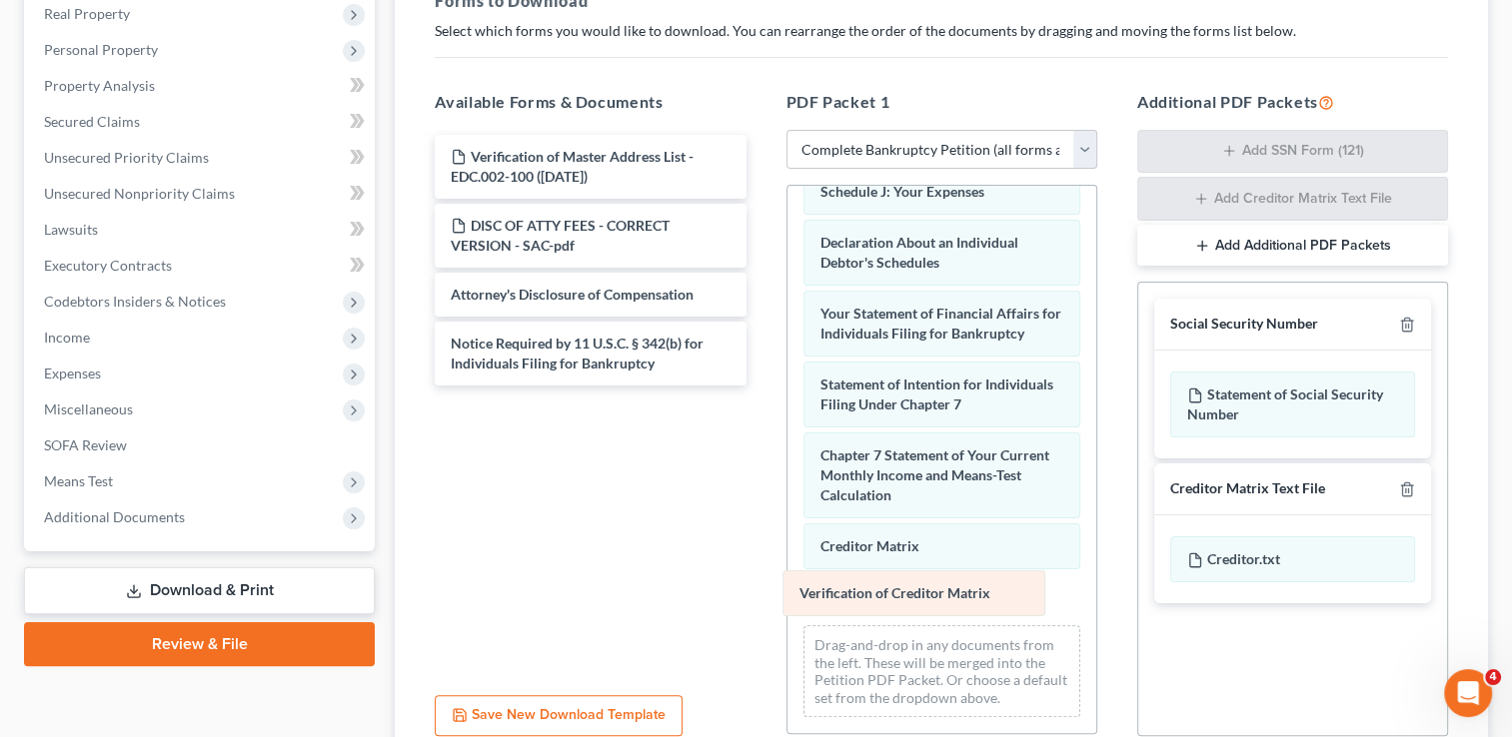
scroll to position [675, 0]
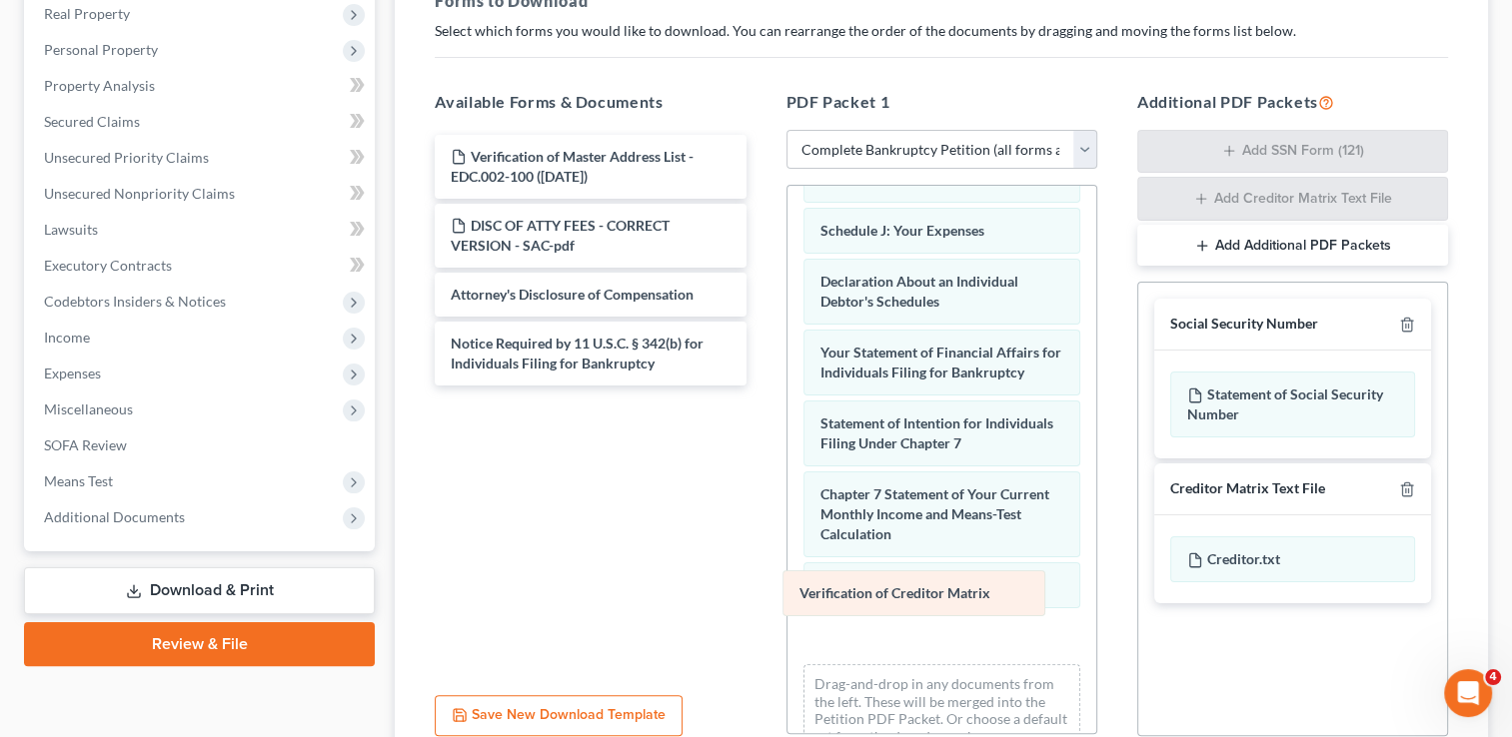
drag, startPoint x: 839, startPoint y: 598, endPoint x: 574, endPoint y: 492, distance: 286.1
click at [787, 492] on div "Verification of Creditor Matrix Verification of Master Address List - EDC.002-1…" at bounding box center [941, 141] width 309 height 1261
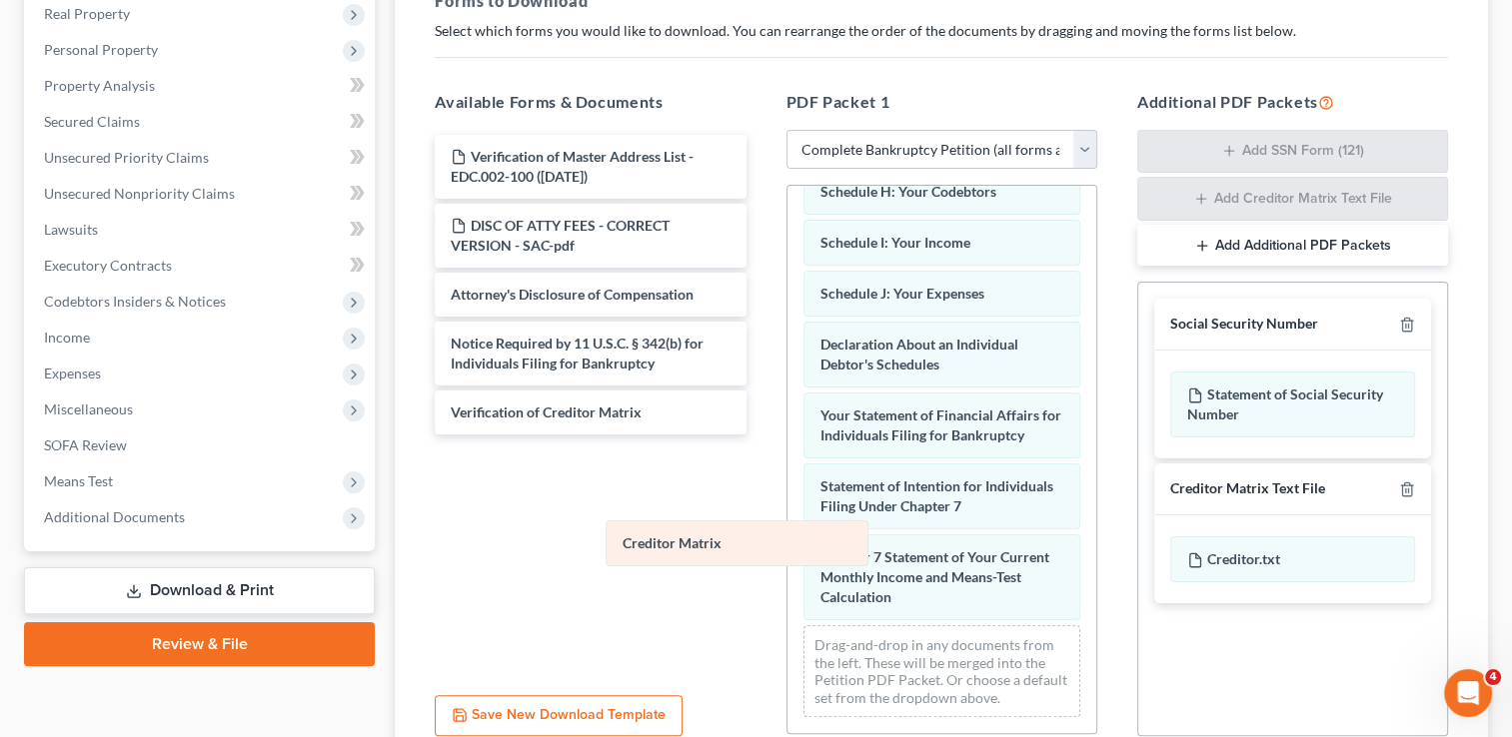
scroll to position [624, 0]
drag, startPoint x: 860, startPoint y: 598, endPoint x: 597, endPoint y: 512, distance: 277.5
click at [787, 512] on div "Creditor Matrix Verification of Master Address List - EDC.002-100 ([DATE]) Volu…" at bounding box center [941, 153] width 309 height 1159
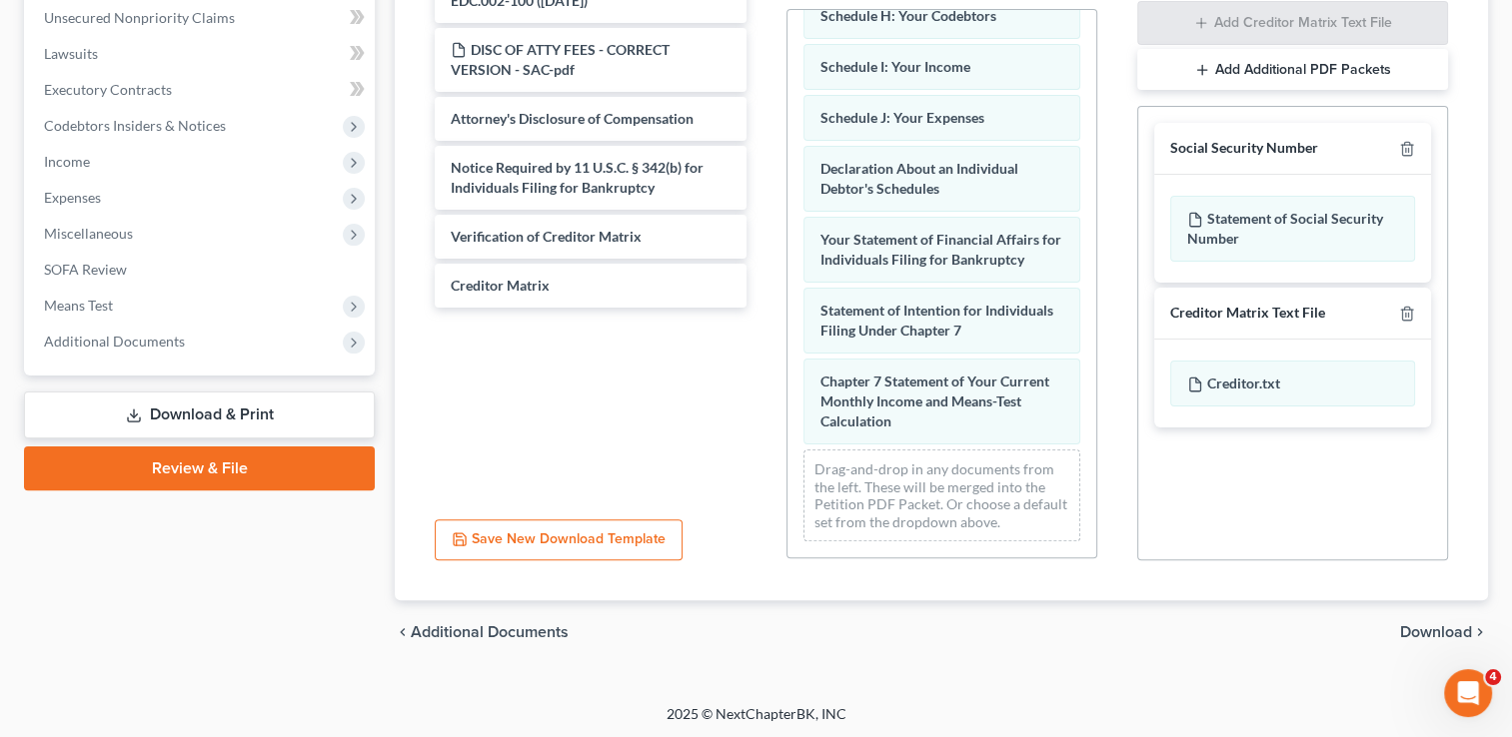
click at [1441, 634] on span "Download" at bounding box center [1436, 633] width 72 height 16
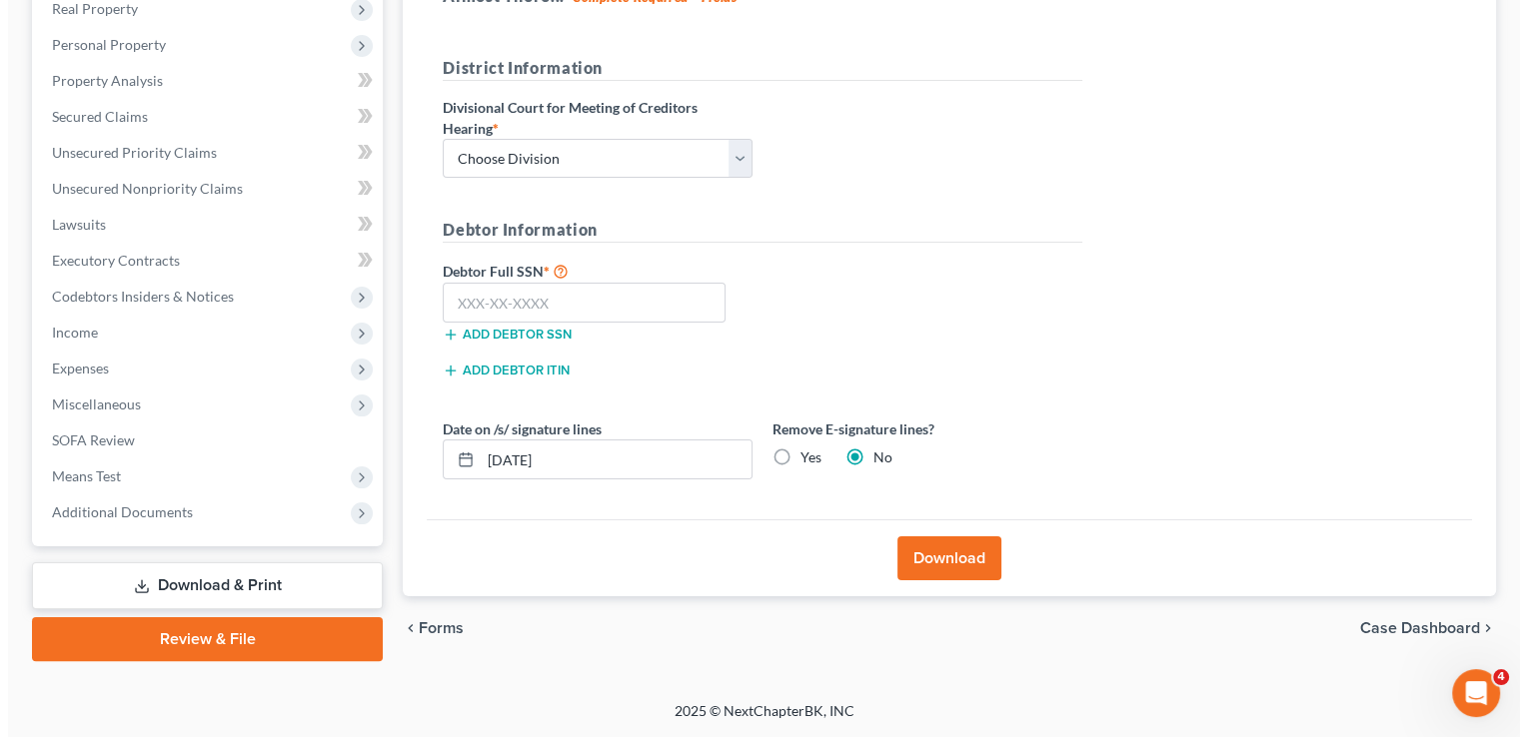
scroll to position [323, 0]
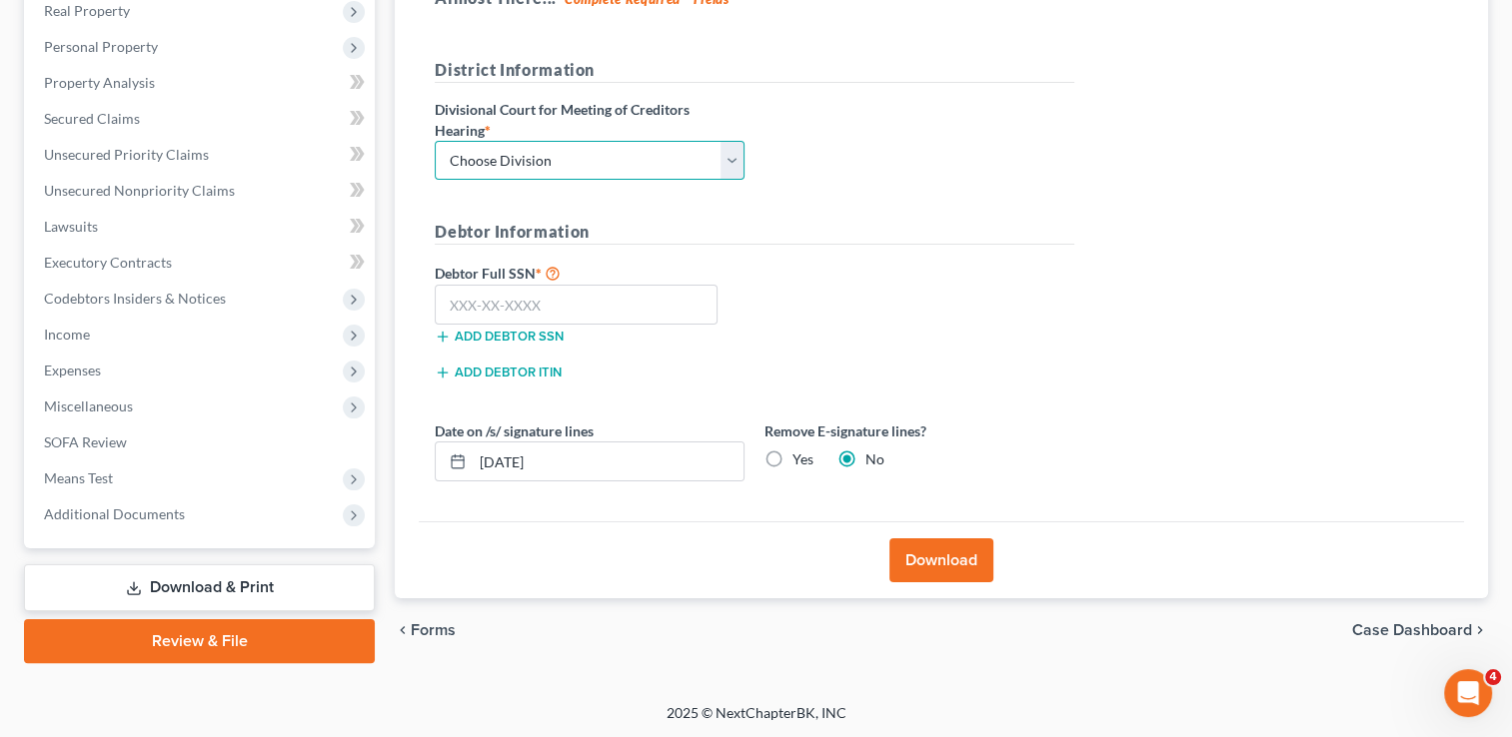
click at [535, 146] on select "Choose Division Fresno Modesto [GEOGRAPHIC_DATA]" at bounding box center [590, 161] width 310 height 40
select select "2"
click at [435, 141] on select "Choose Division Fresno Modesto [GEOGRAPHIC_DATA]" at bounding box center [590, 161] width 310 height 40
click at [551, 289] on input "text" at bounding box center [576, 305] width 283 height 40
click at [553, 319] on input "text" at bounding box center [576, 305] width 283 height 40
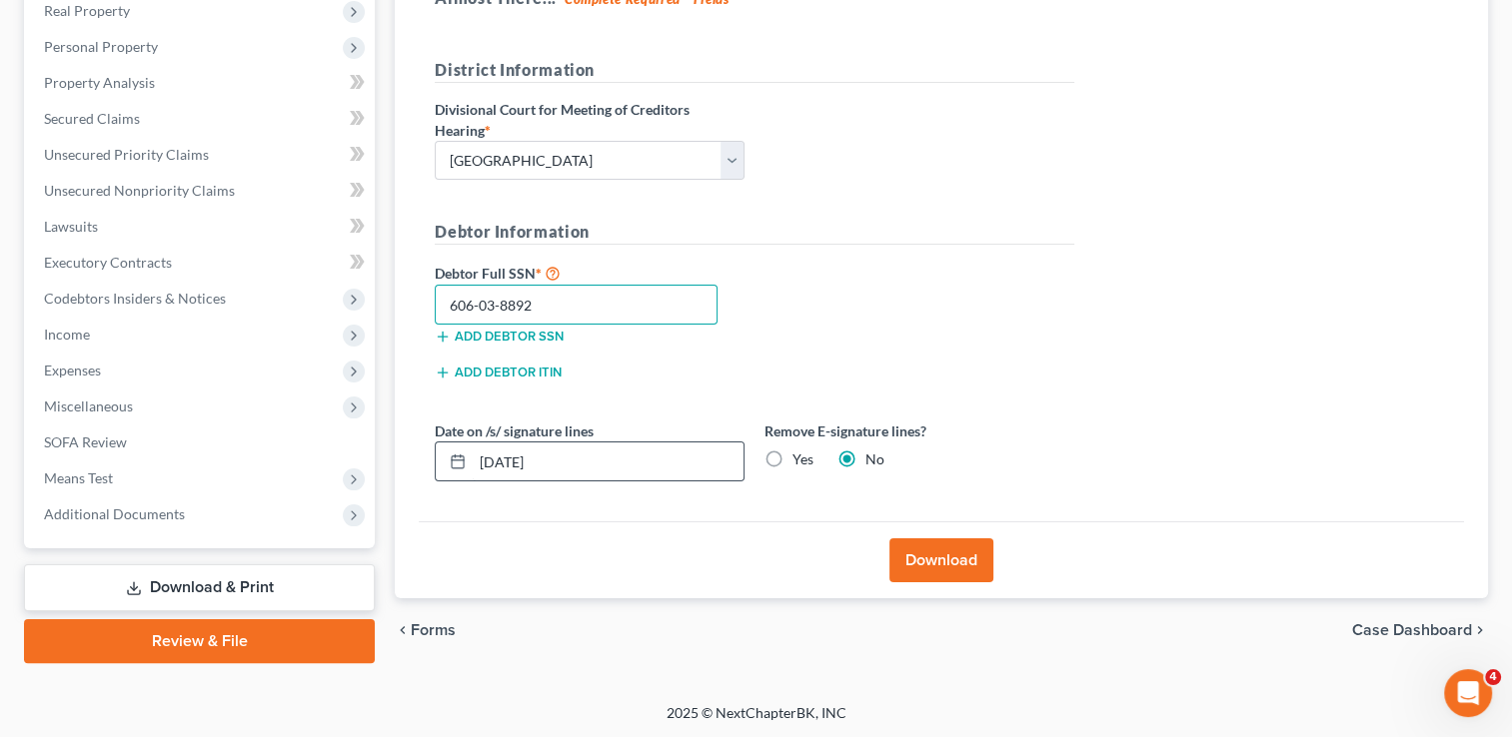
type input "606-03-8892"
click at [574, 466] on input "[DATE]" at bounding box center [608, 462] width 271 height 38
click at [792, 453] on label "Yes" at bounding box center [802, 460] width 21 height 20
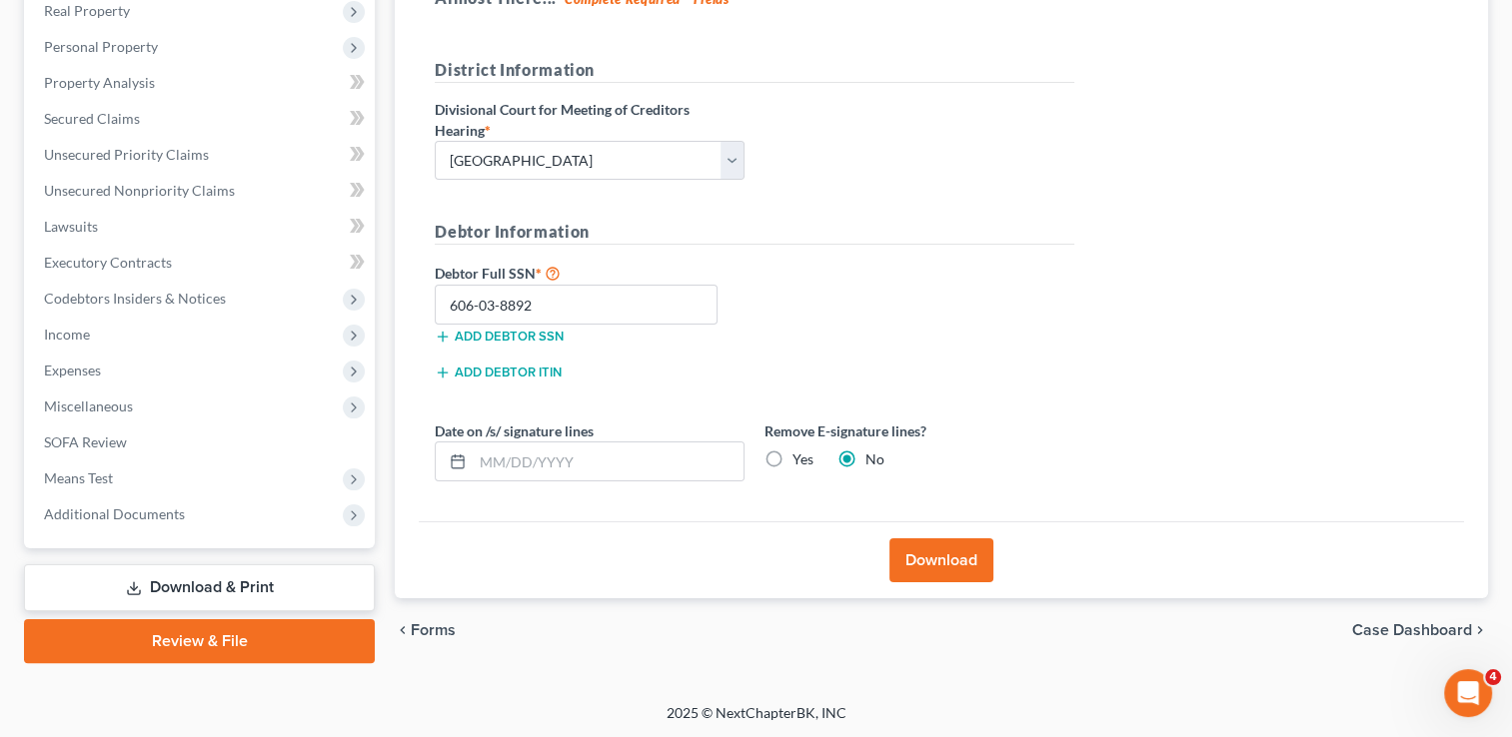
click at [800, 453] on input "Yes" at bounding box center [806, 456] width 13 height 13
radio input "true"
radio input "false"
click at [935, 558] on button "Download" at bounding box center [941, 561] width 104 height 44
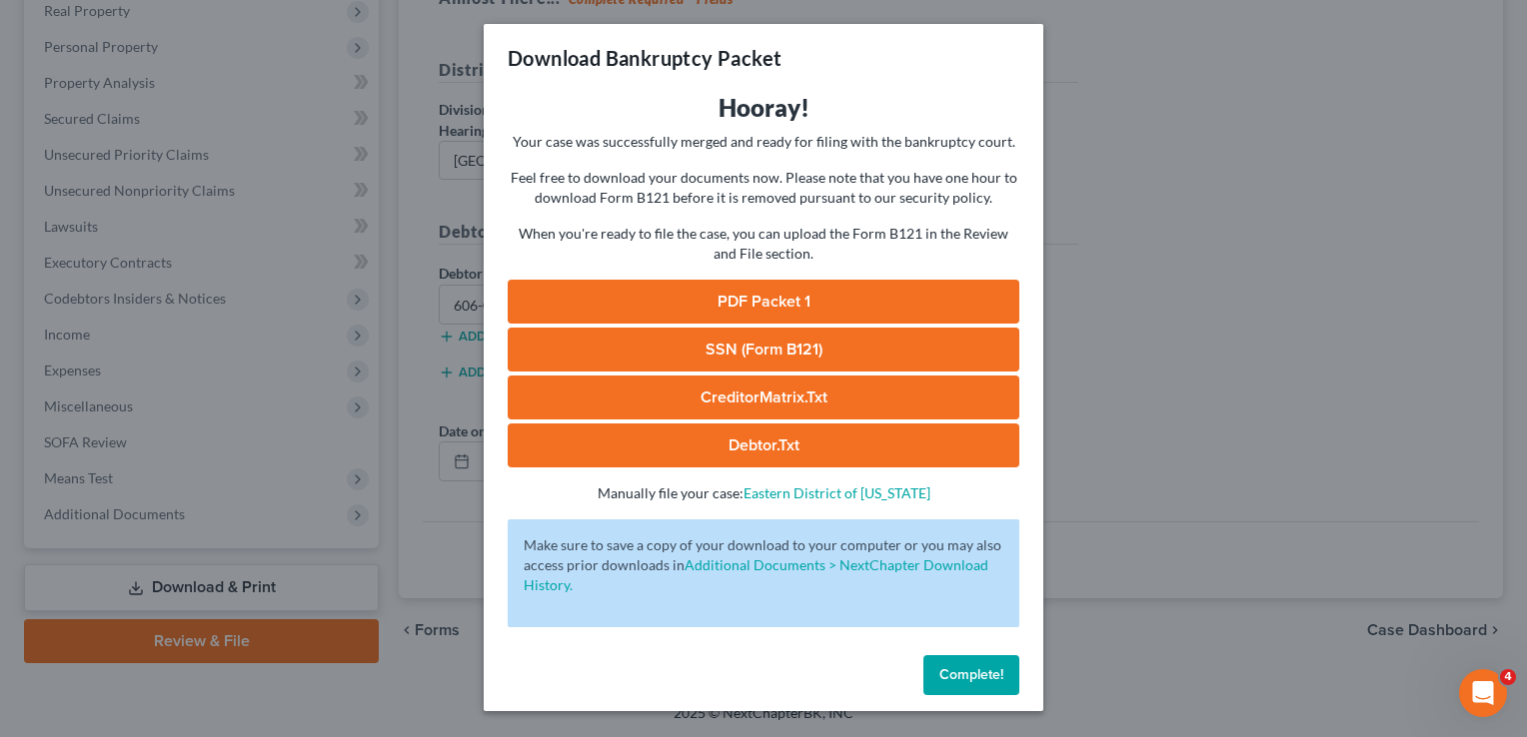
click at [827, 307] on link "PDF Packet 1" at bounding box center [764, 302] width 512 height 44
click at [837, 348] on link "SSN (Form B121)" at bounding box center [764, 350] width 512 height 44
